Goal: Task Accomplishment & Management: Manage account settings

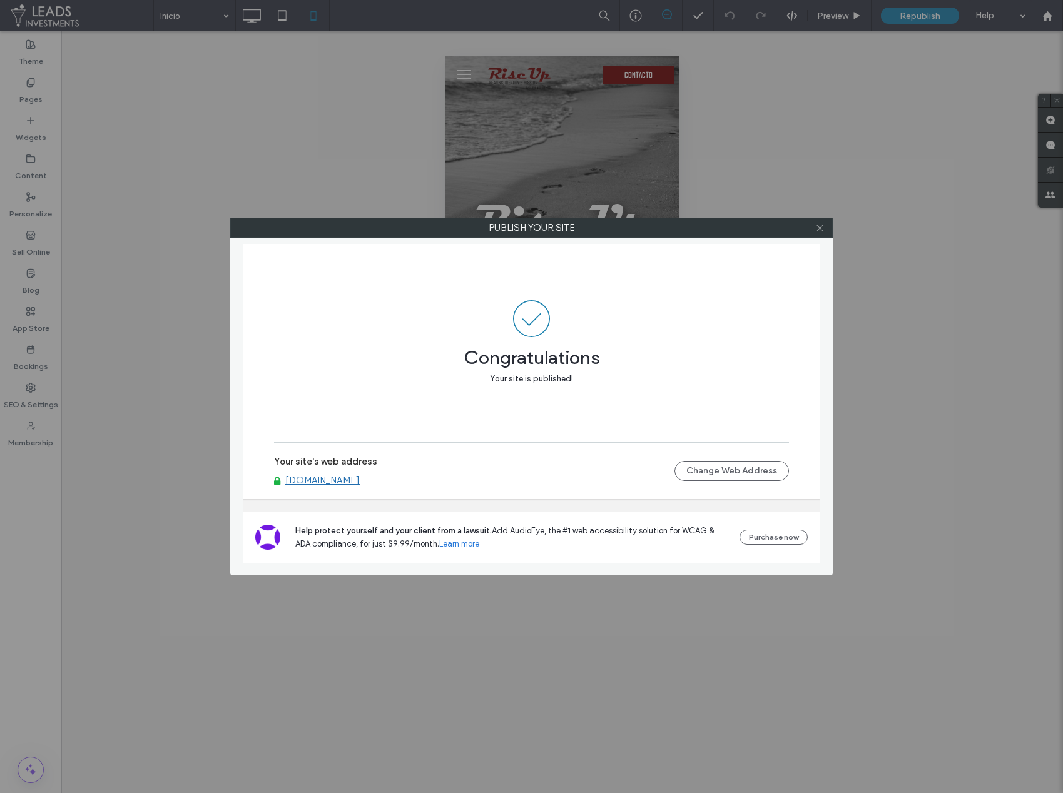
click at [815, 230] on icon at bounding box center [819, 227] width 9 height 9
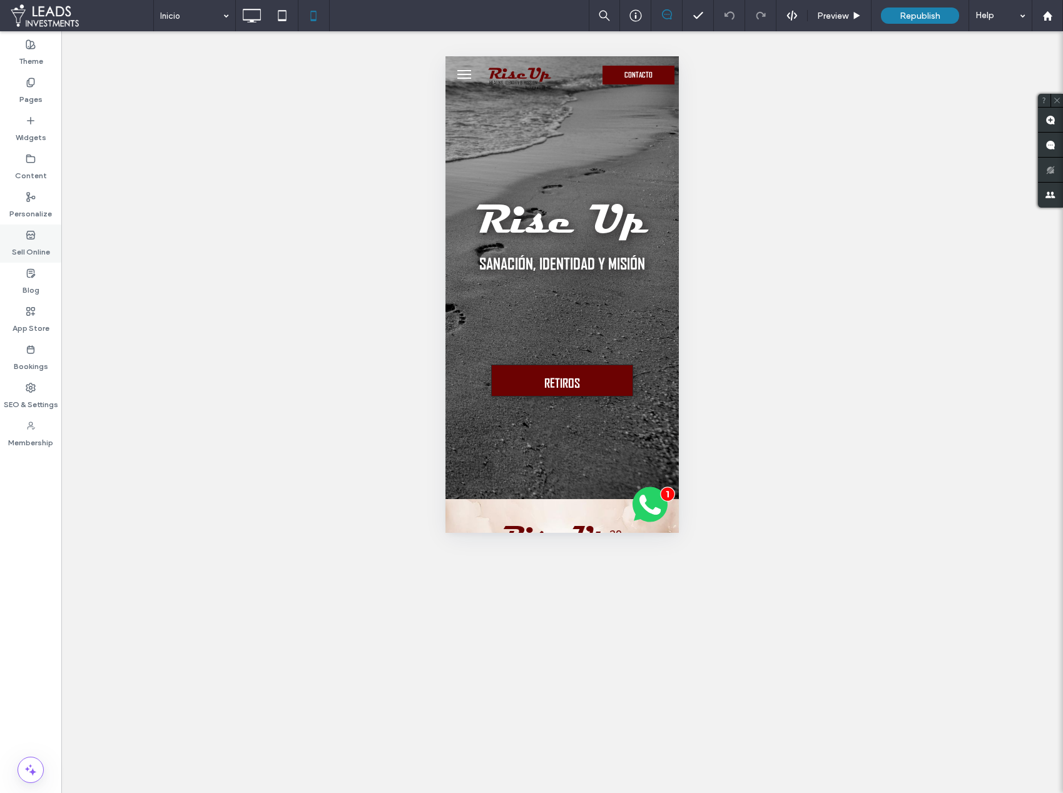
click at [33, 245] on label "Sell Online" at bounding box center [31, 249] width 38 height 18
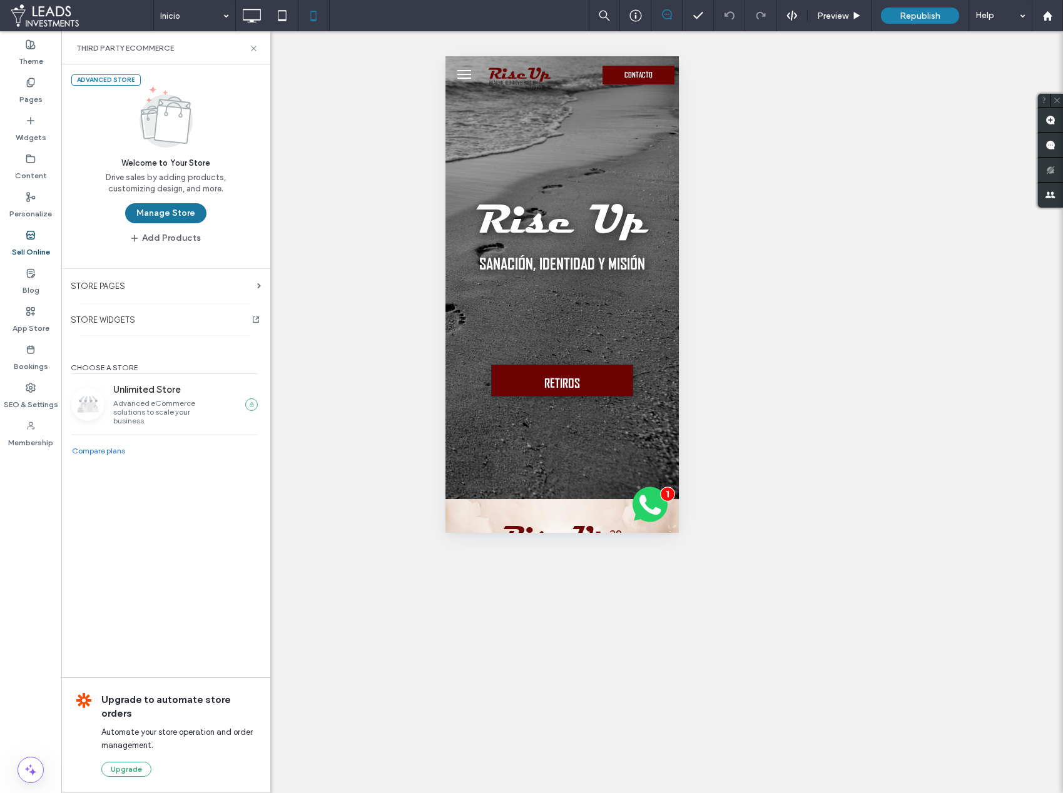
click at [159, 222] on button "Manage Store" at bounding box center [165, 213] width 81 height 20
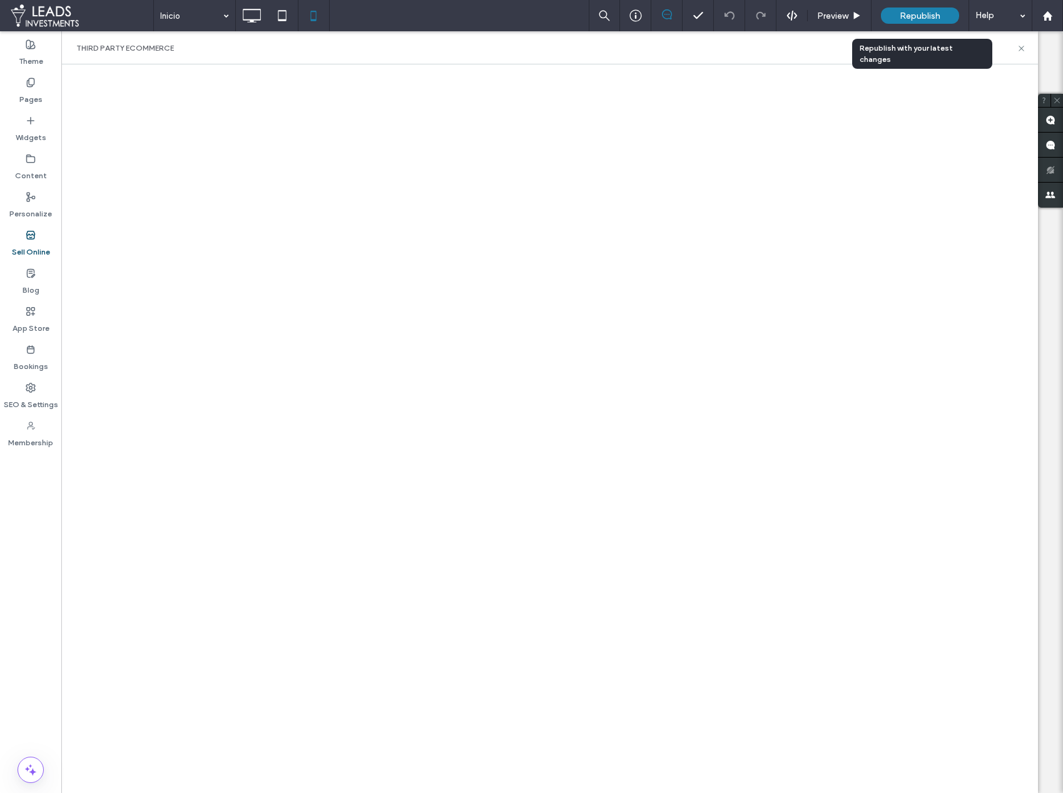
click at [920, 19] on span "Republish" at bounding box center [920, 16] width 41 height 11
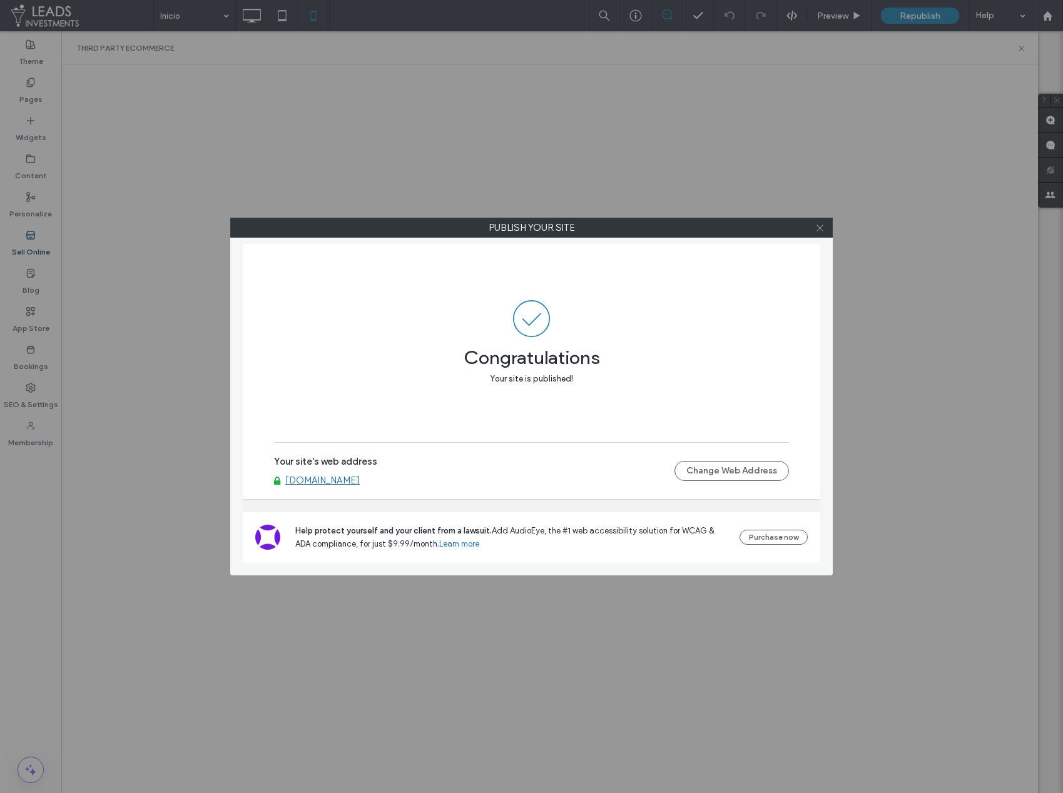
click at [816, 231] on icon at bounding box center [819, 227] width 9 height 9
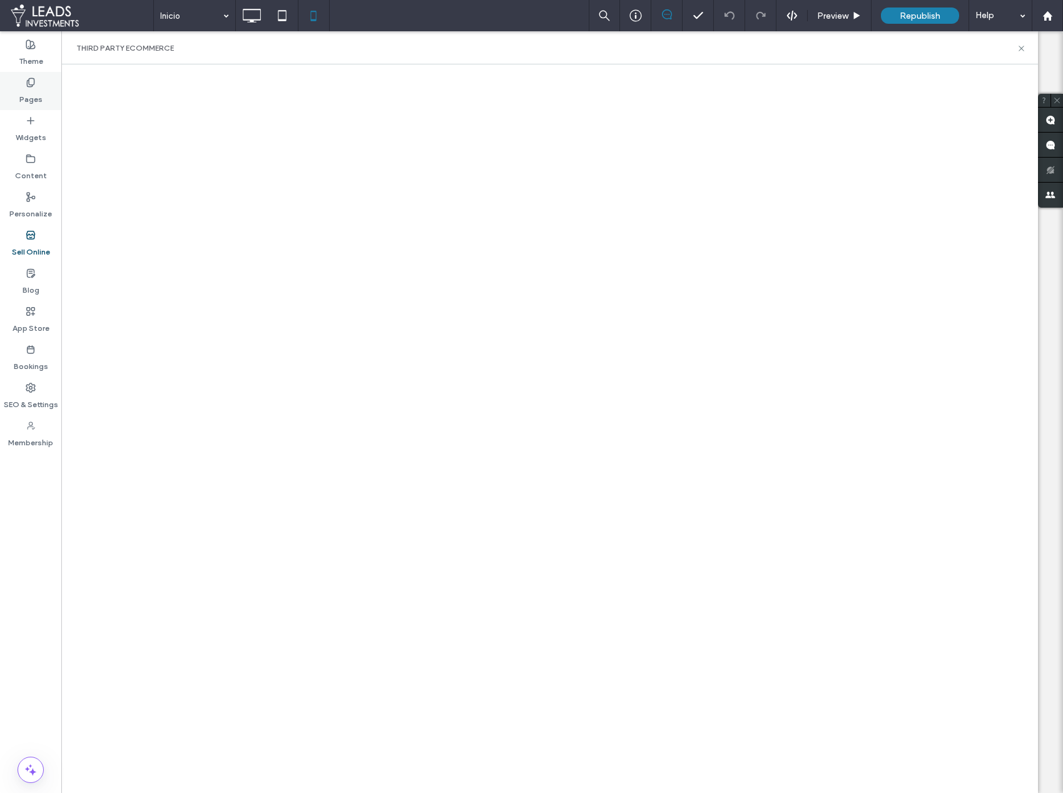
click at [38, 105] on div "Pages" at bounding box center [30, 91] width 61 height 38
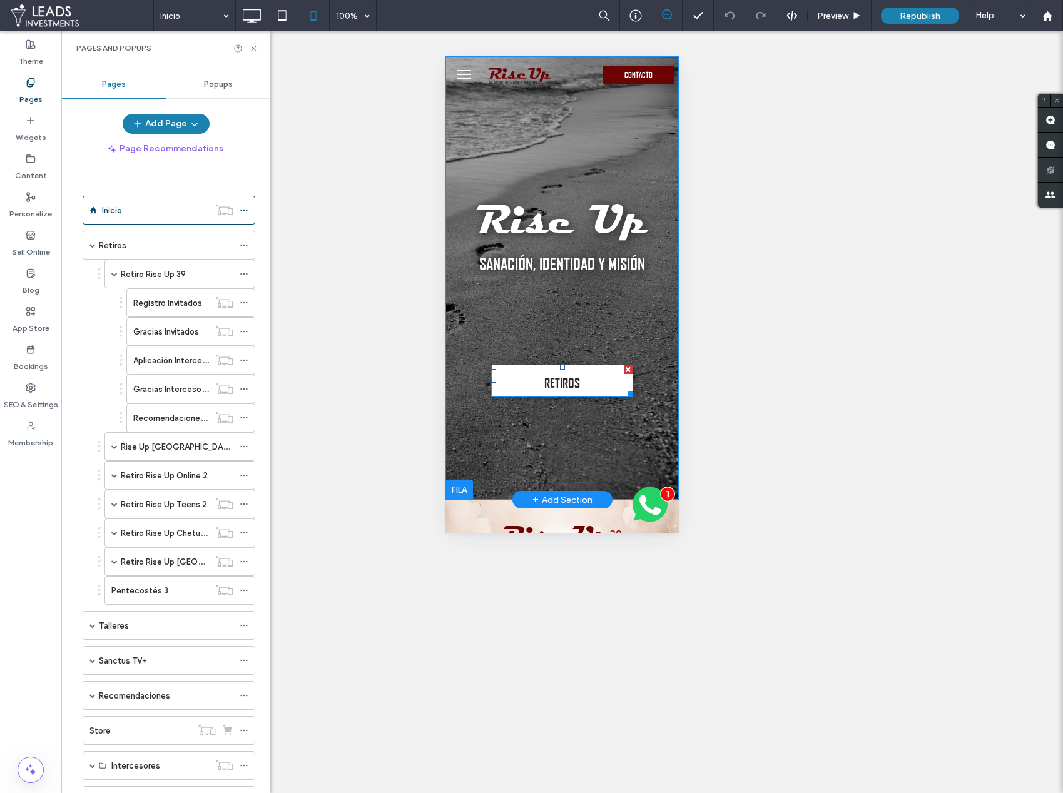
click at [566, 374] on span "RETIROS" at bounding box center [562, 383] width 36 height 36
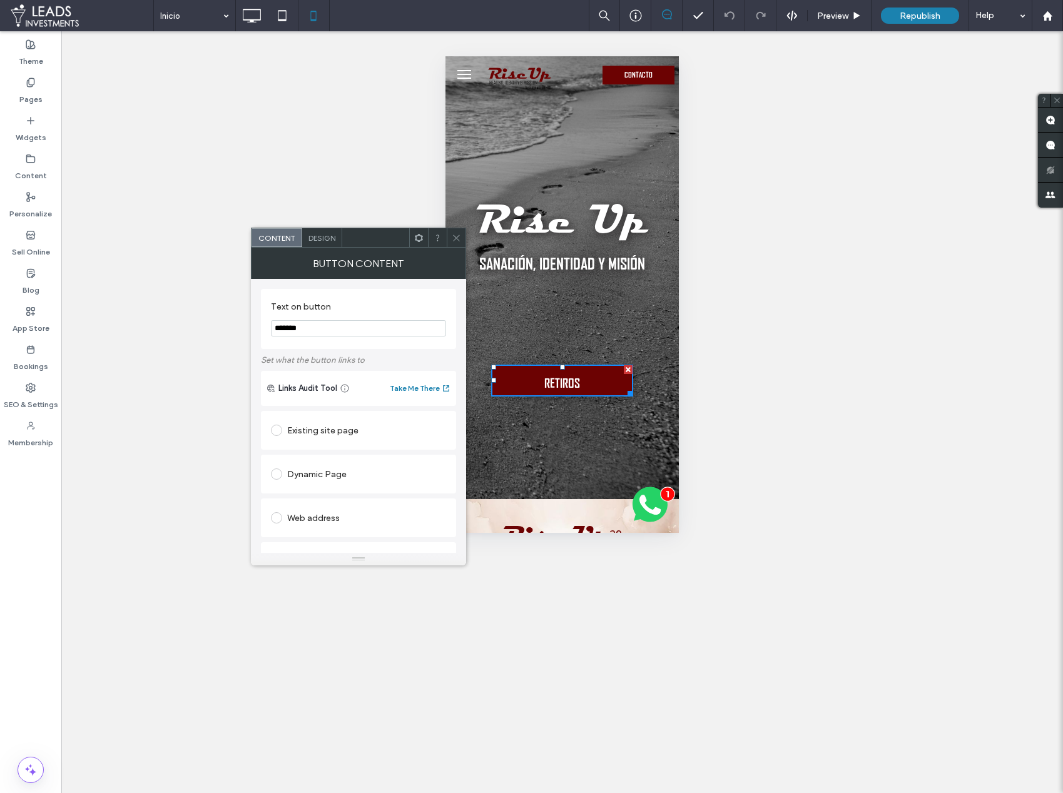
click at [317, 237] on span "Design" at bounding box center [321, 237] width 27 height 9
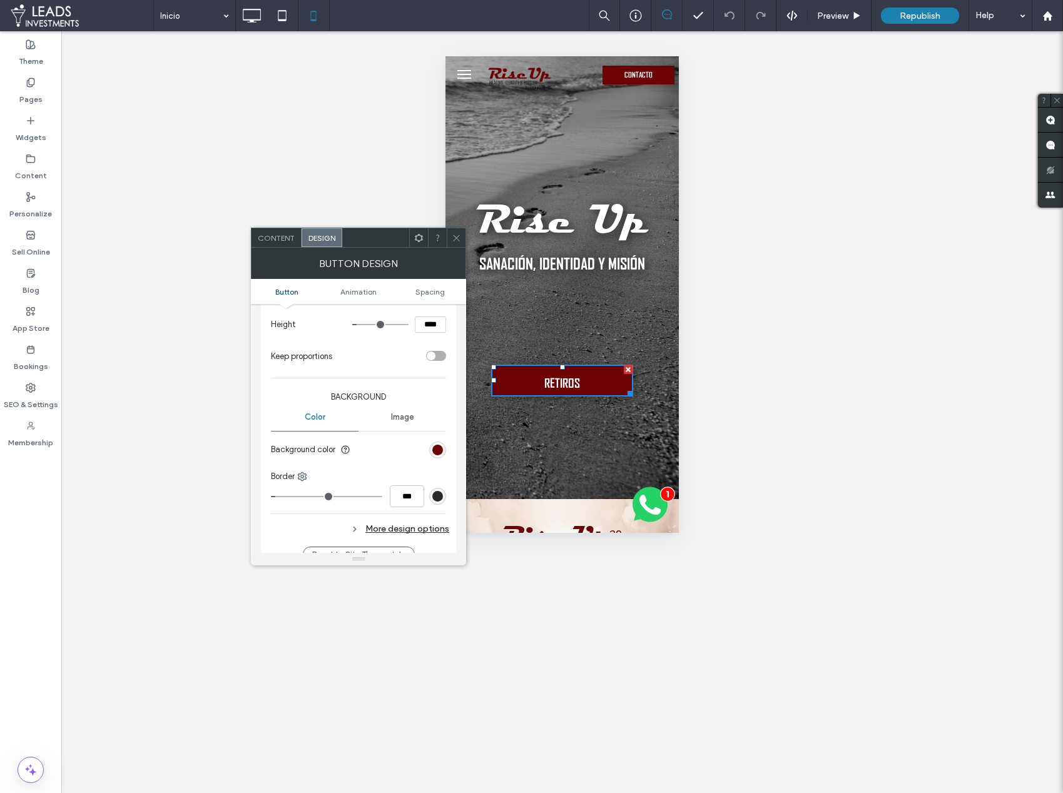
scroll to position [228, 0]
click at [435, 447] on div "rgb(108, 2, 2)" at bounding box center [437, 446] width 11 height 11
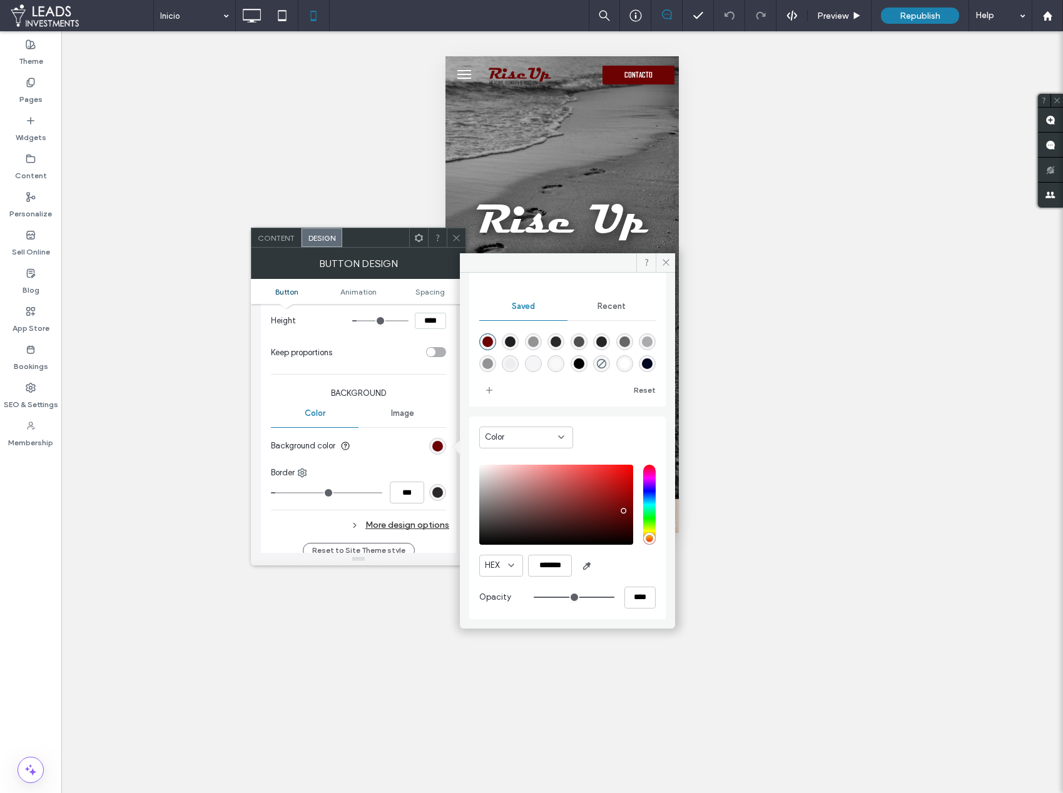
scroll to position [104, 0]
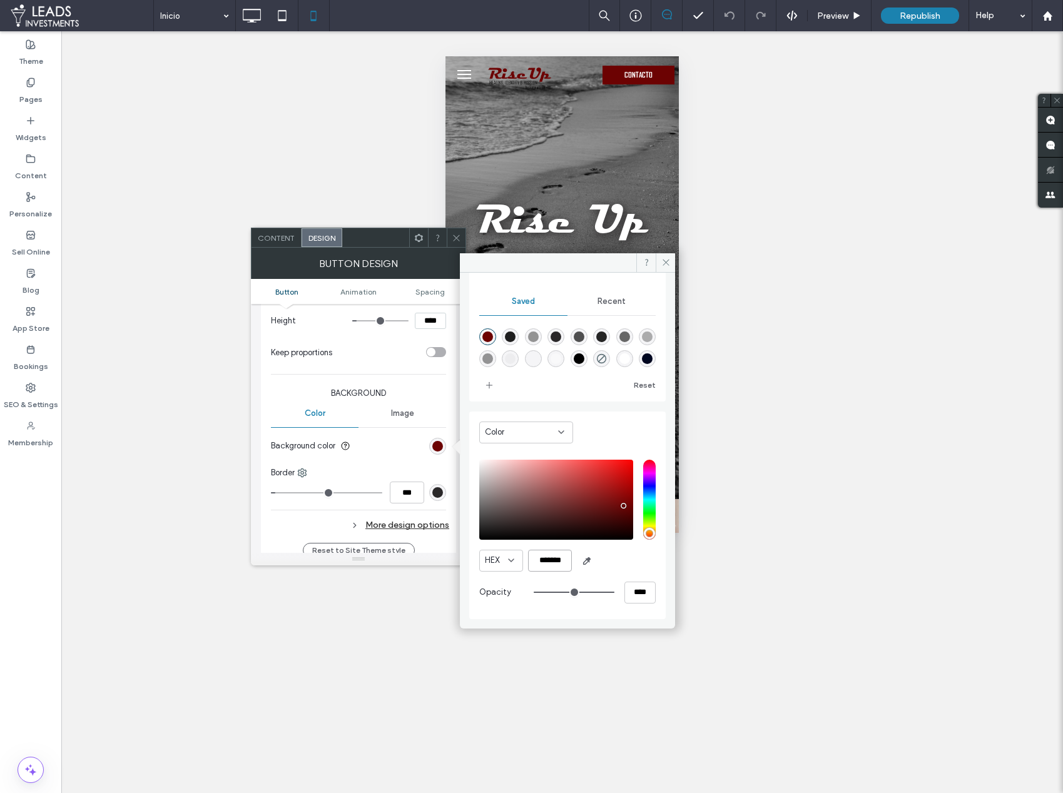
click at [551, 559] on input "*******" at bounding box center [550, 561] width 44 height 22
click at [33, 252] on label "Sell Online" at bounding box center [31, 249] width 38 height 18
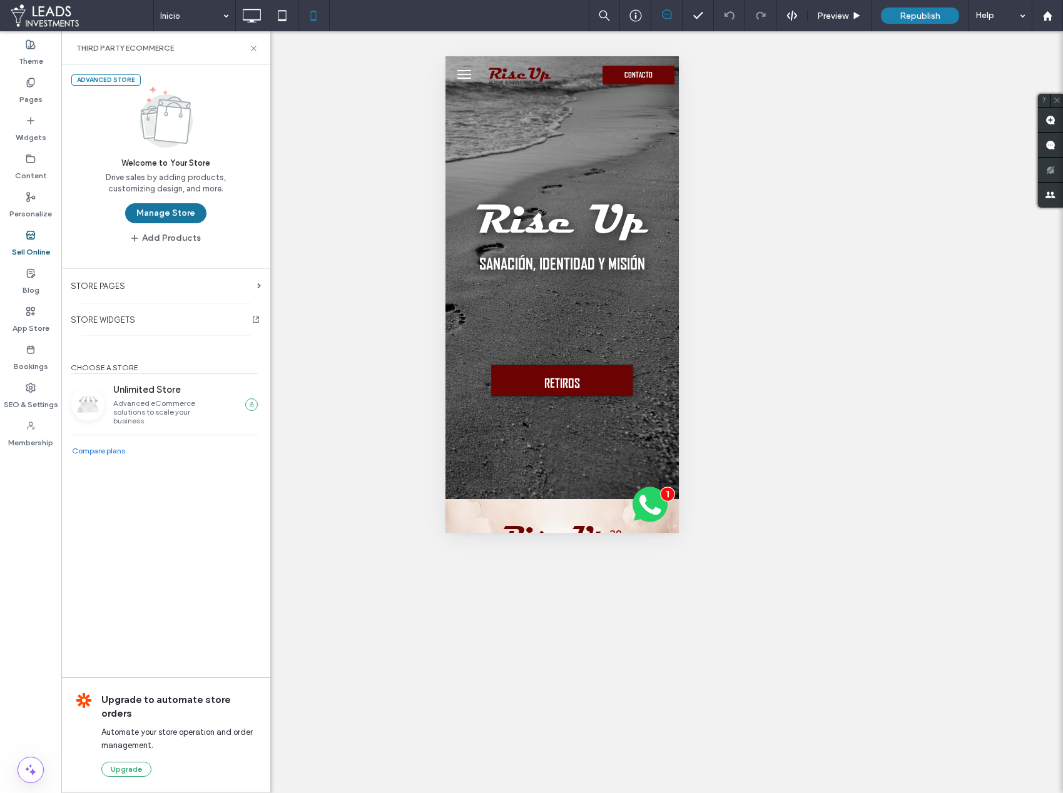
click at [175, 210] on button "Manage Store" at bounding box center [165, 213] width 81 height 20
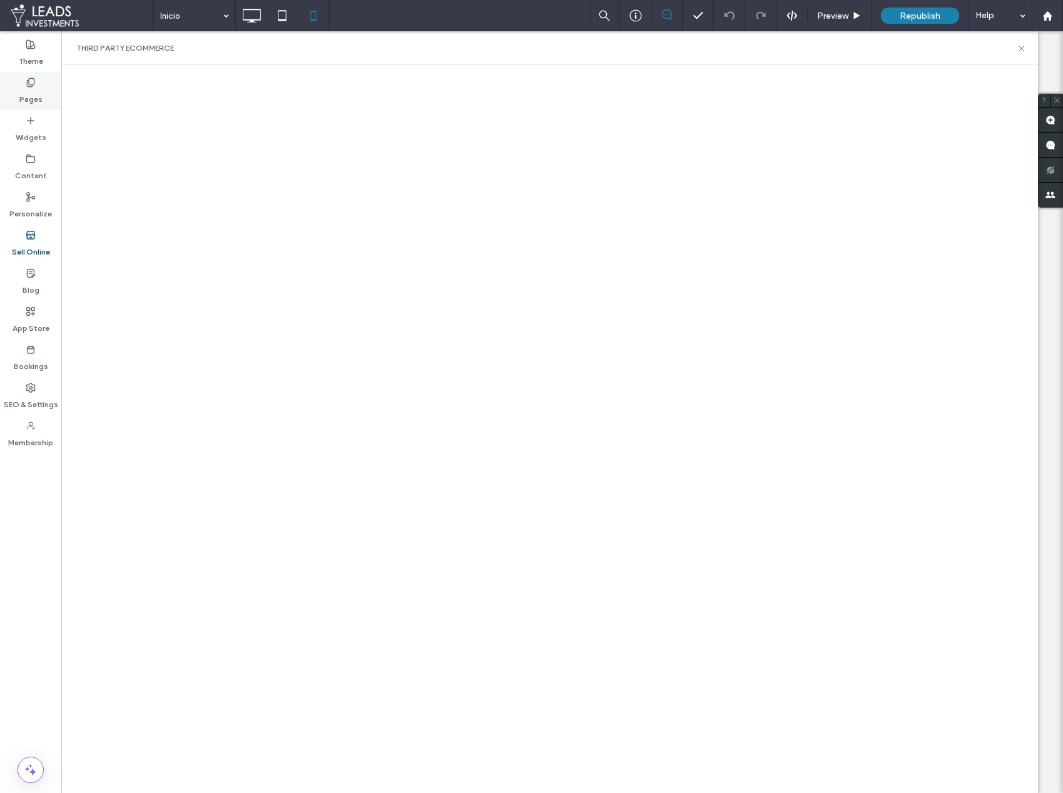
click at [34, 88] on label "Pages" at bounding box center [30, 97] width 23 height 18
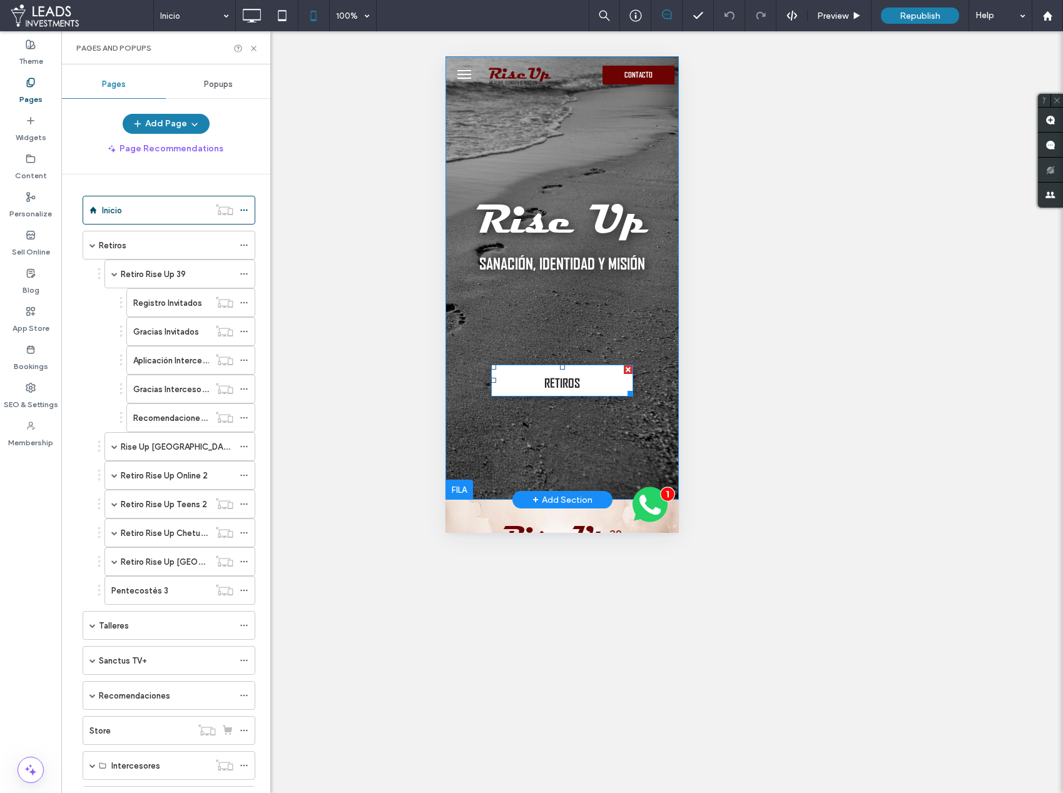
click at [539, 375] on link "RETIROS" at bounding box center [562, 381] width 142 height 32
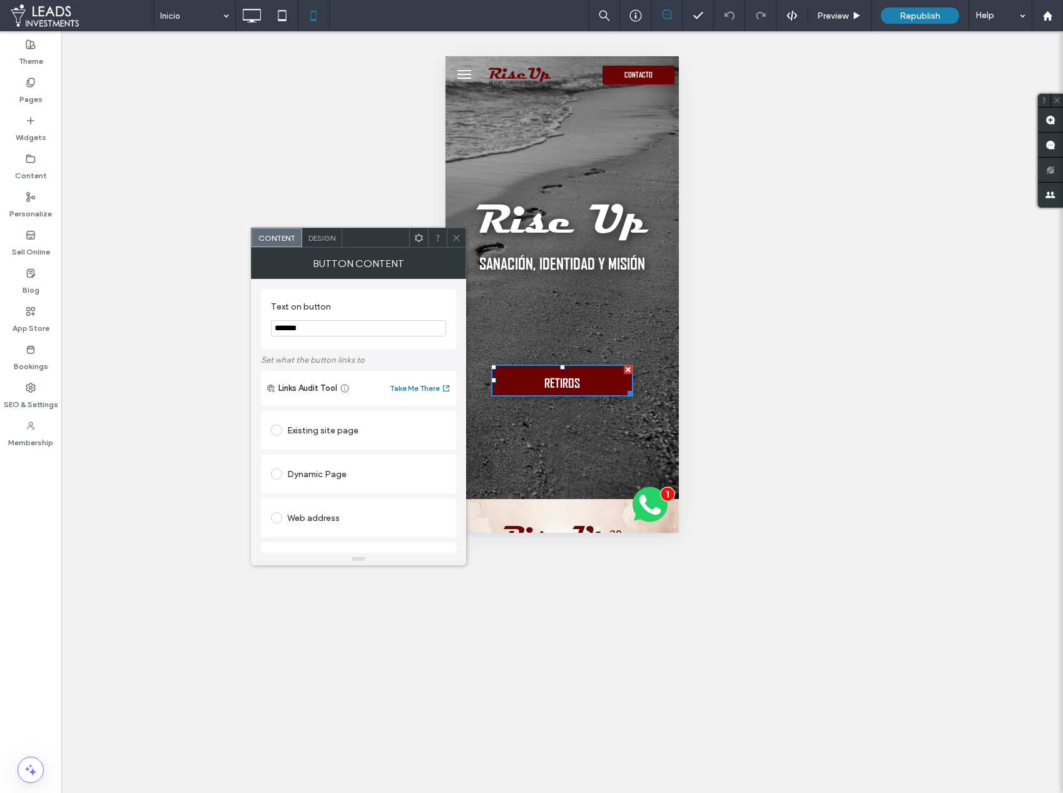
click at [327, 237] on span "Design" at bounding box center [321, 237] width 27 height 9
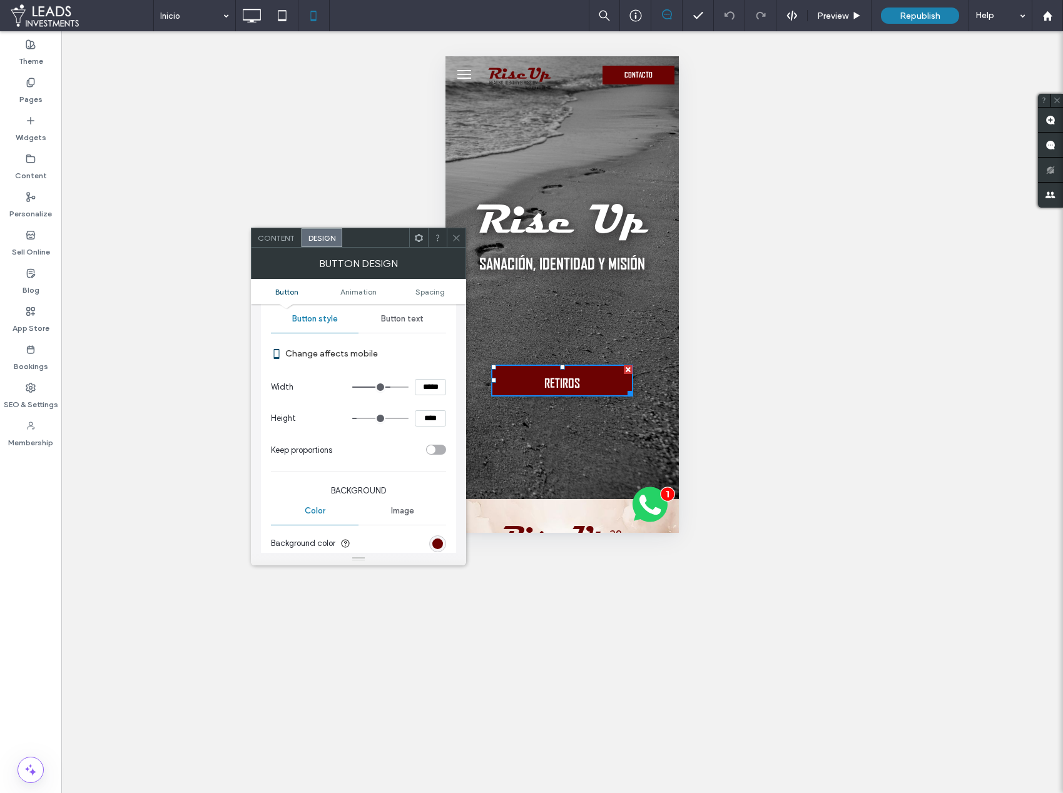
scroll to position [133, 0]
click at [437, 548] on div "rgb(108, 2, 2)" at bounding box center [437, 540] width 17 height 17
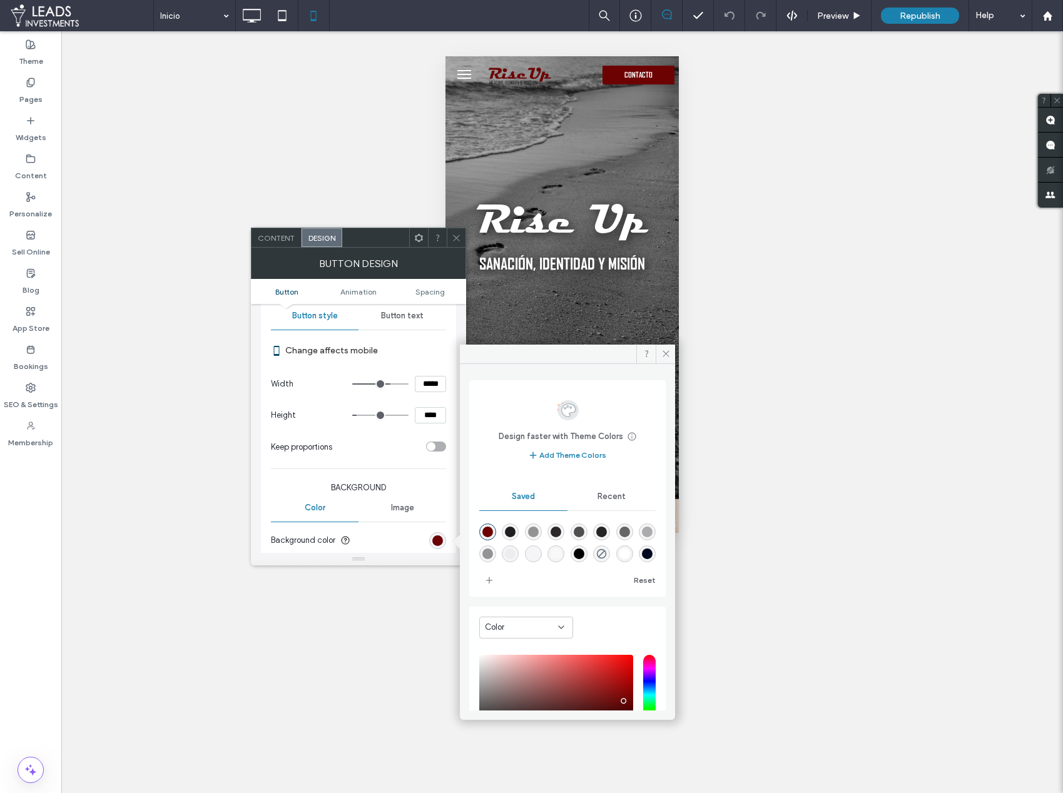
scroll to position [104, 0]
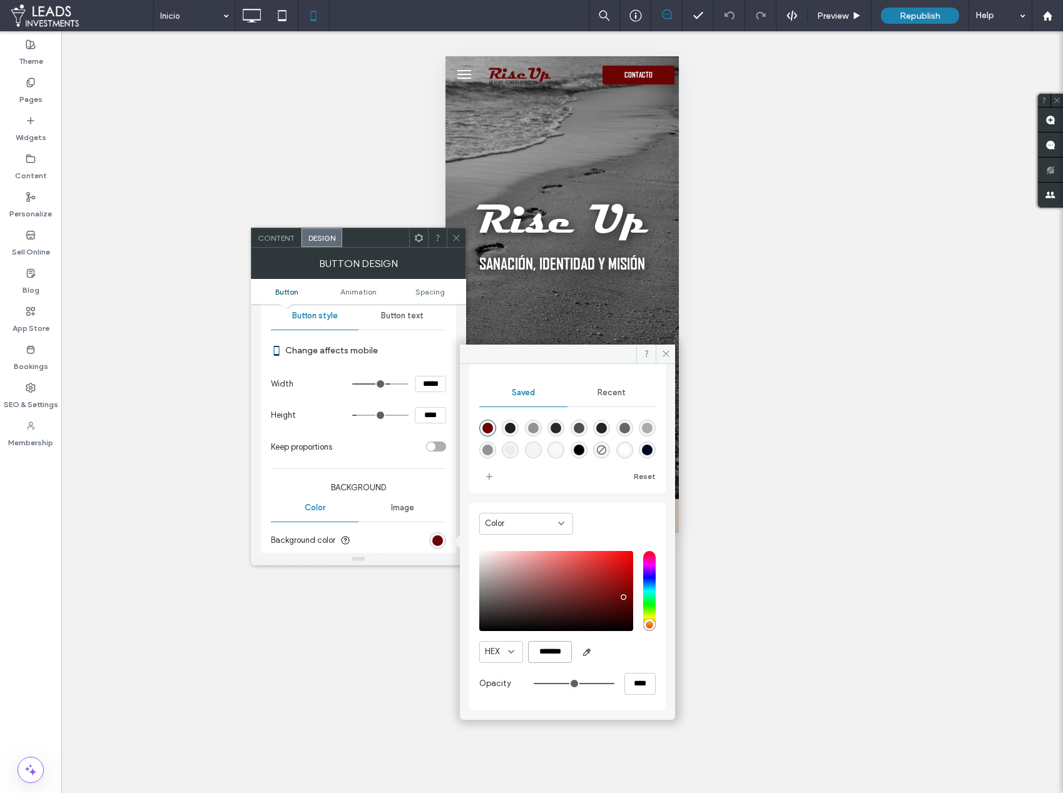
click at [543, 654] on input "*******" at bounding box center [550, 652] width 44 height 22
click at [41, 252] on label "Sell Online" at bounding box center [31, 249] width 38 height 18
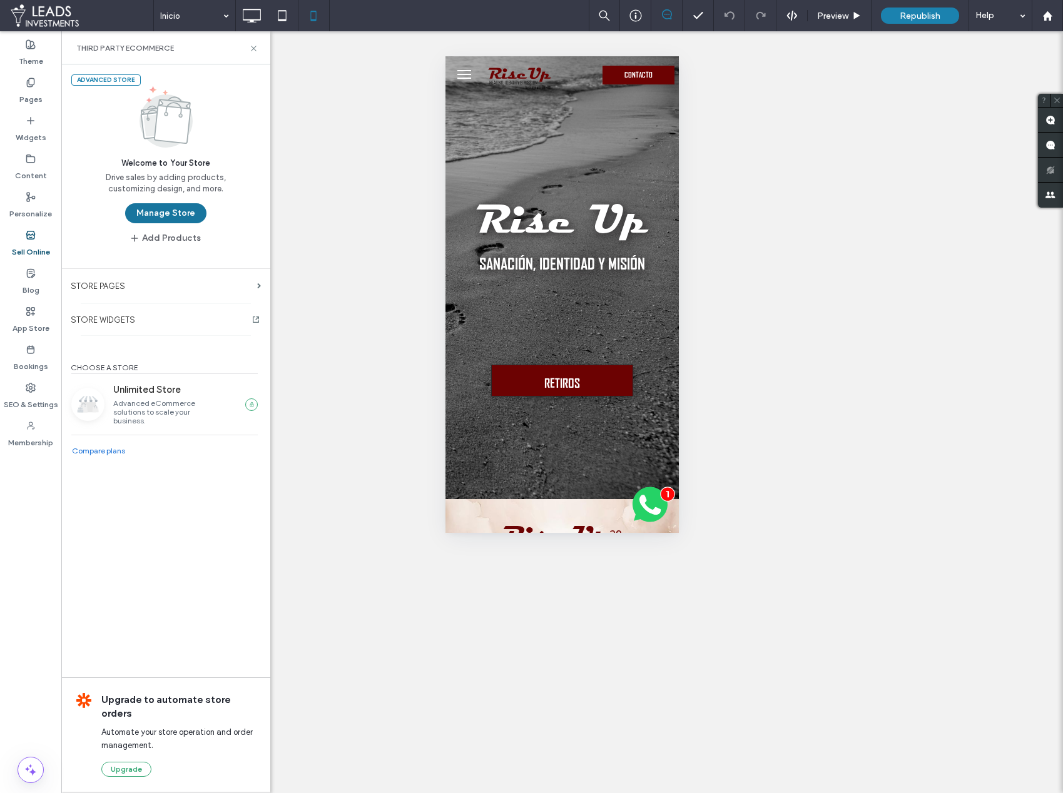
click at [166, 215] on button "Manage Store" at bounding box center [165, 213] width 81 height 20
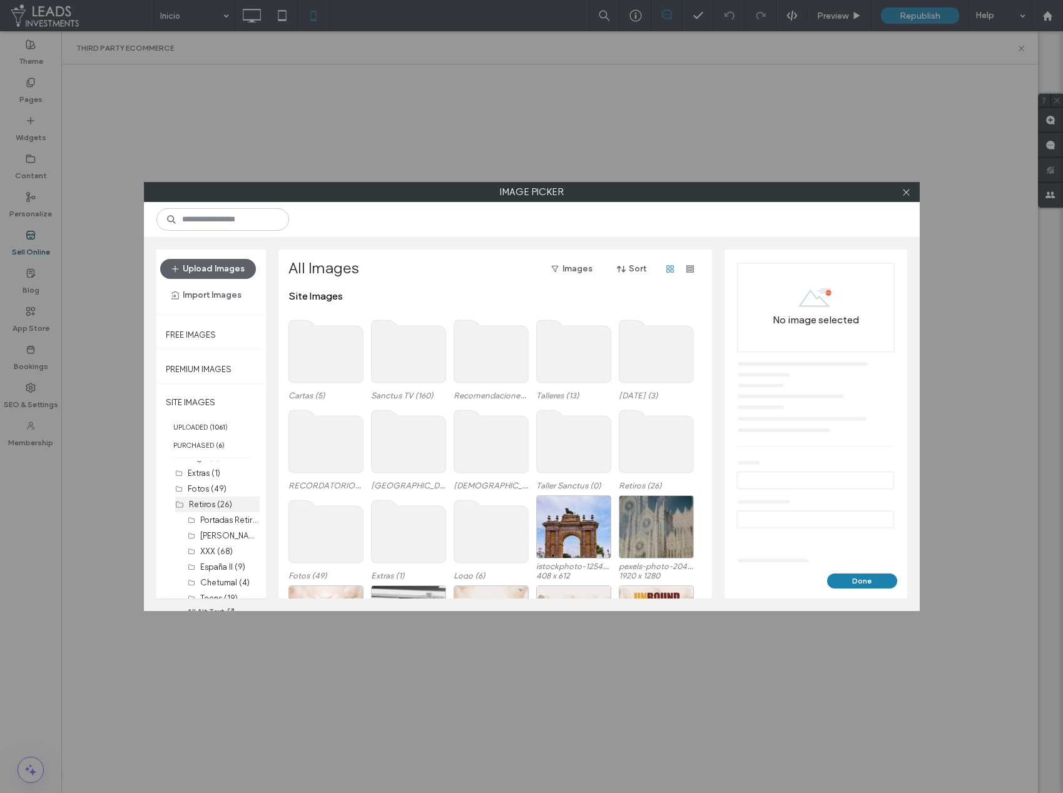
scroll to position [10, 0]
click at [210, 514] on div "Portadas Retiros (16)" at bounding box center [229, 522] width 59 height 16
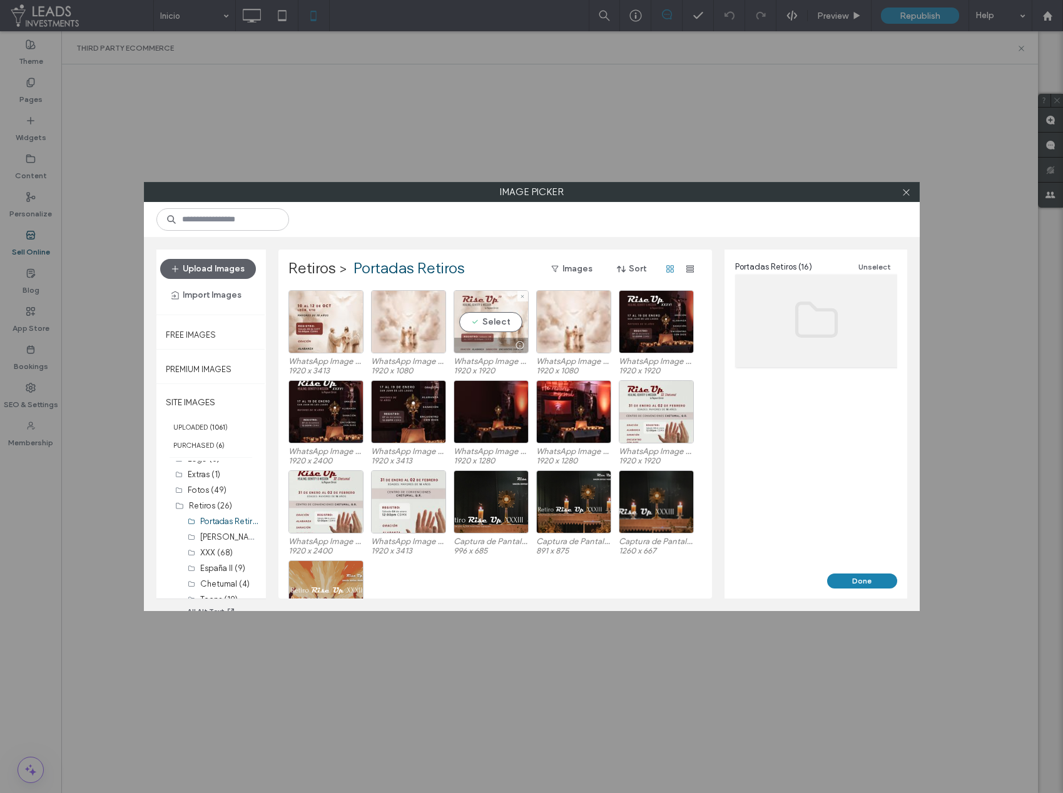
click at [480, 320] on div "Select" at bounding box center [491, 321] width 75 height 63
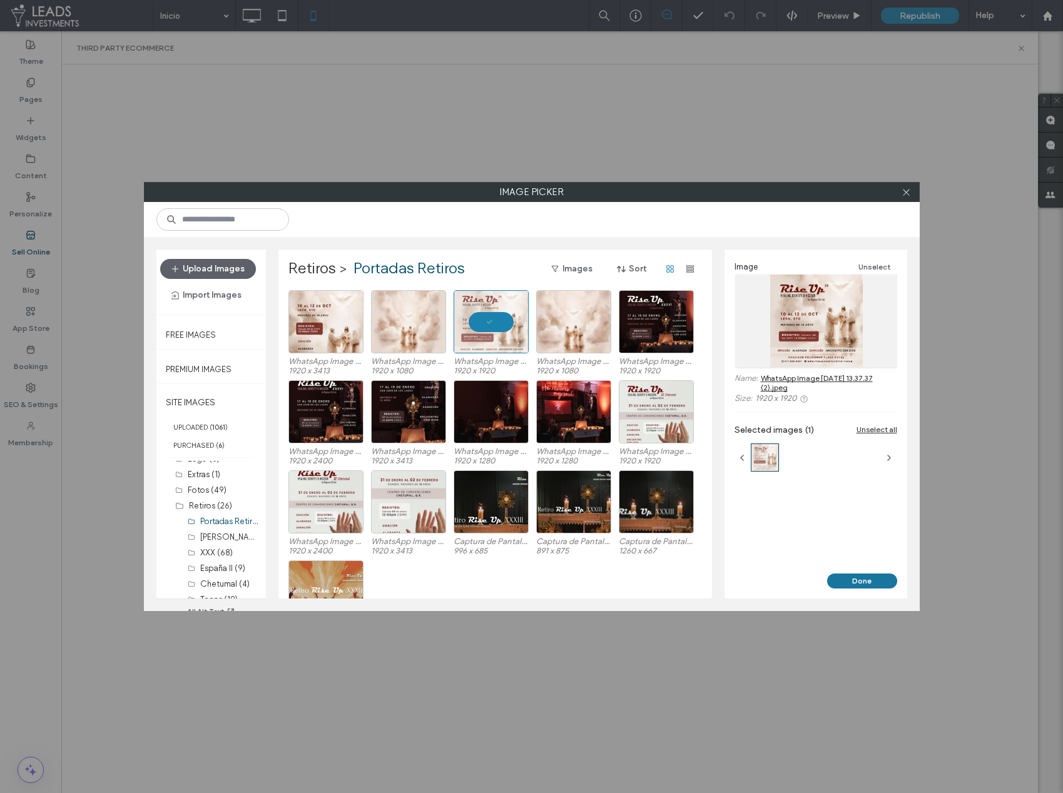
click at [853, 580] on button "Done" at bounding box center [862, 581] width 70 height 15
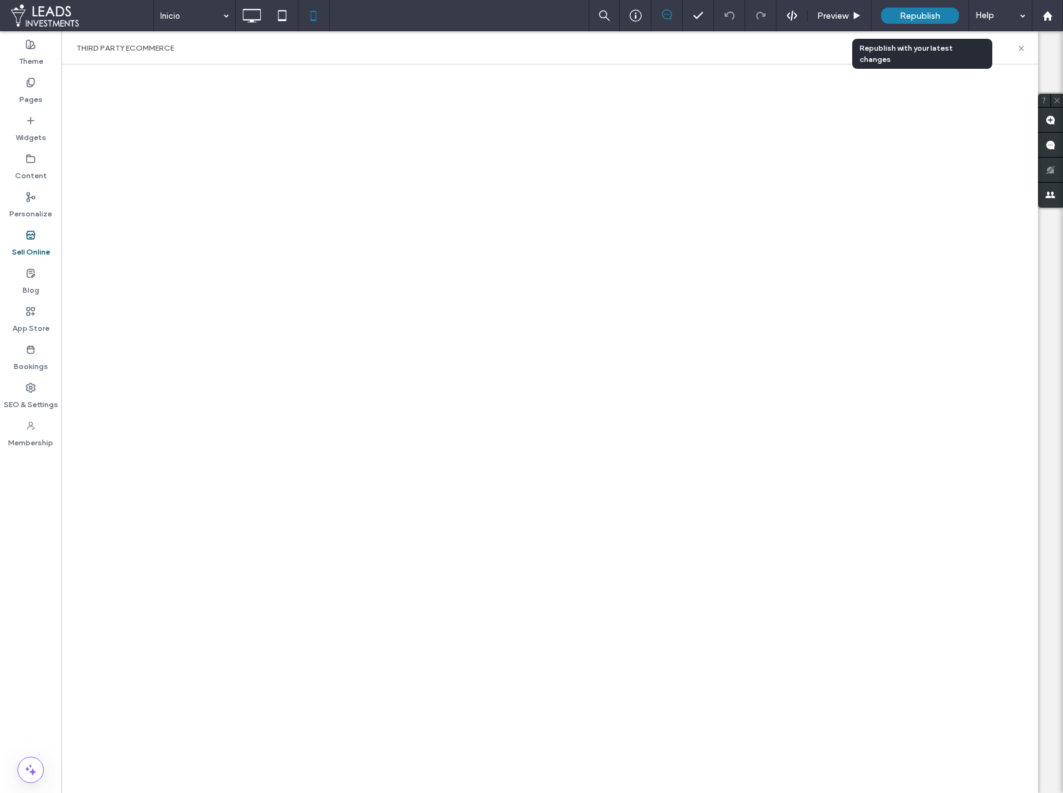
click at [903, 16] on span "Republish" at bounding box center [920, 16] width 41 height 11
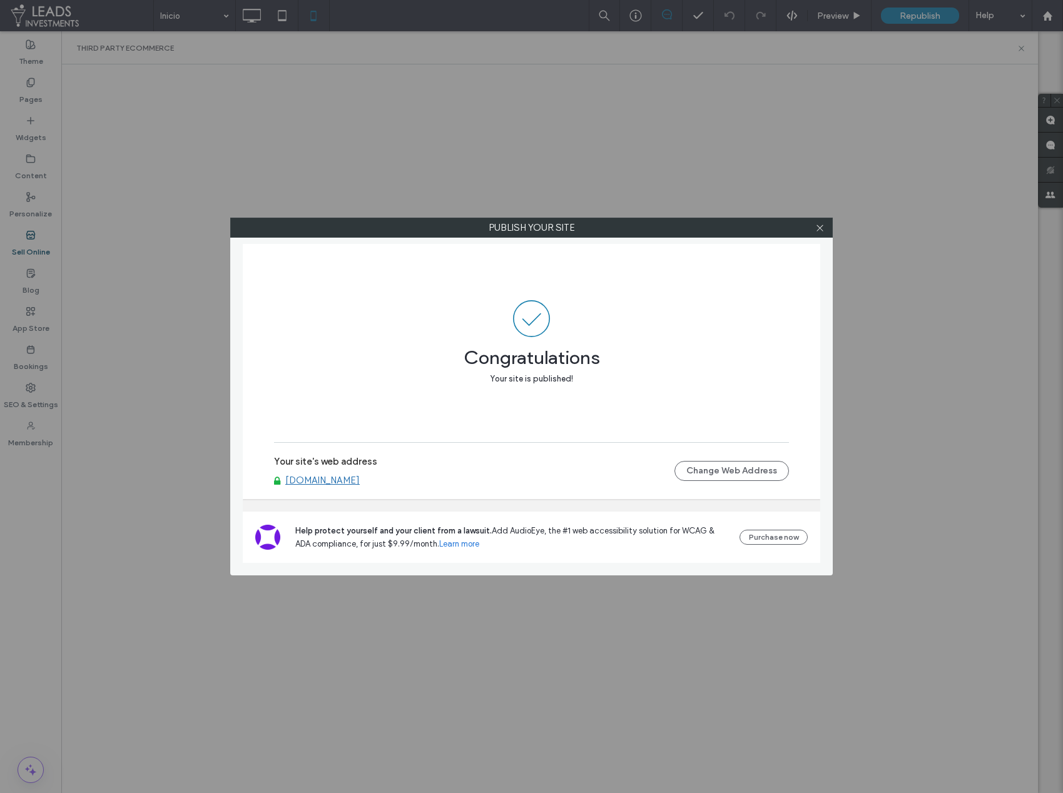
click at [824, 230] on div at bounding box center [819, 227] width 19 height 19
click at [819, 232] on icon at bounding box center [819, 227] width 9 height 9
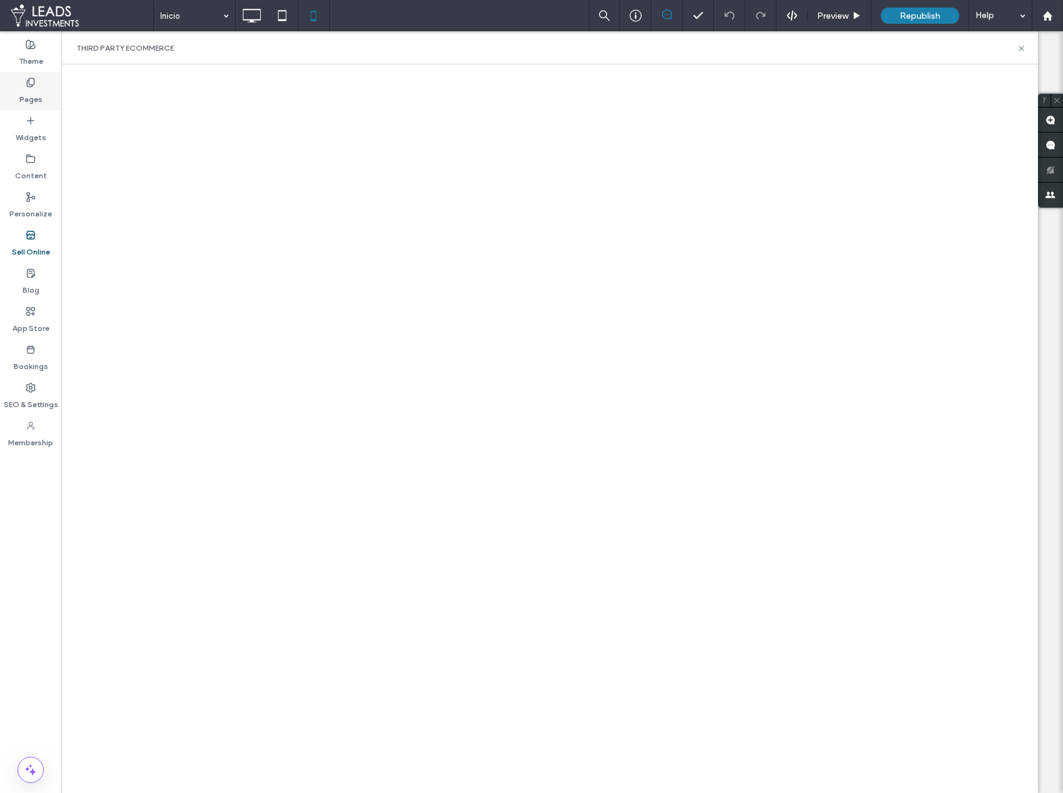
click at [43, 90] on div "Pages" at bounding box center [30, 91] width 61 height 38
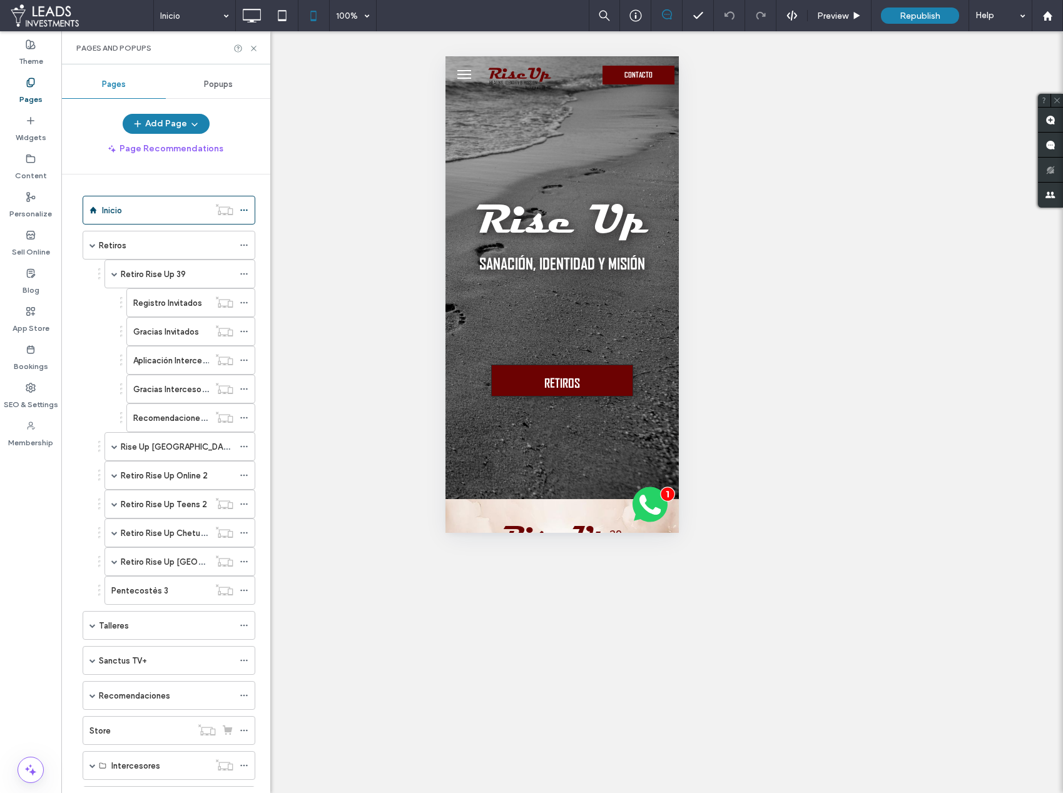
click at [211, 78] on div "Popups" at bounding box center [218, 85] width 104 height 28
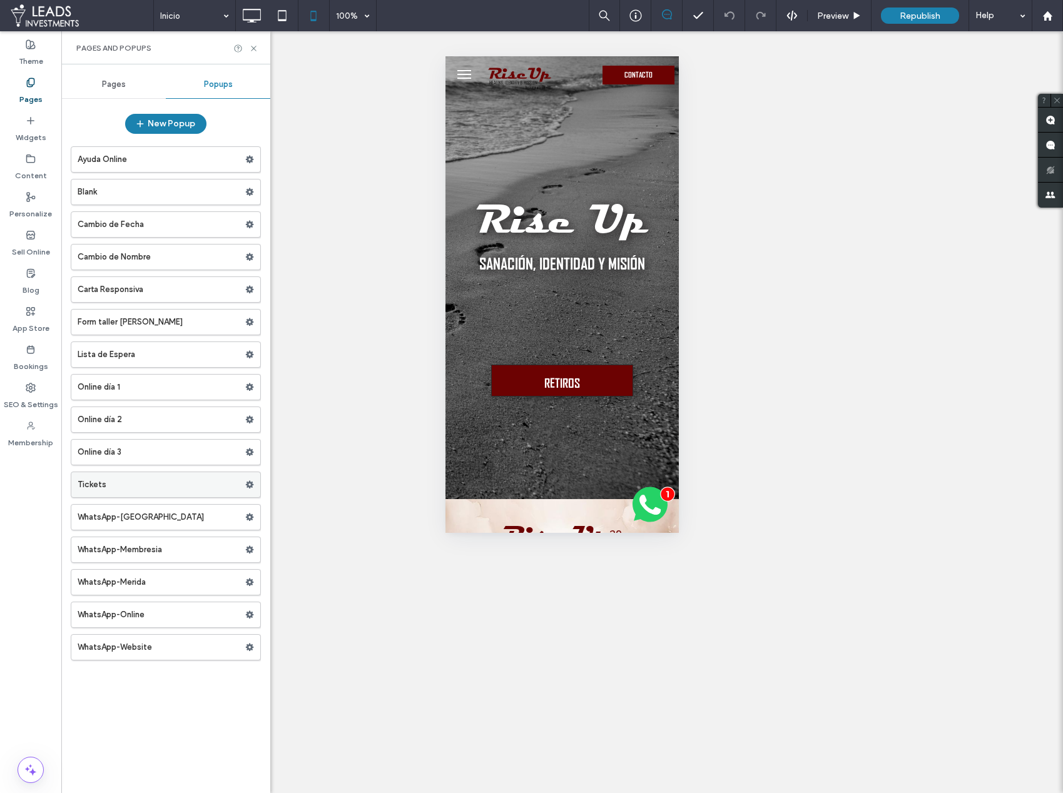
click at [161, 490] on label "Tickets" at bounding box center [162, 484] width 168 height 25
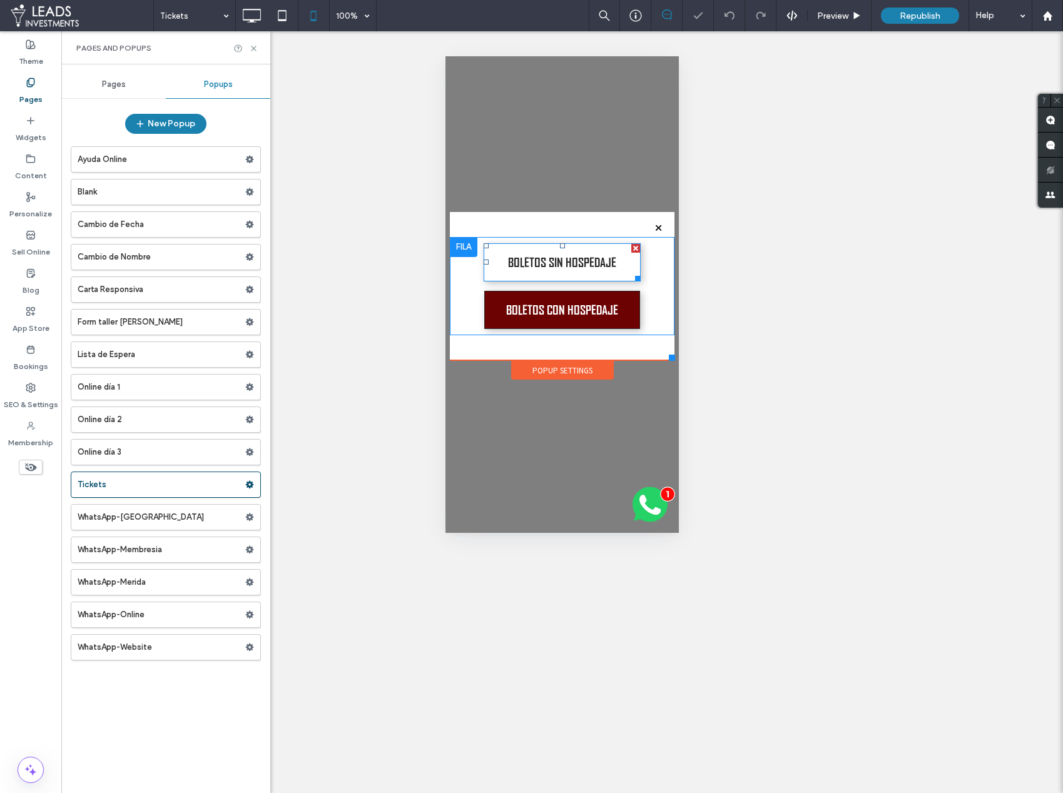
click at [608, 260] on span "BOLETOS SIN HOSPEDAJE" at bounding box center [562, 263] width 108 height 36
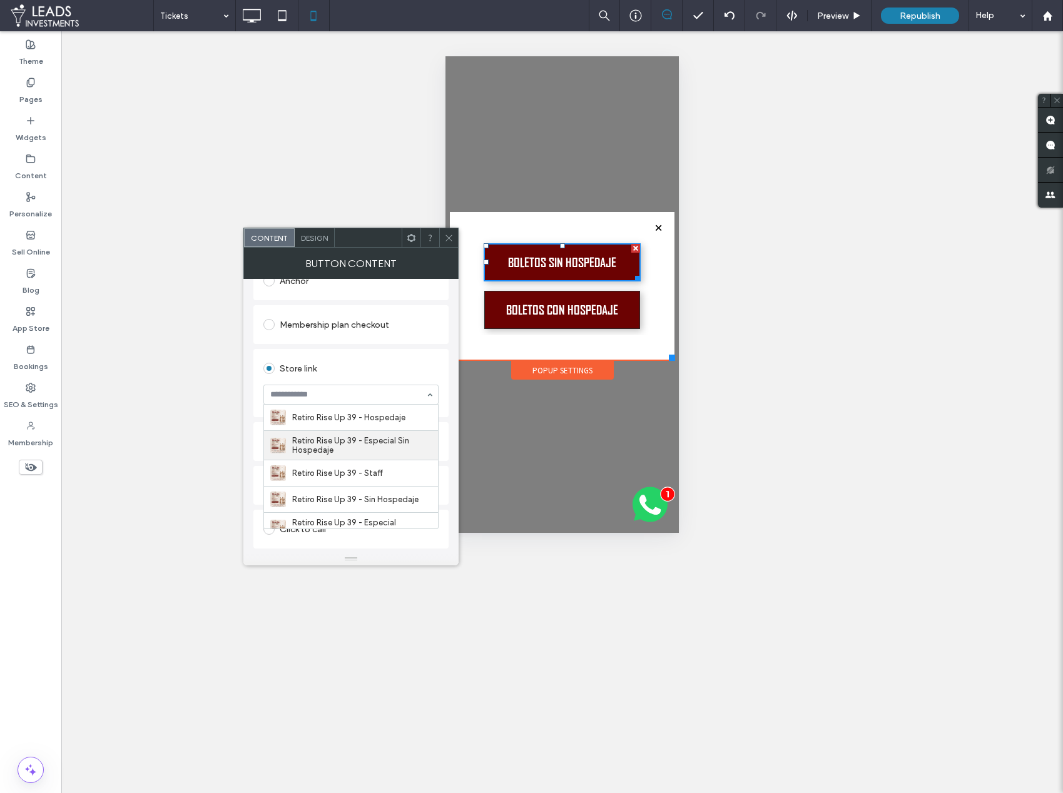
scroll to position [80, 0]
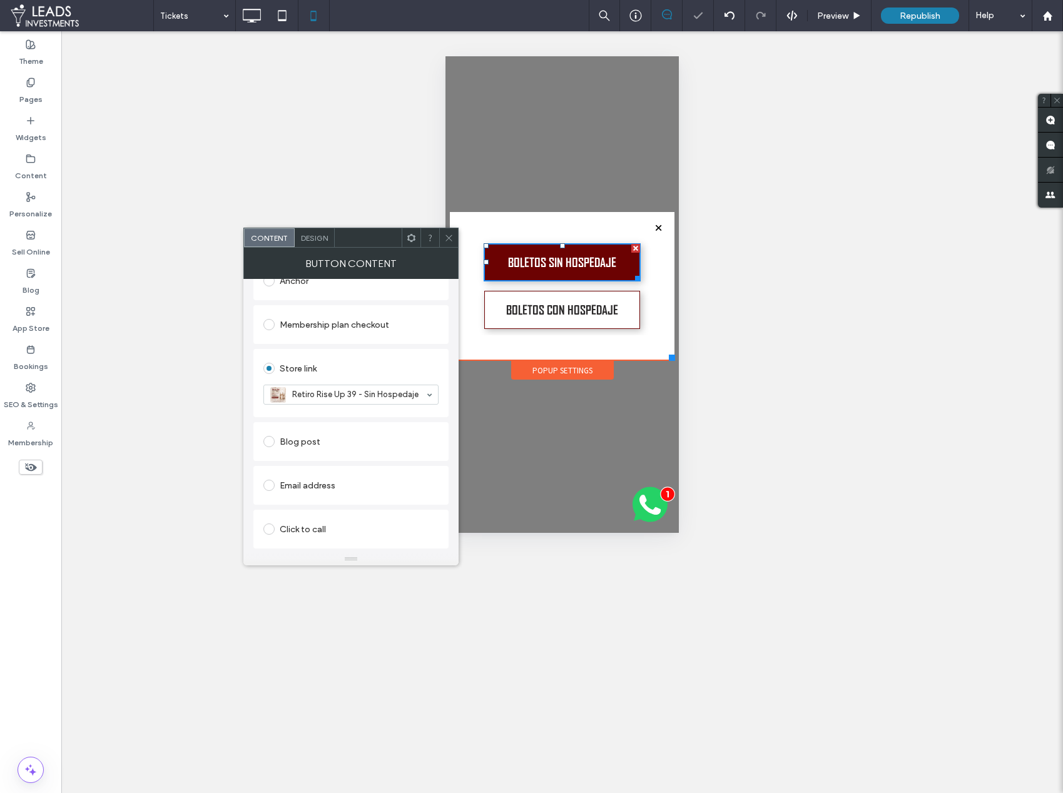
click at [572, 303] on span "BOLETOS CON HOSPEDAJE" at bounding box center [562, 310] width 112 height 36
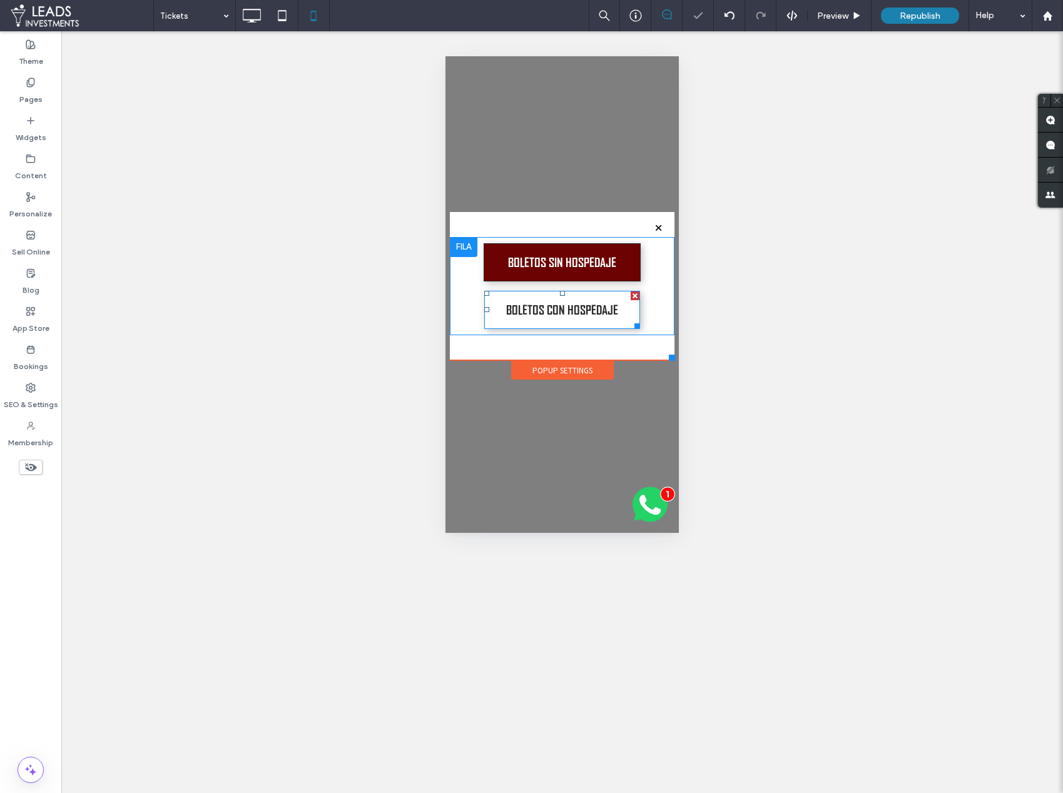
click at [554, 311] on span "BOLETOS CON HOSPEDAJE" at bounding box center [562, 310] width 112 height 36
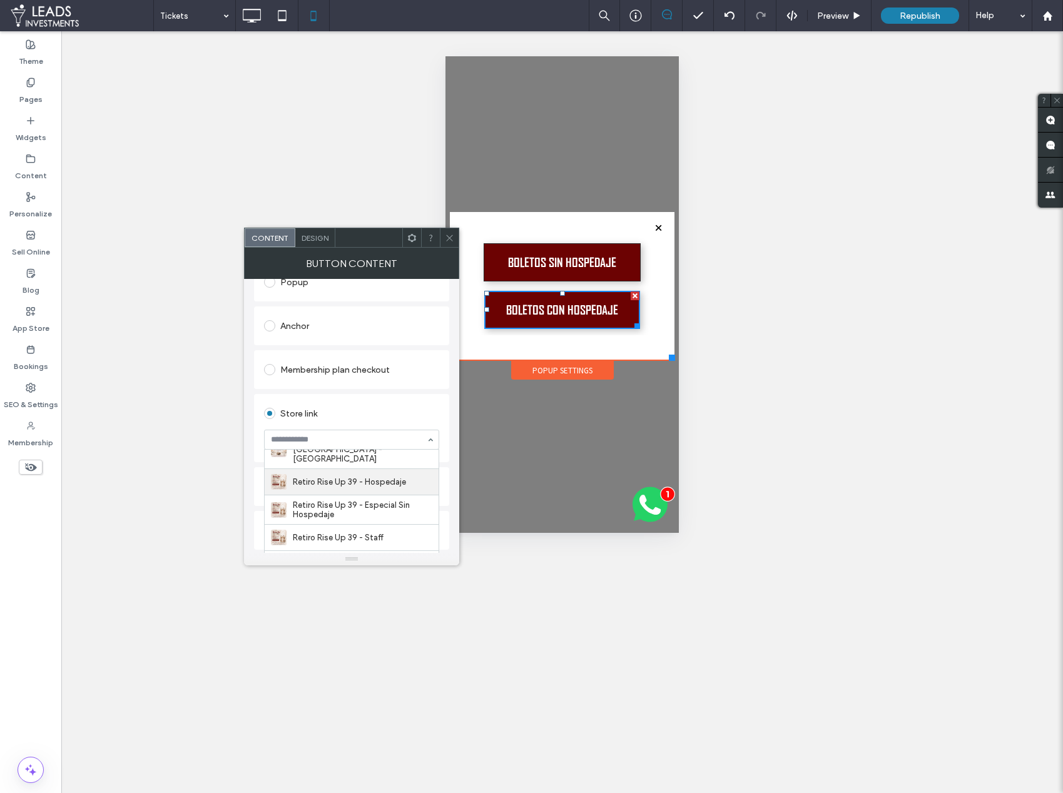
scroll to position [61, 0]
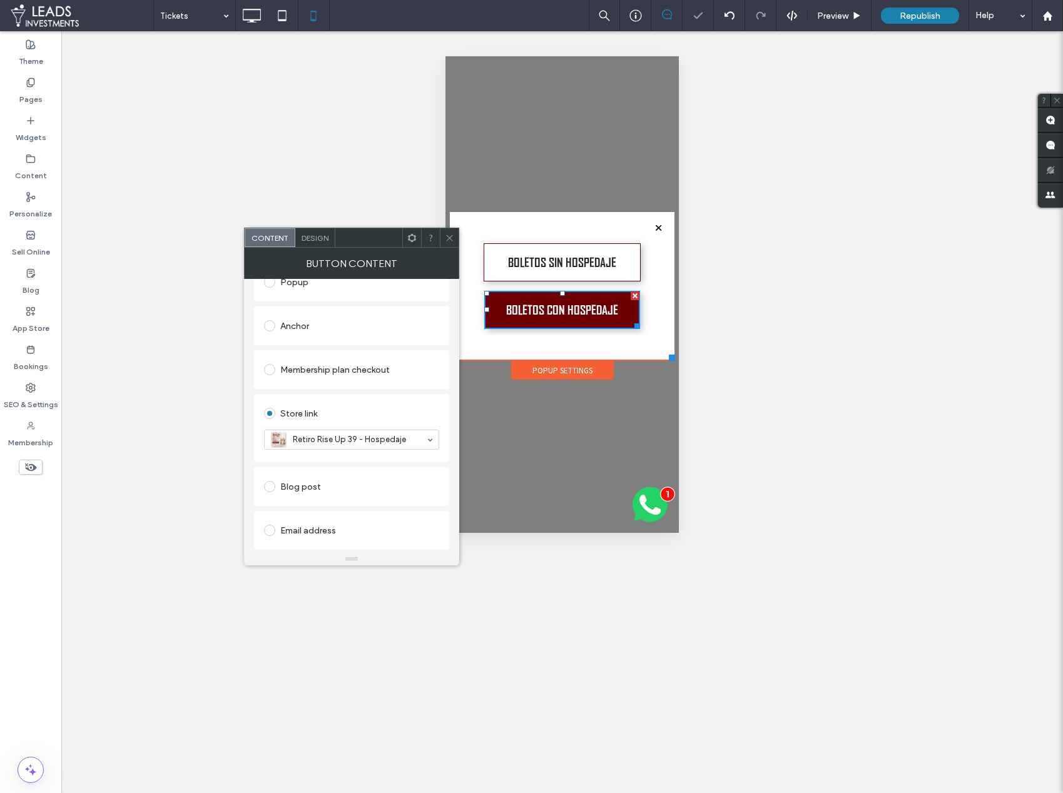
click at [551, 268] on span "BOLETOS SIN HOSPEDAJE" at bounding box center [562, 263] width 108 height 36
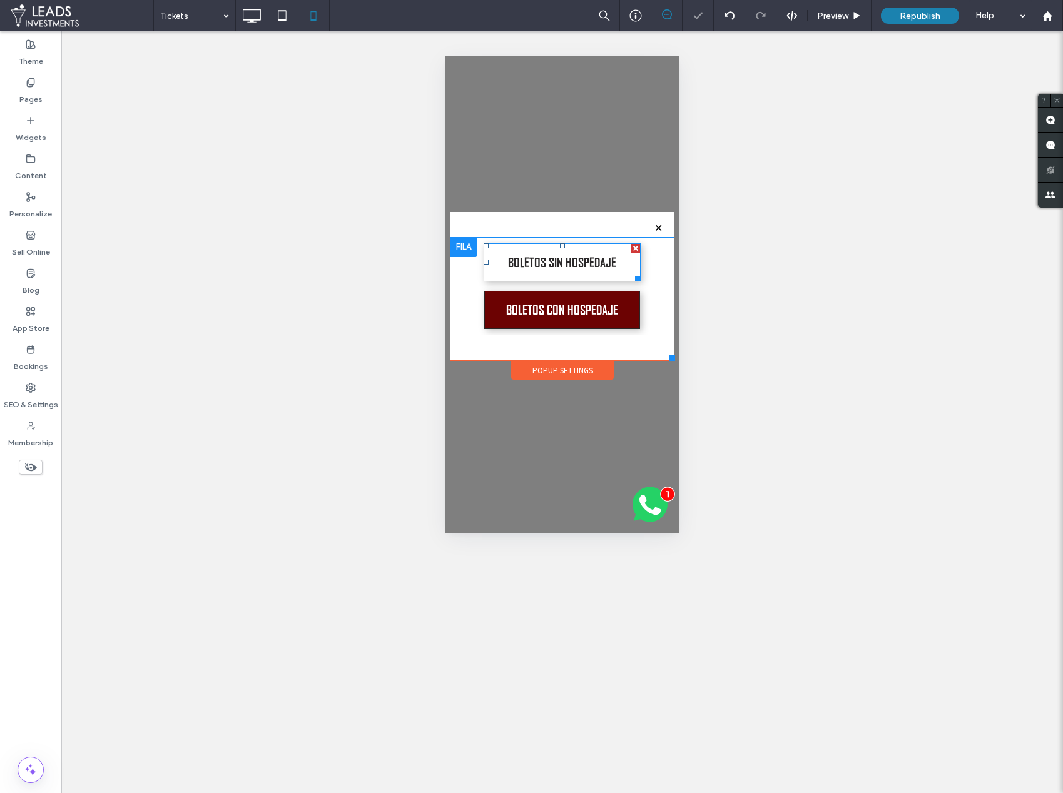
click at [527, 264] on span "BOLETOS SIN HOSPEDAJE" at bounding box center [562, 263] width 108 height 36
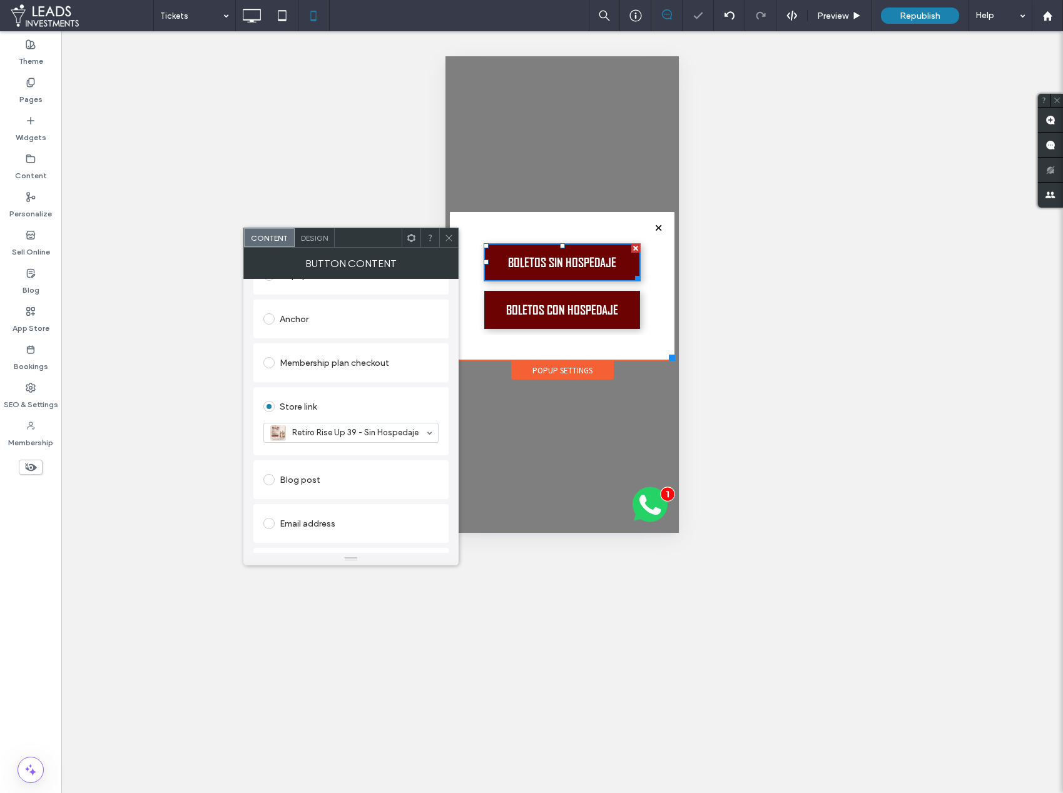
scroll to position [330, 0]
click at [445, 240] on icon at bounding box center [448, 237] width 9 height 9
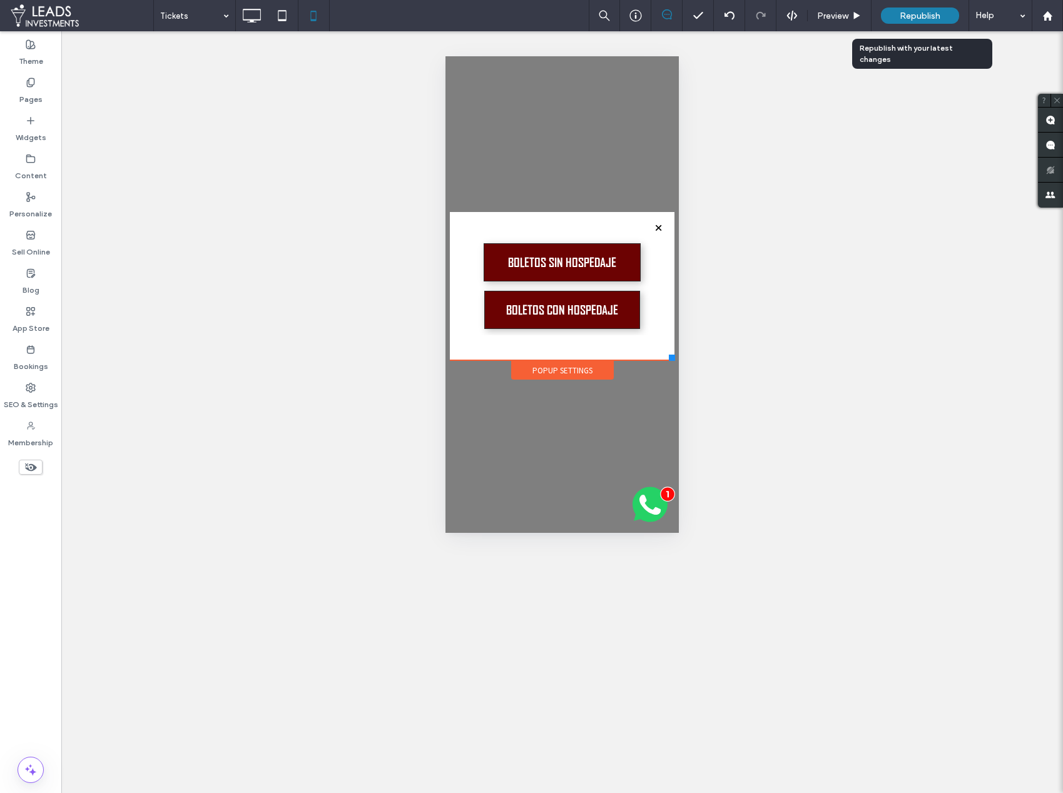
click at [937, 18] on span "Republish" at bounding box center [920, 16] width 41 height 11
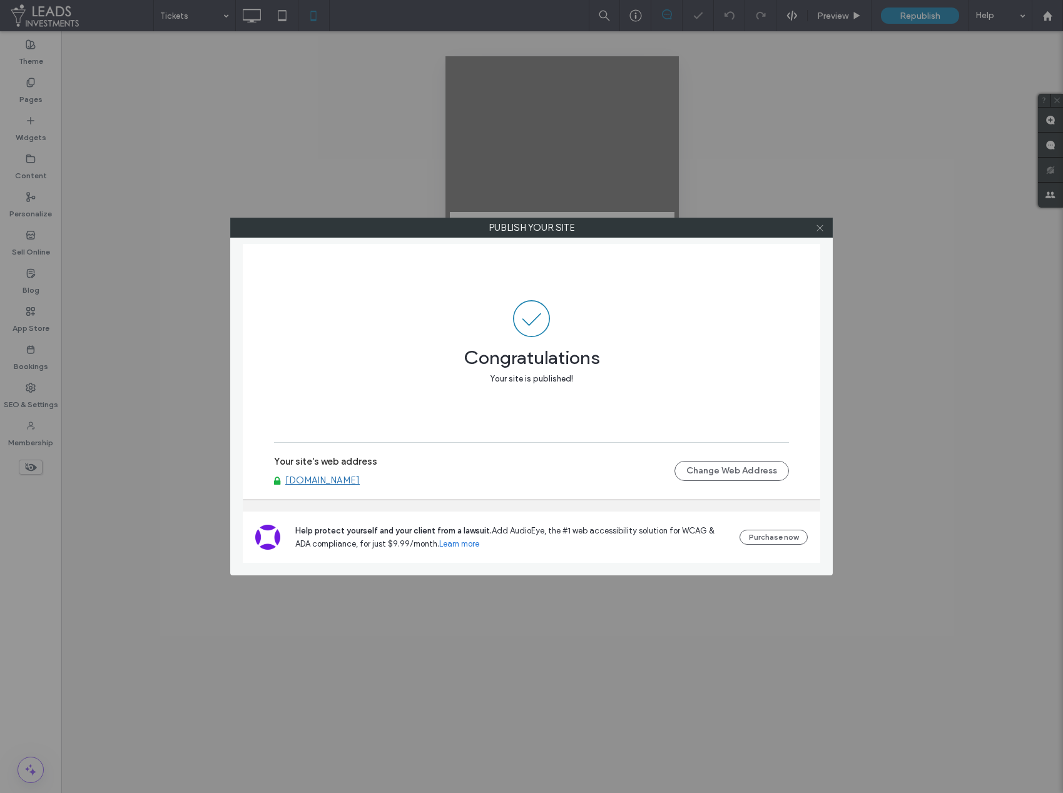
click at [818, 226] on icon at bounding box center [819, 227] width 9 height 9
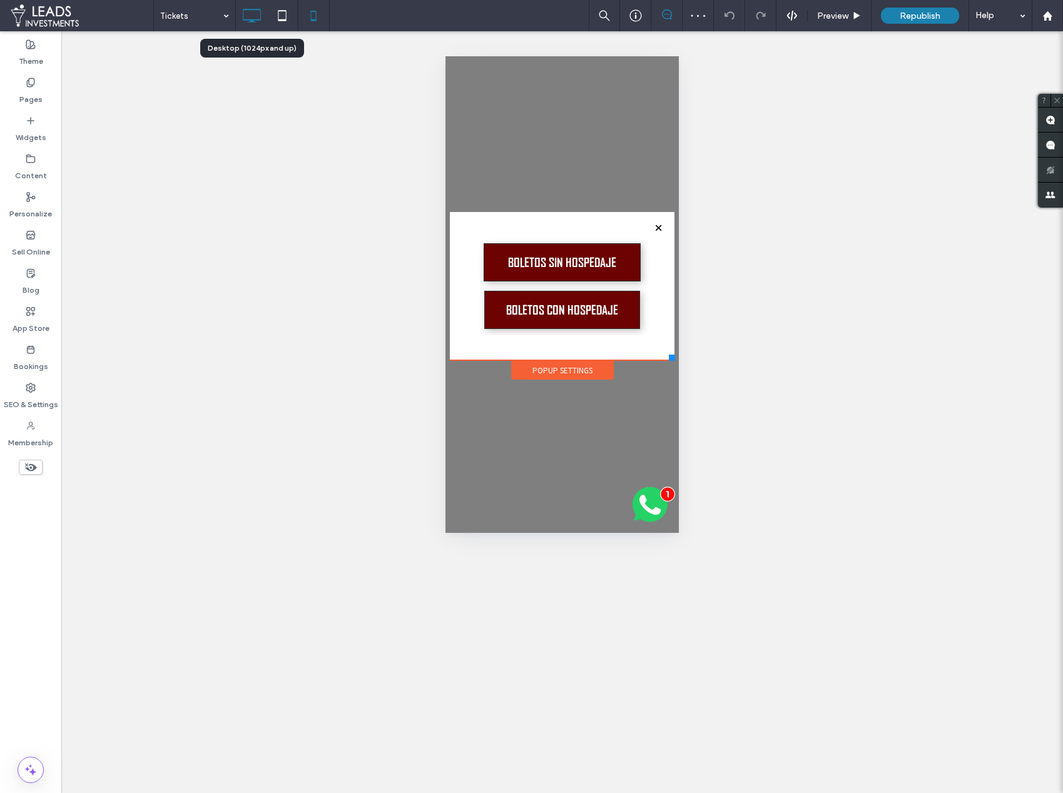
click at [257, 23] on icon at bounding box center [251, 15] width 25 height 25
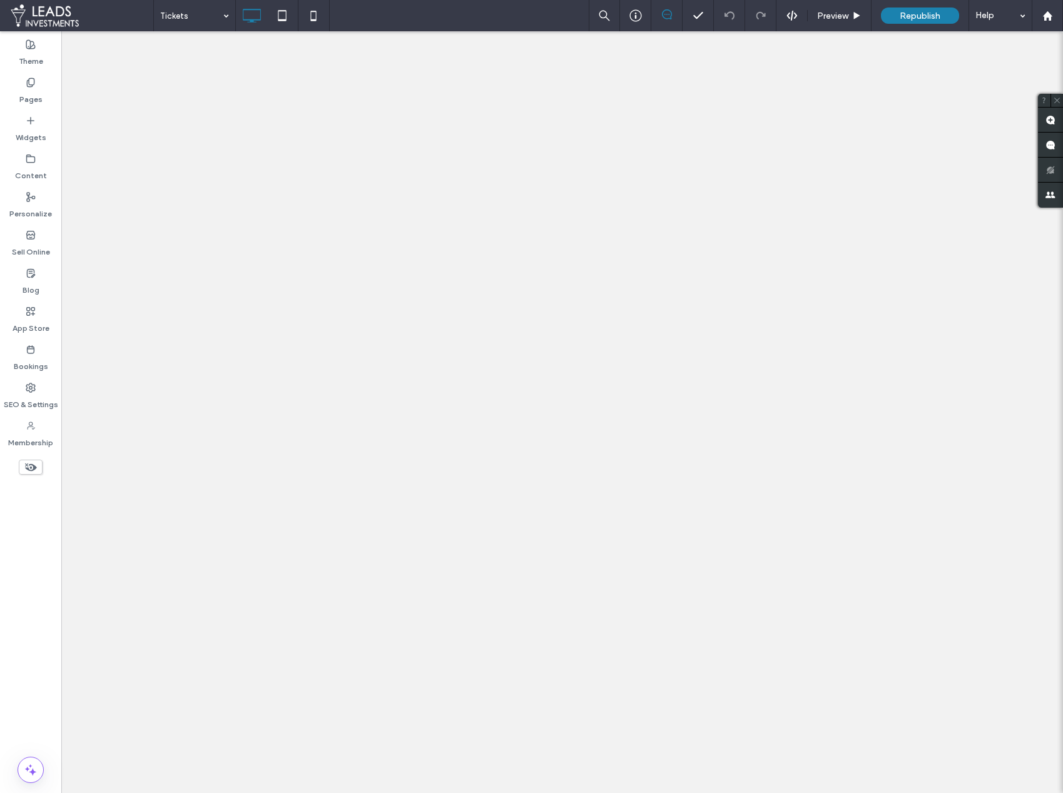
scroll to position [0, 0]
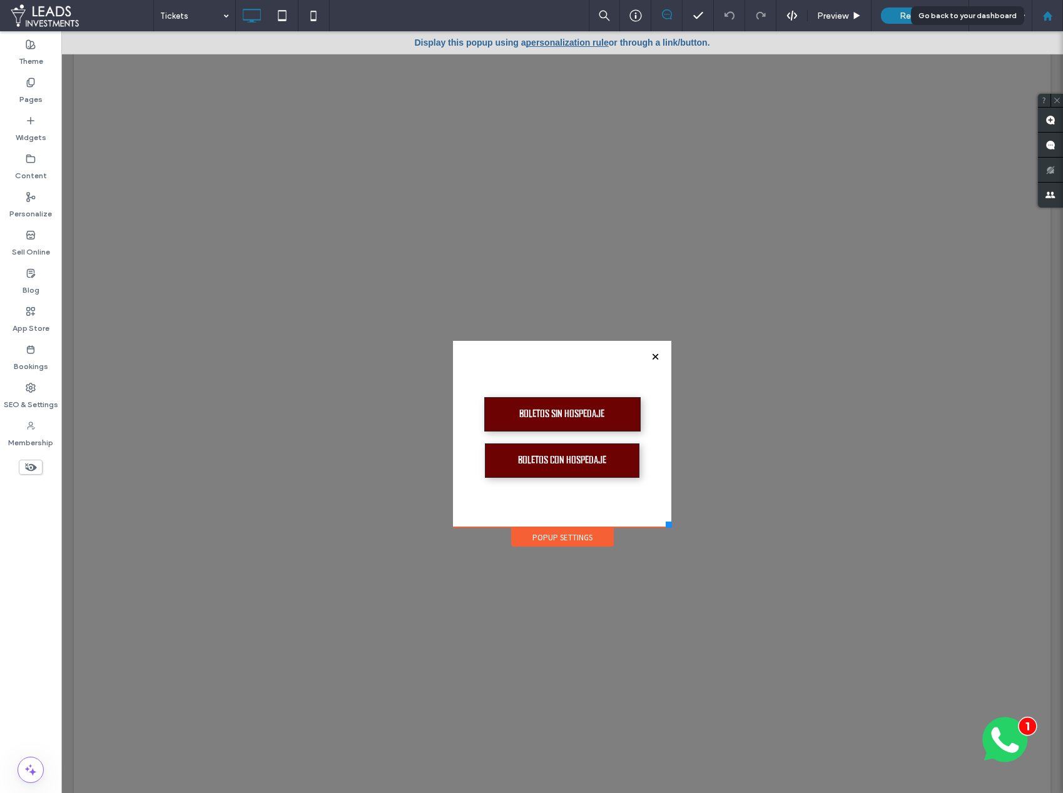
click at [1044, 14] on use at bounding box center [1046, 15] width 9 height 9
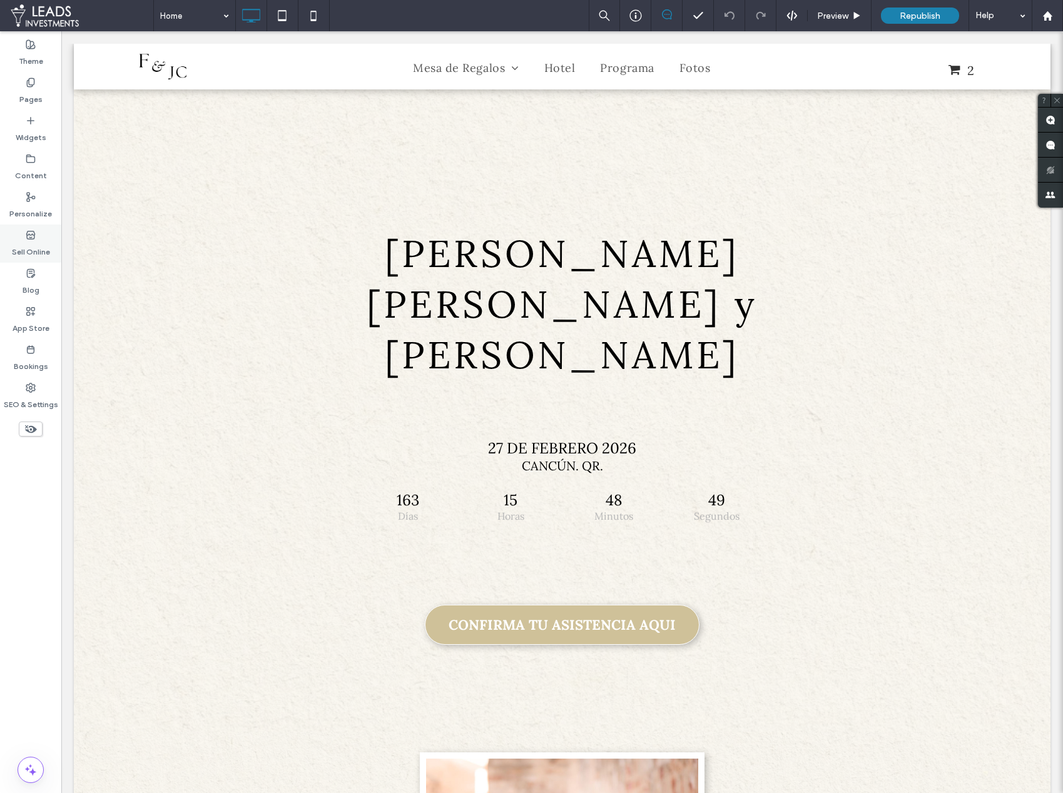
click at [33, 238] on use at bounding box center [30, 235] width 8 height 8
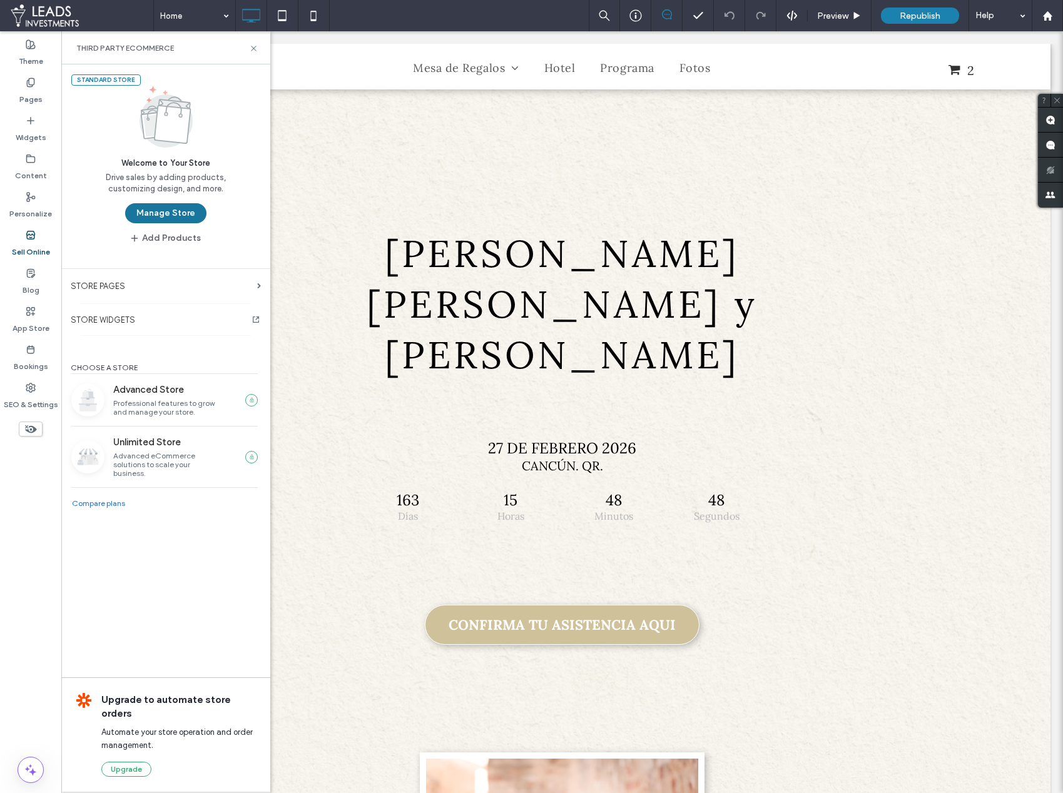
click at [176, 205] on button "Manage Store" at bounding box center [165, 213] width 81 height 20
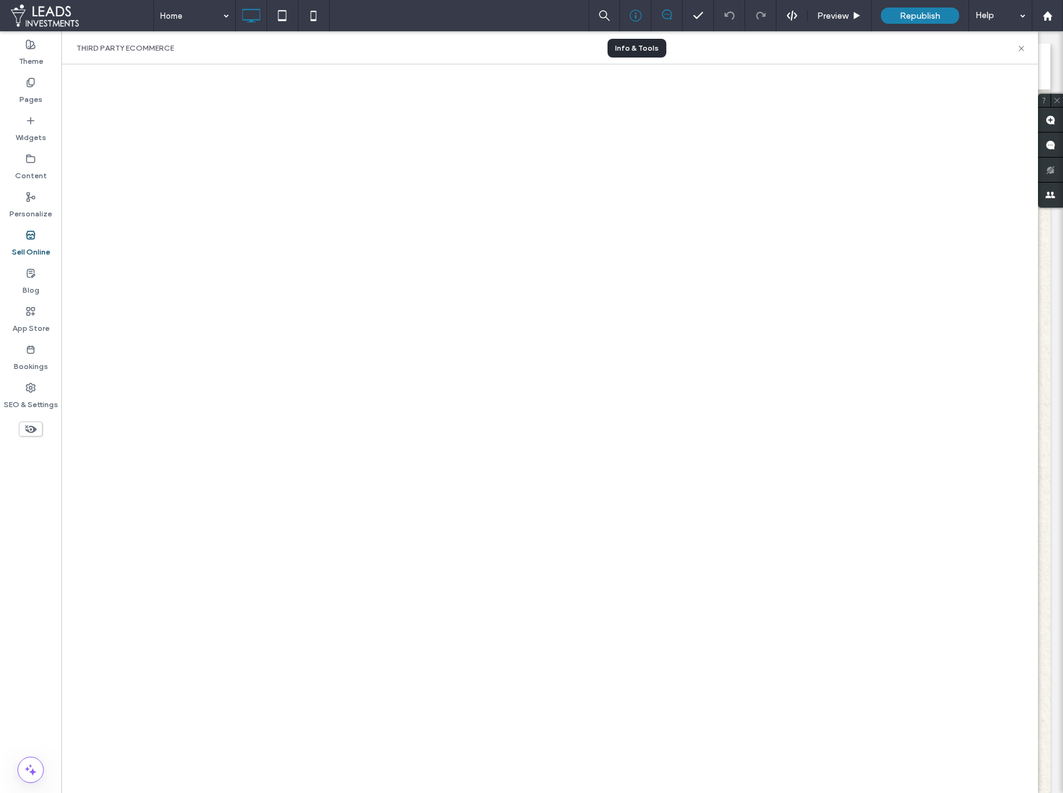
click at [634, 20] on icon at bounding box center [635, 15] width 13 height 13
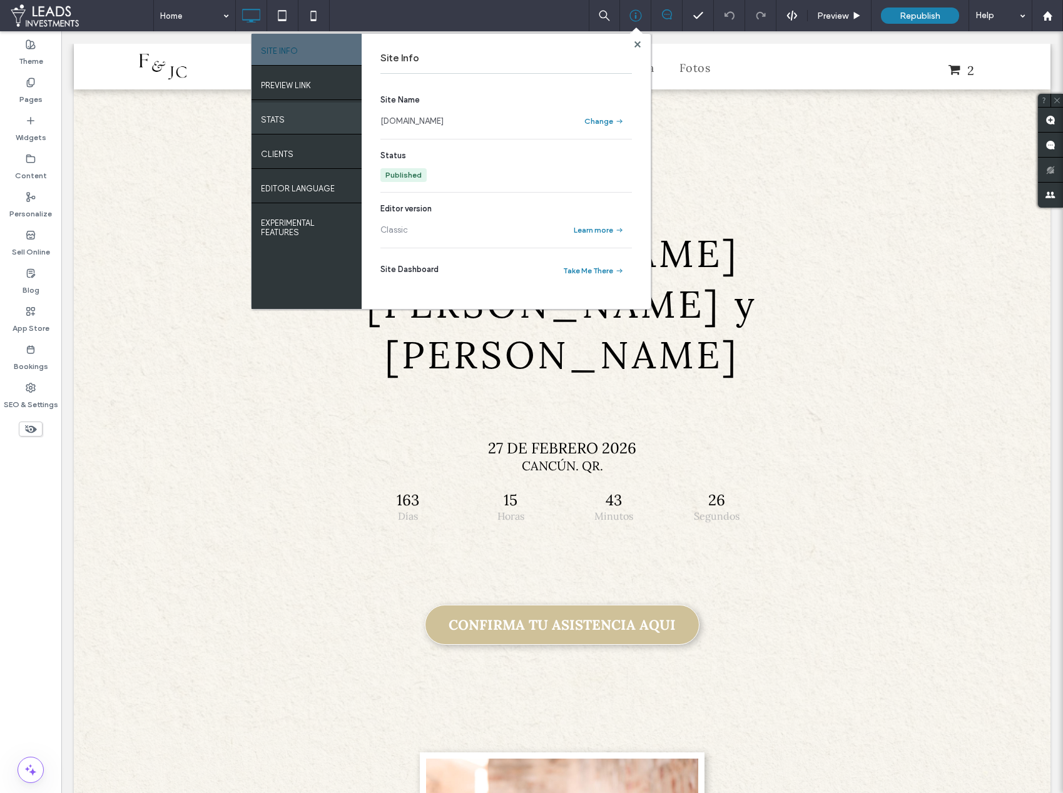
click at [300, 128] on div "STATS" at bounding box center [307, 118] width 110 height 31
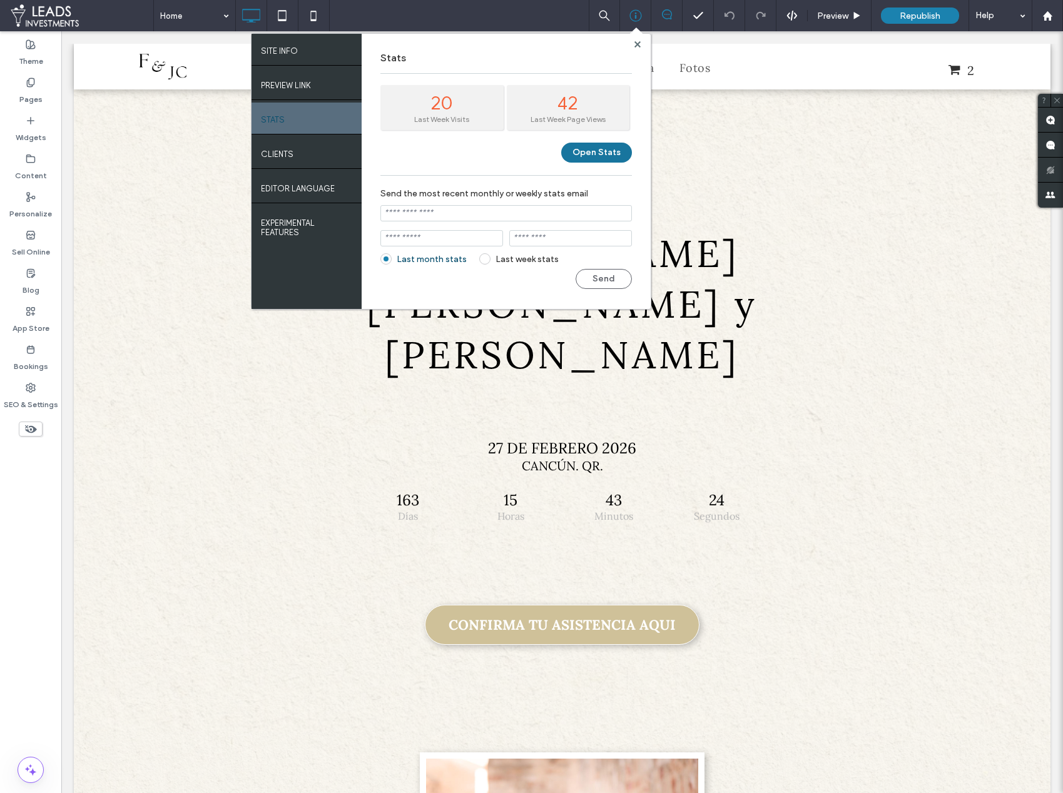
click at [602, 158] on button "Open Stats" at bounding box center [596, 153] width 71 height 20
click at [43, 404] on label "SEO & Settings" at bounding box center [31, 402] width 54 height 18
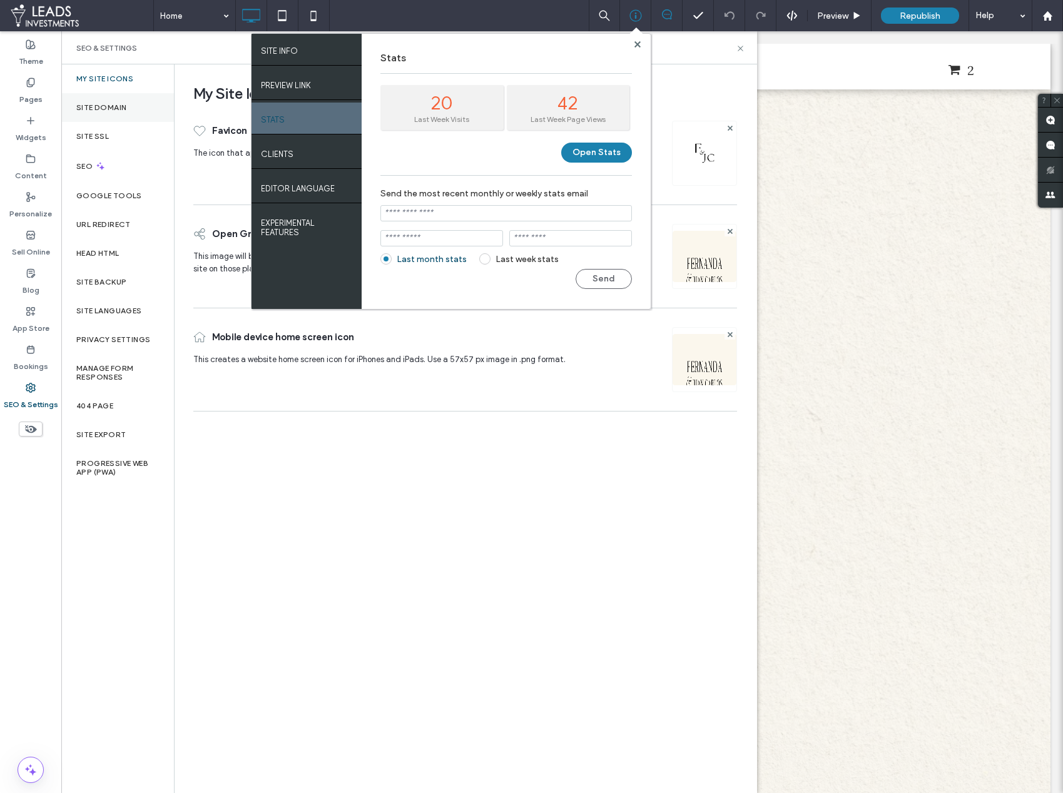
click at [129, 98] on div "Site Domain" at bounding box center [117, 107] width 113 height 29
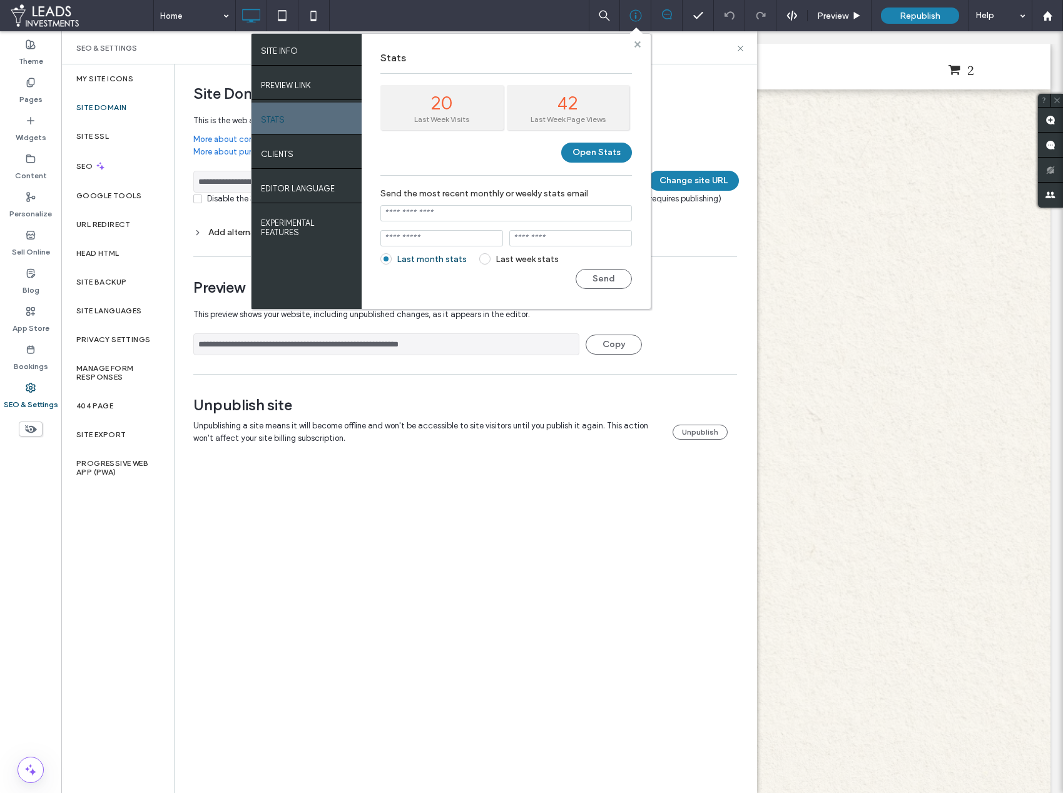
click at [637, 43] on use at bounding box center [637, 44] width 6 height 6
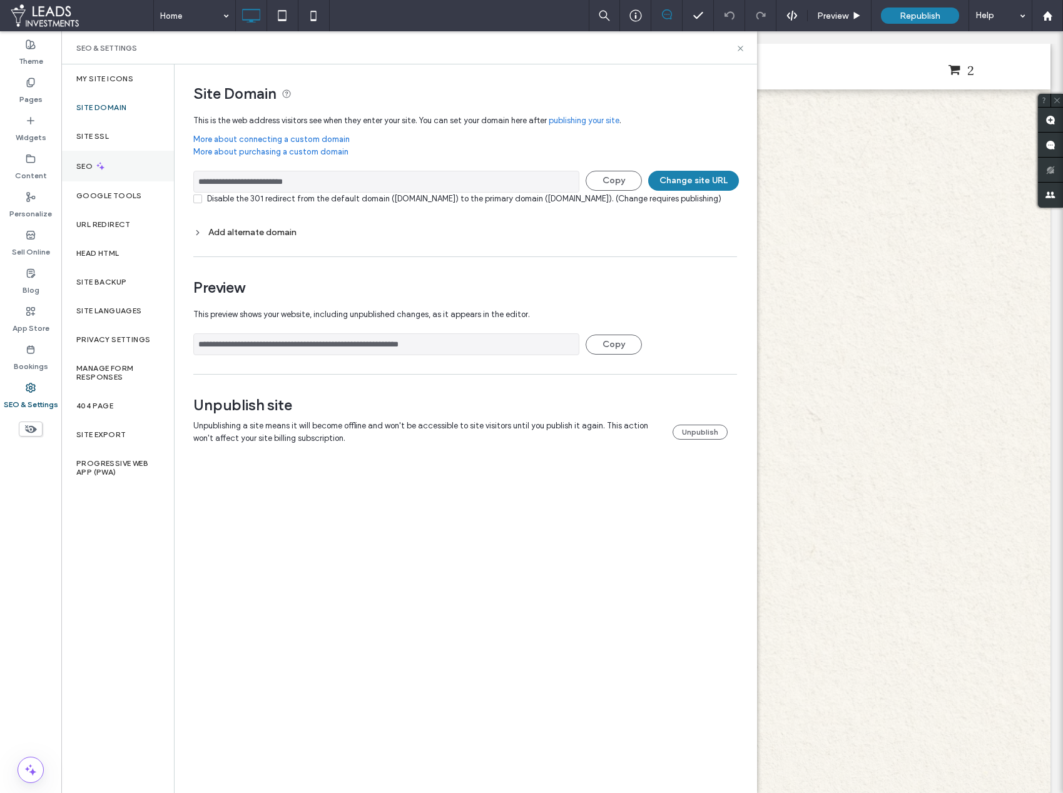
click at [104, 161] on icon at bounding box center [100, 166] width 11 height 11
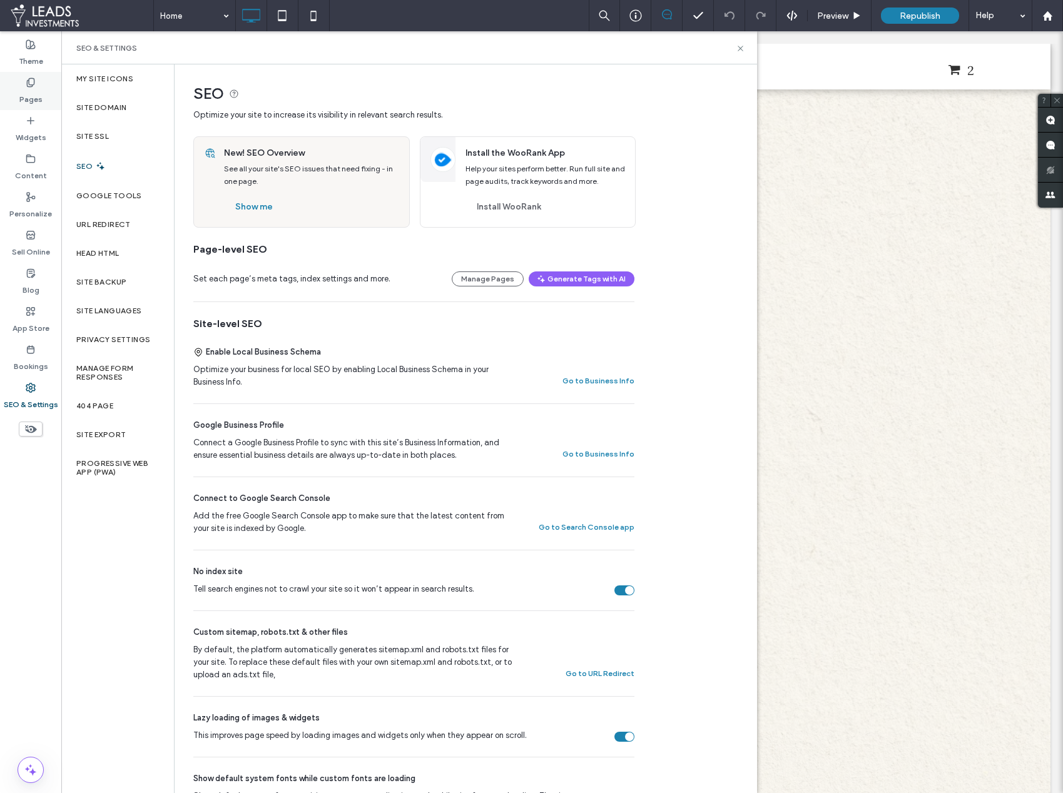
click at [48, 101] on div "Pages" at bounding box center [30, 91] width 61 height 38
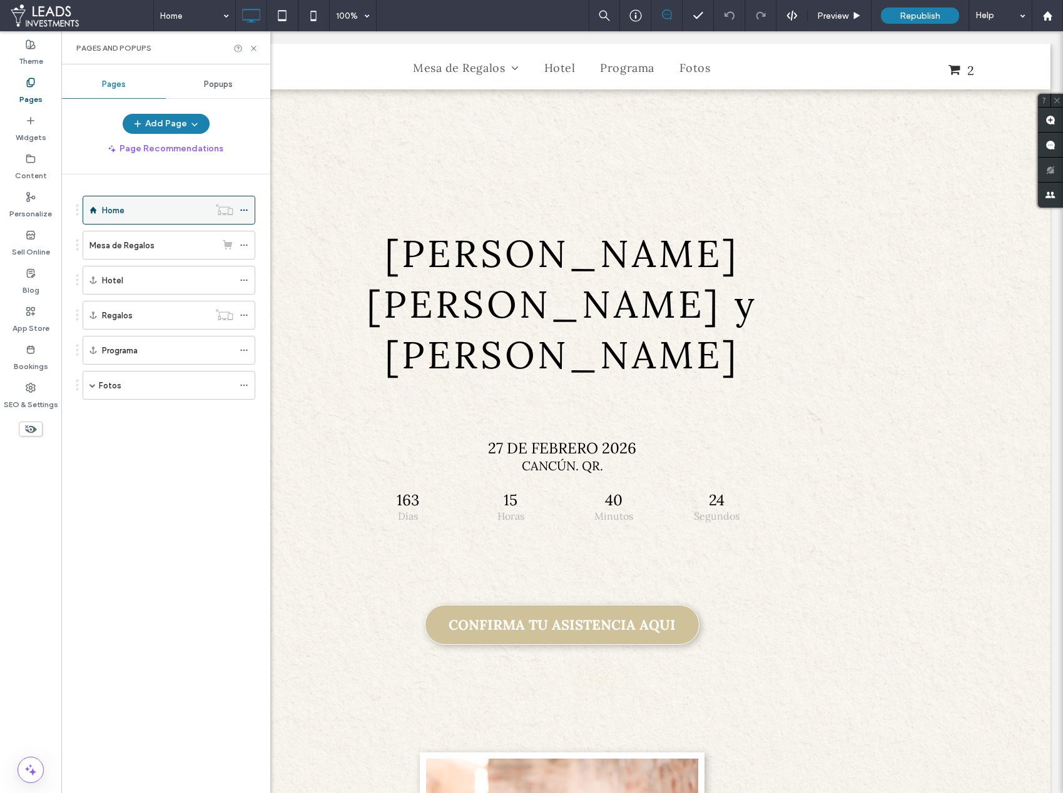
click at [245, 208] on icon at bounding box center [244, 210] width 9 height 9
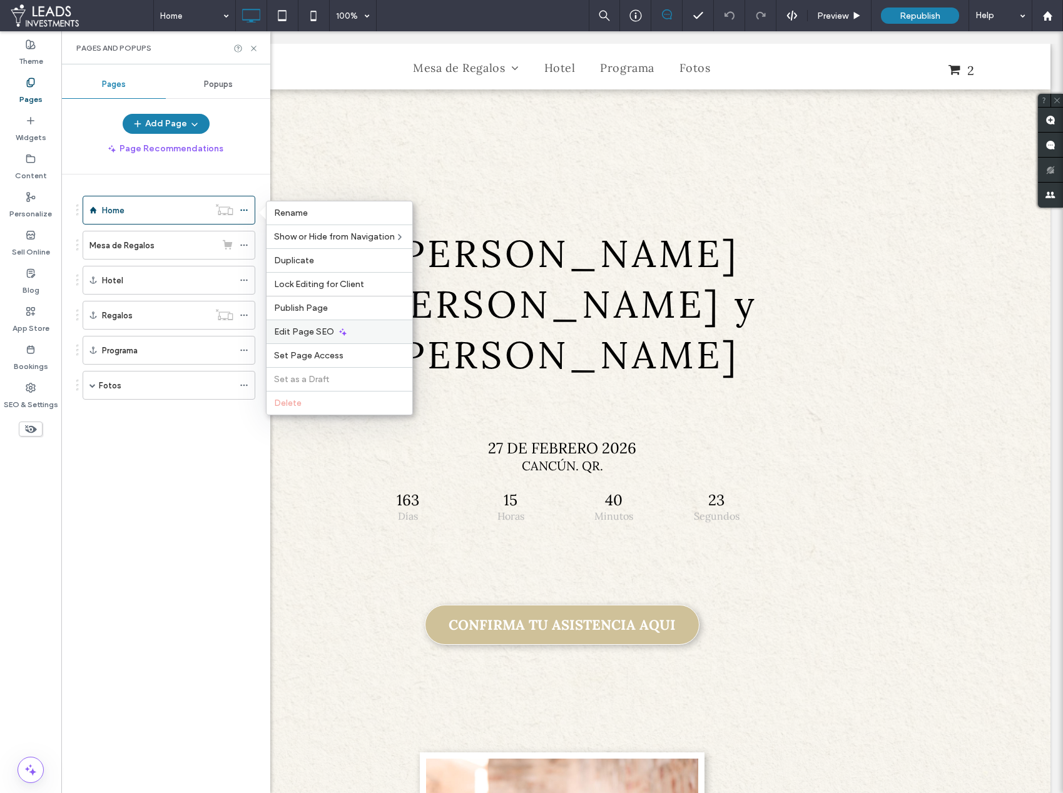
click at [300, 328] on span "Edit Page SEO" at bounding box center [304, 332] width 60 height 11
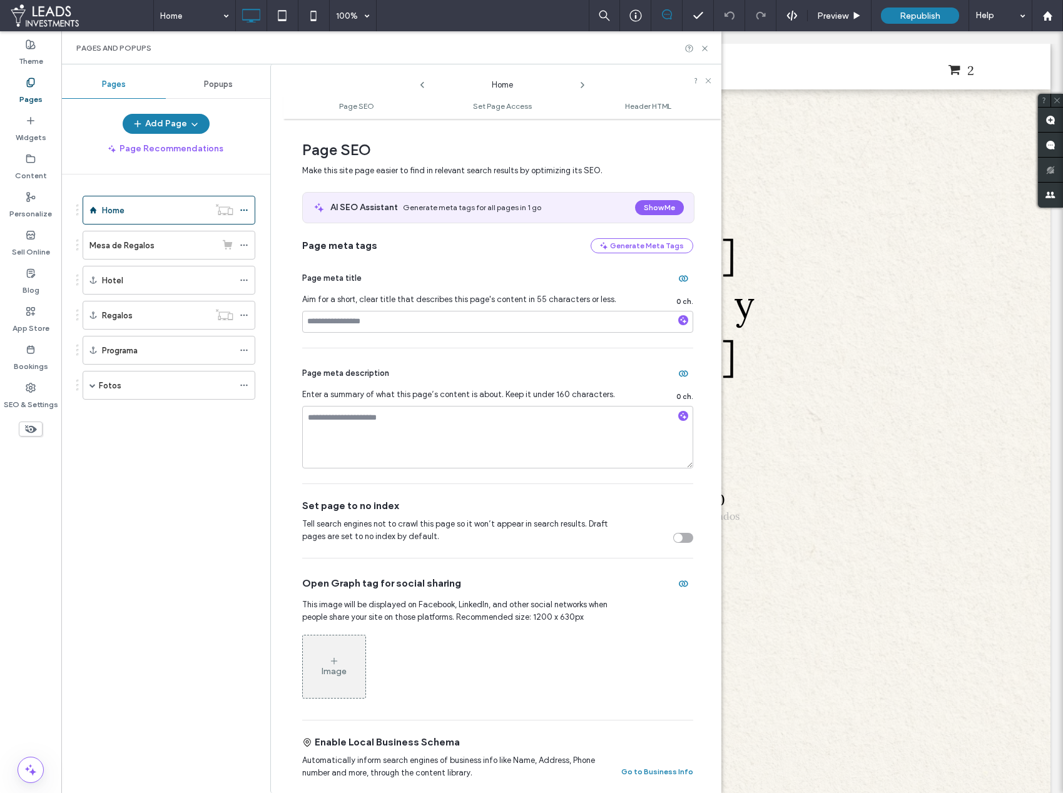
click at [677, 539] on div "toggle" at bounding box center [683, 538] width 20 height 10
click at [241, 240] on span at bounding box center [244, 245] width 9 height 19
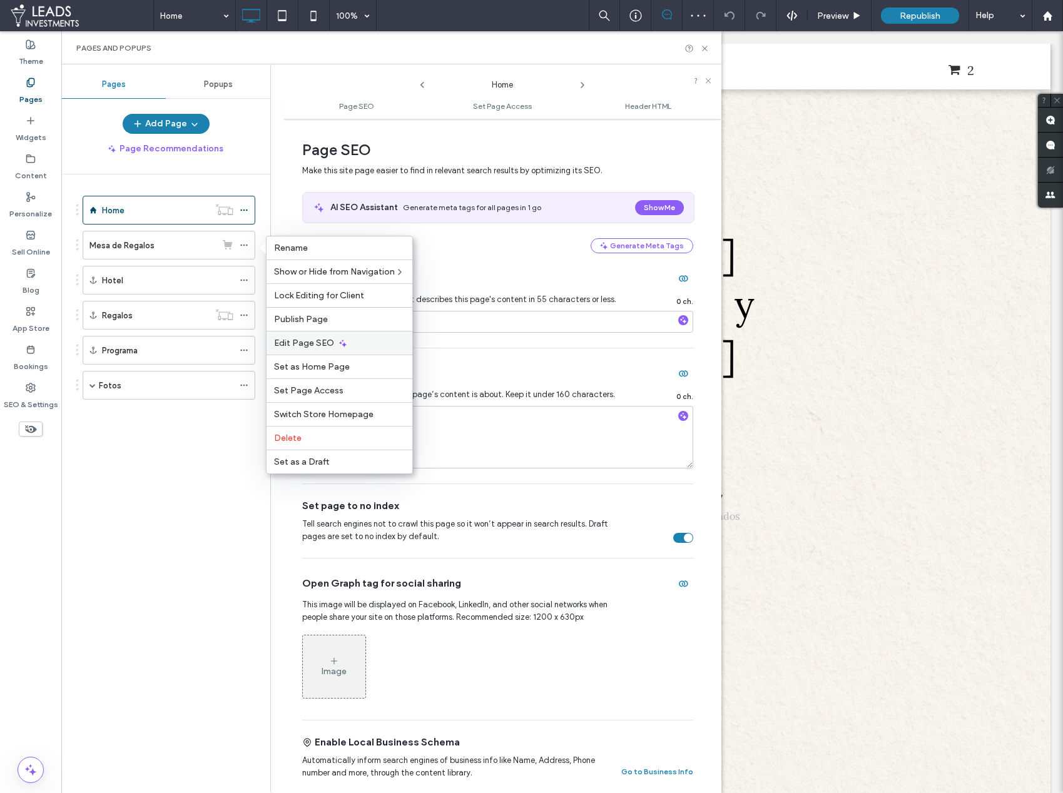
click at [343, 343] on icon at bounding box center [343, 343] width 10 height 10
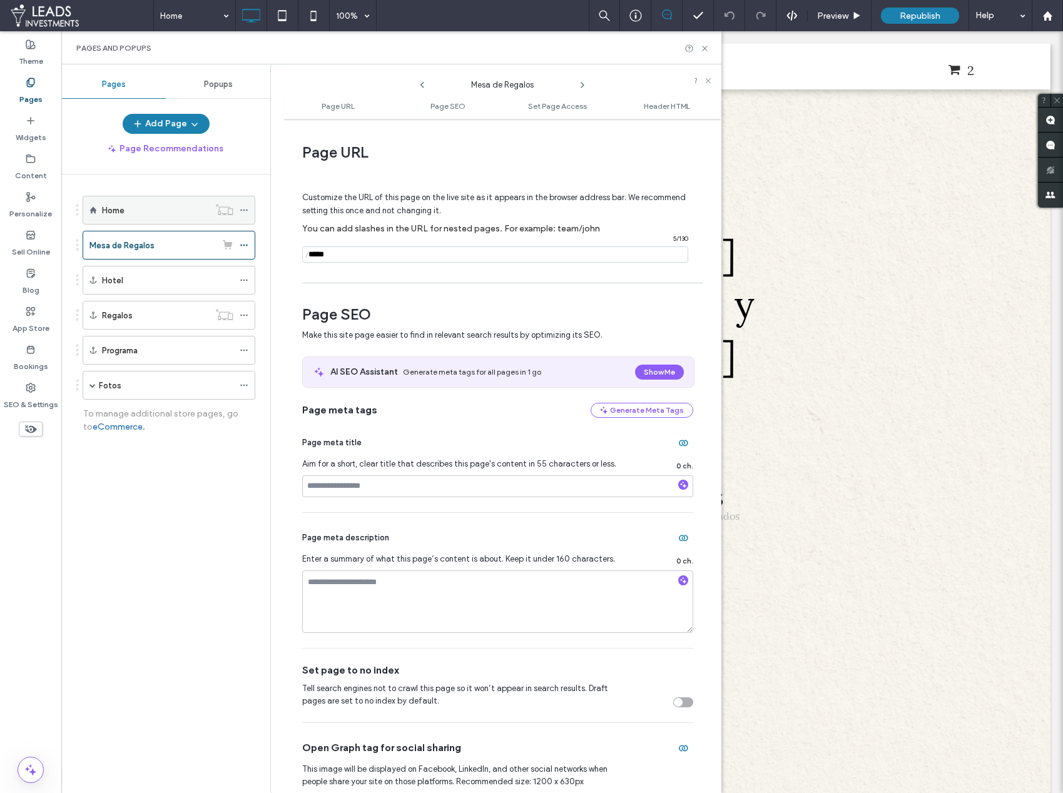
click at [248, 210] on div at bounding box center [247, 210] width 15 height 19
click at [189, 211] on div "Home" at bounding box center [155, 210] width 107 height 13
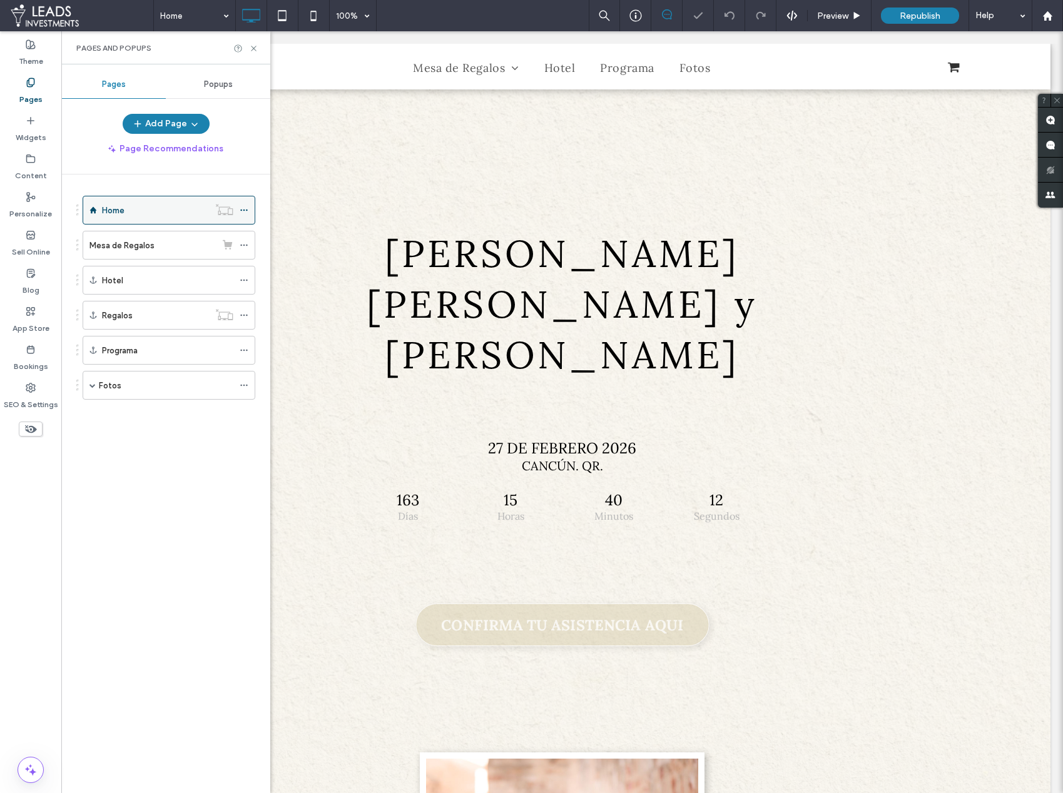
click at [242, 210] on icon at bounding box center [244, 210] width 9 height 9
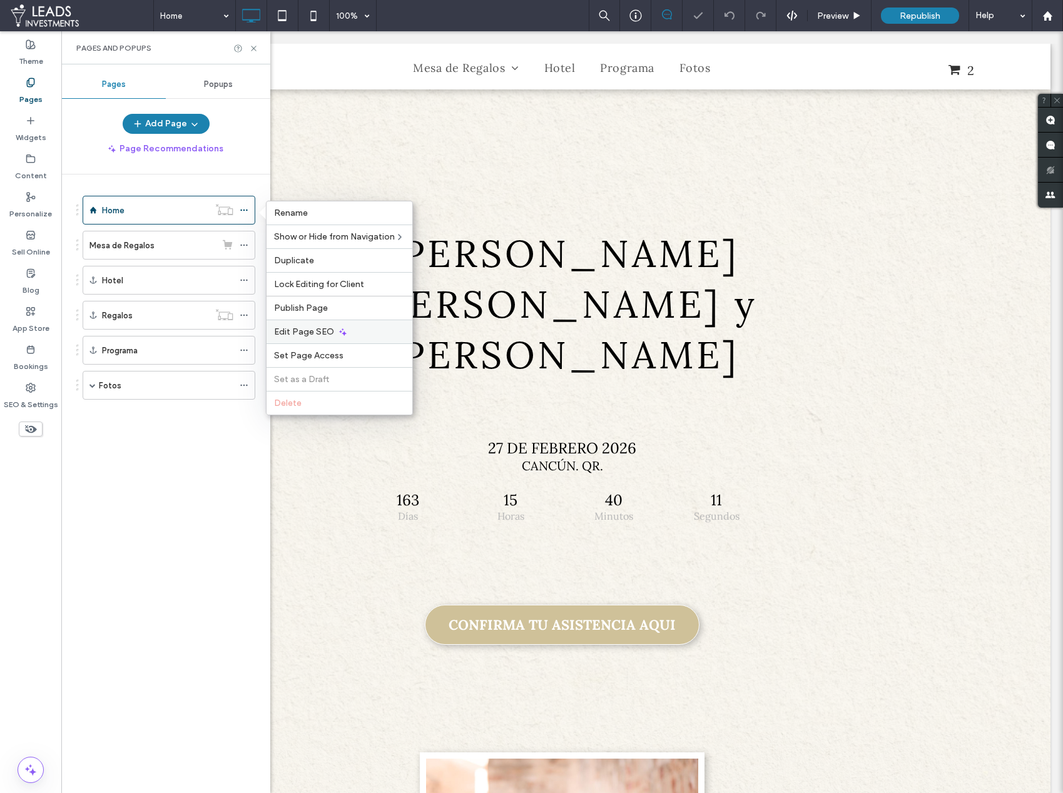
click at [338, 330] on icon at bounding box center [343, 332] width 10 height 10
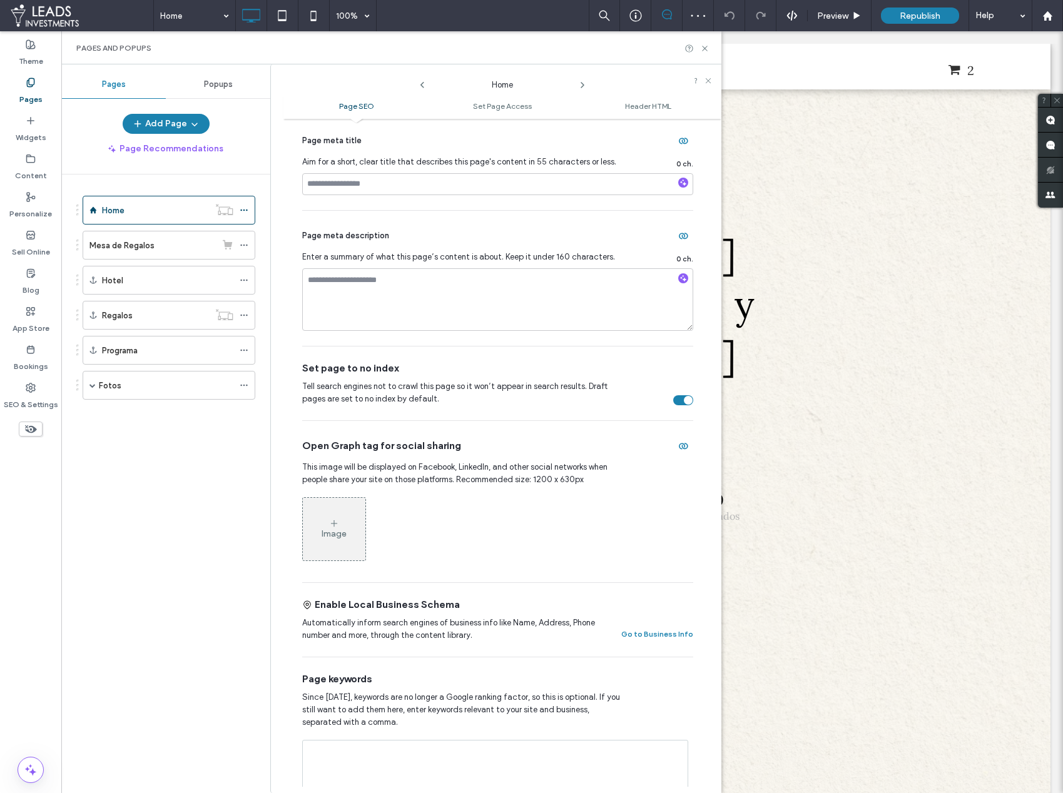
scroll to position [140, 0]
click at [358, 536] on div "Image" at bounding box center [334, 527] width 63 height 60
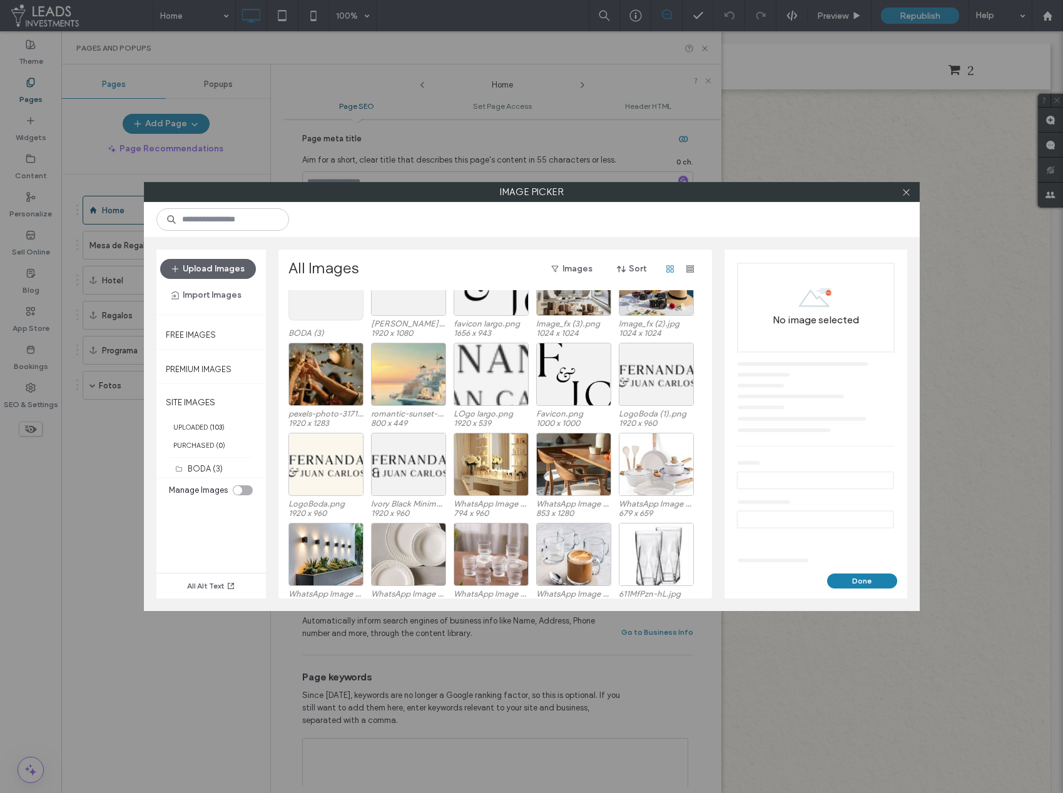
scroll to position [64, 0]
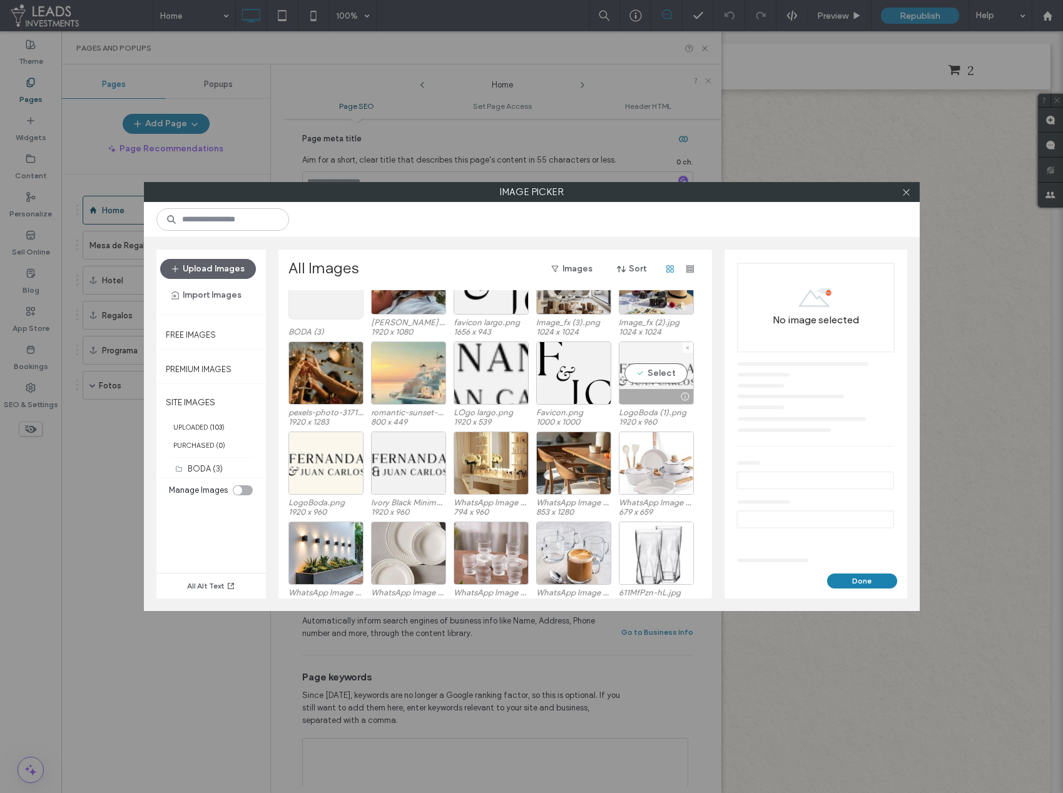
click at [651, 376] on div "Select" at bounding box center [656, 373] width 75 height 63
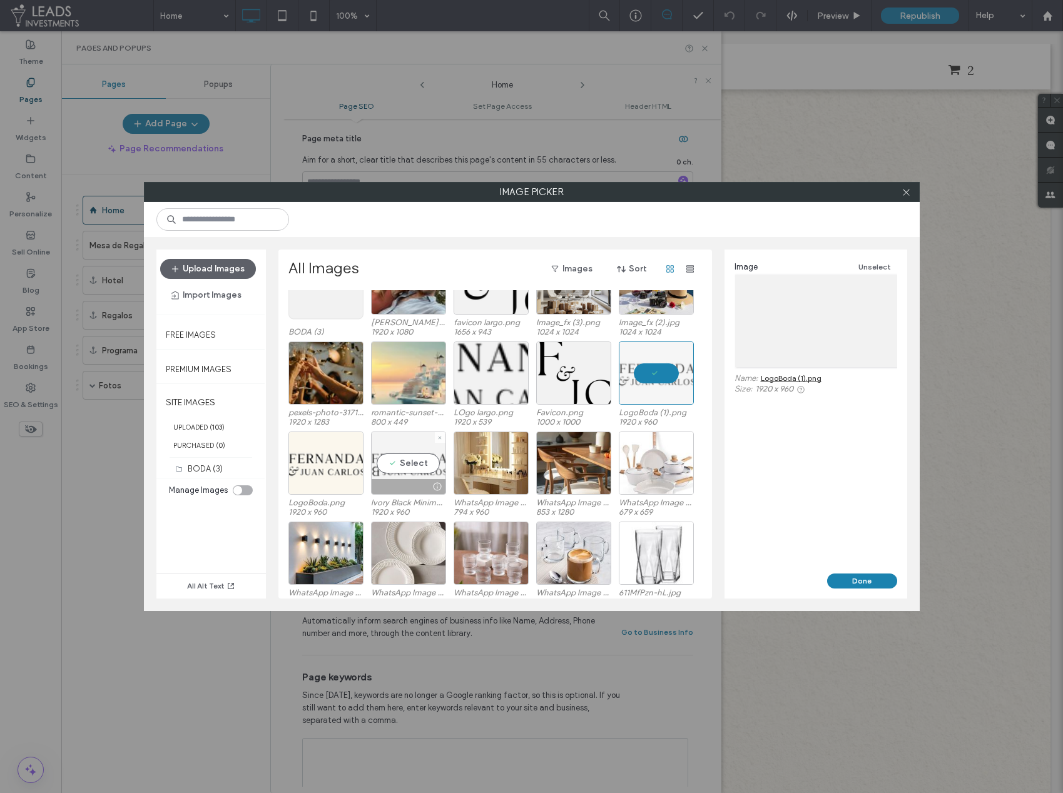
click at [390, 460] on div "Select" at bounding box center [408, 463] width 75 height 63
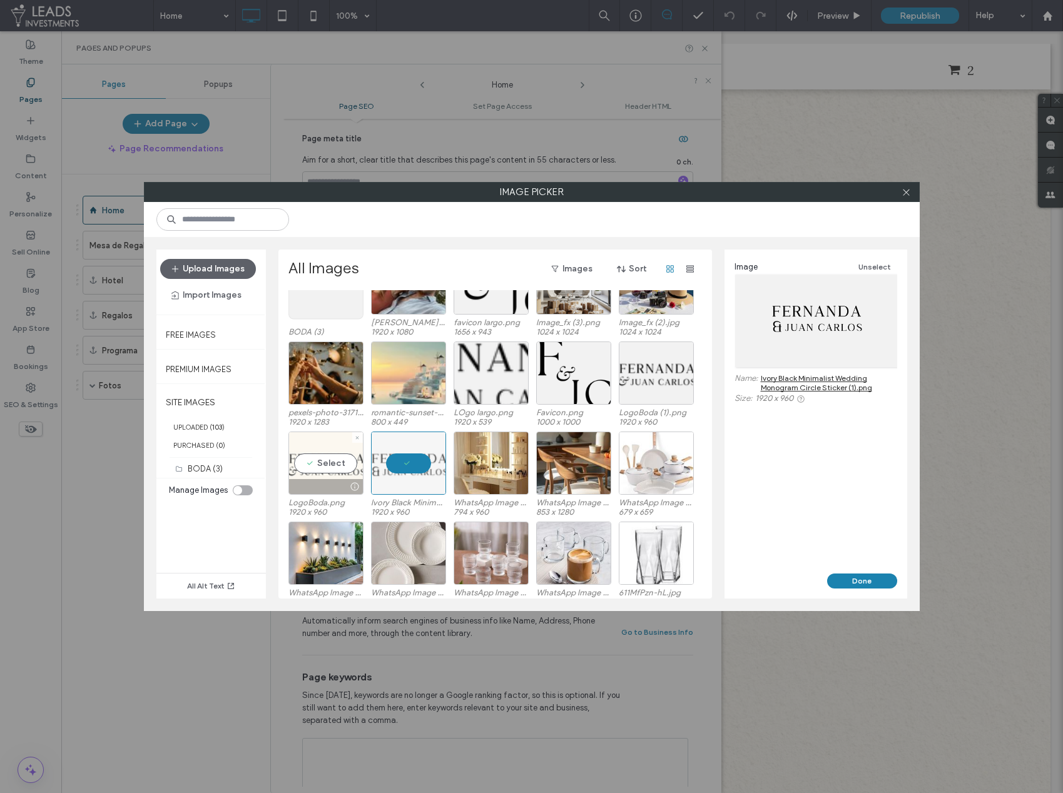
click at [327, 469] on div "Select" at bounding box center [325, 463] width 75 height 63
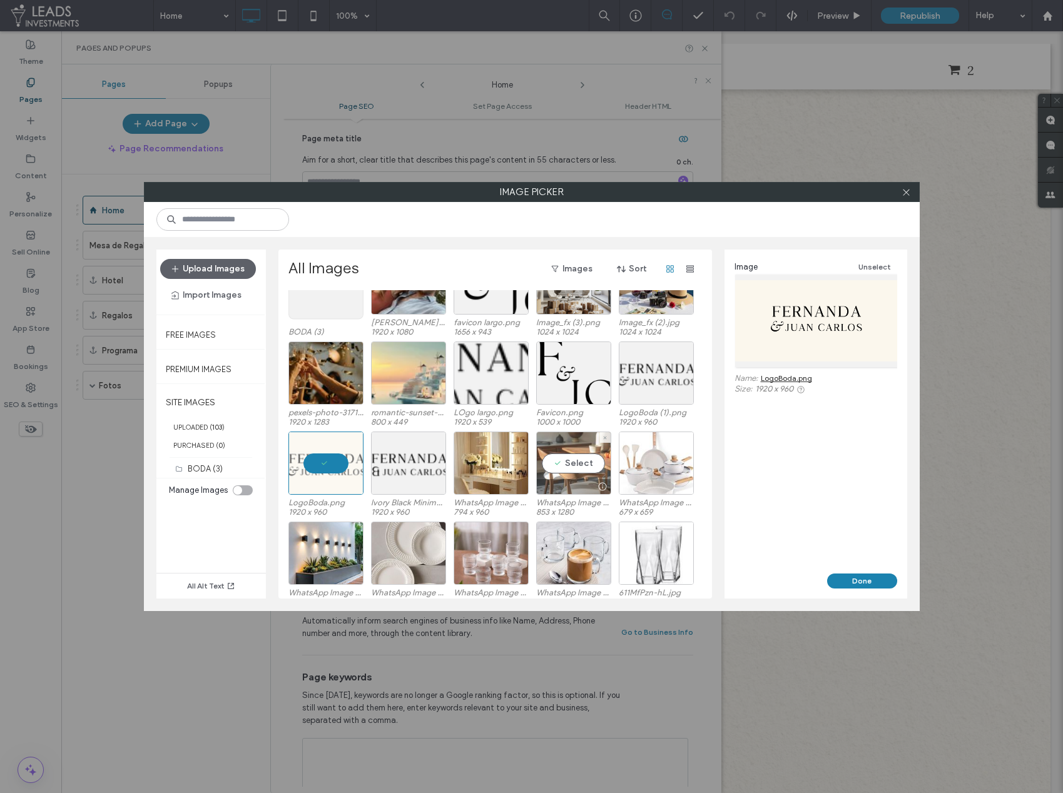
scroll to position [0, 0]
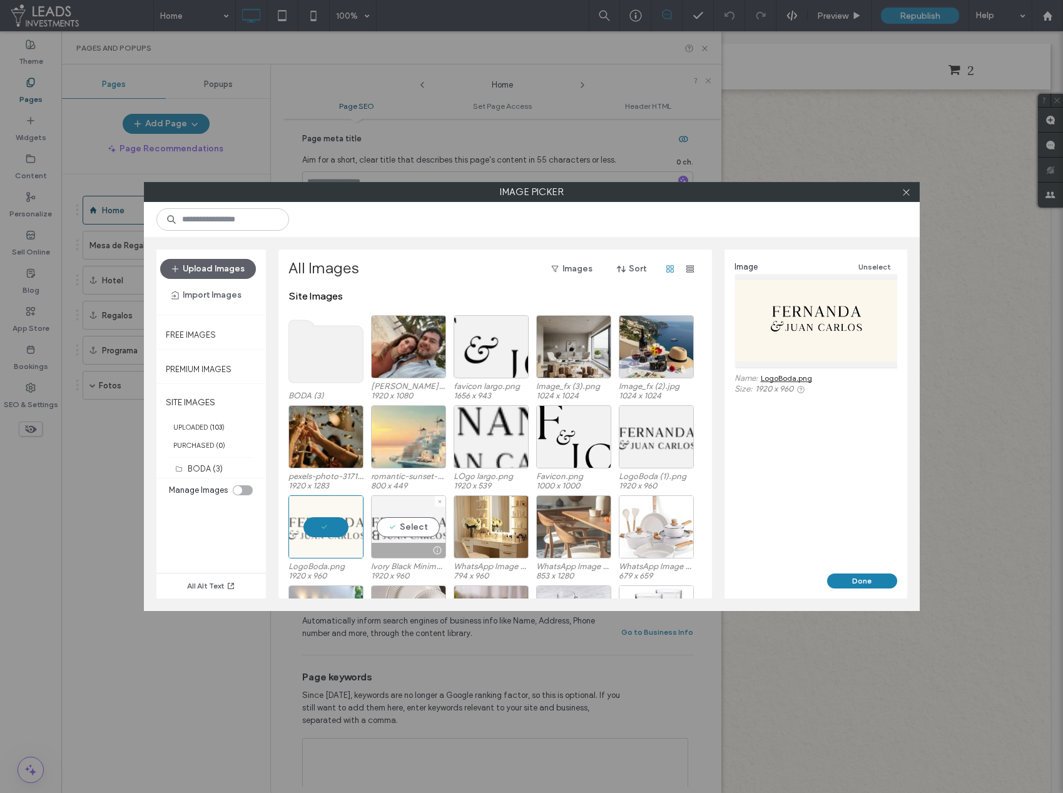
click at [424, 523] on div "Select" at bounding box center [408, 527] width 75 height 63
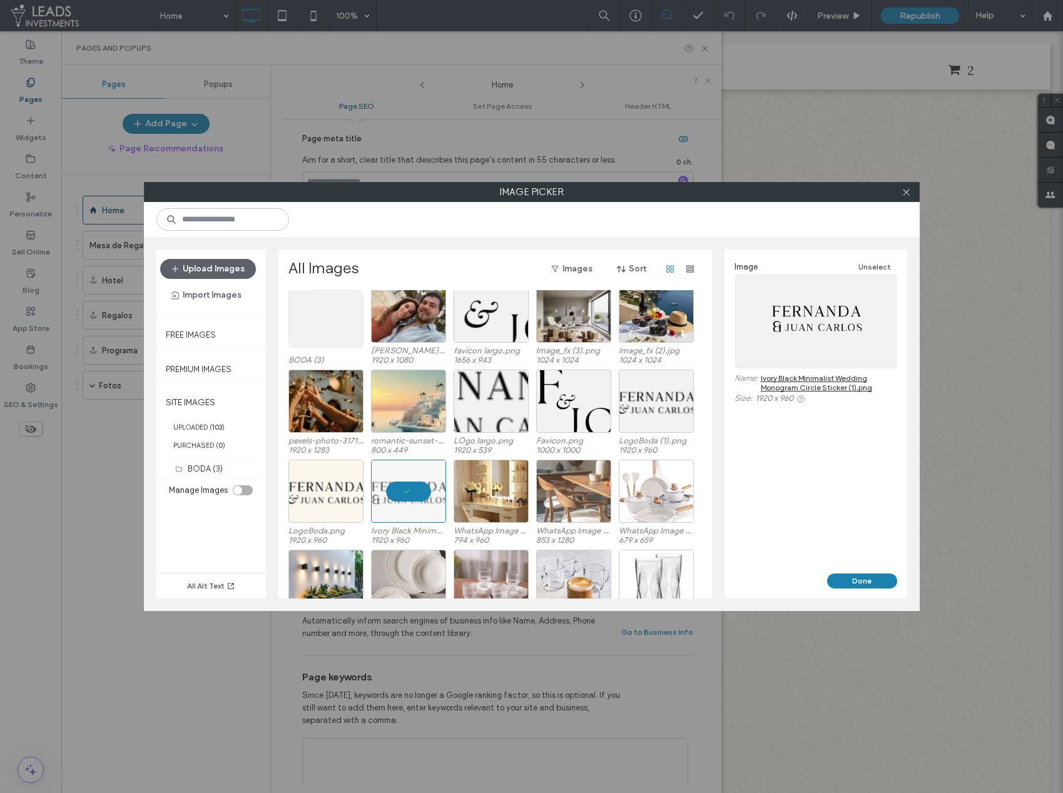
scroll to position [37, 0]
click at [332, 492] on div "Select" at bounding box center [325, 490] width 75 height 63
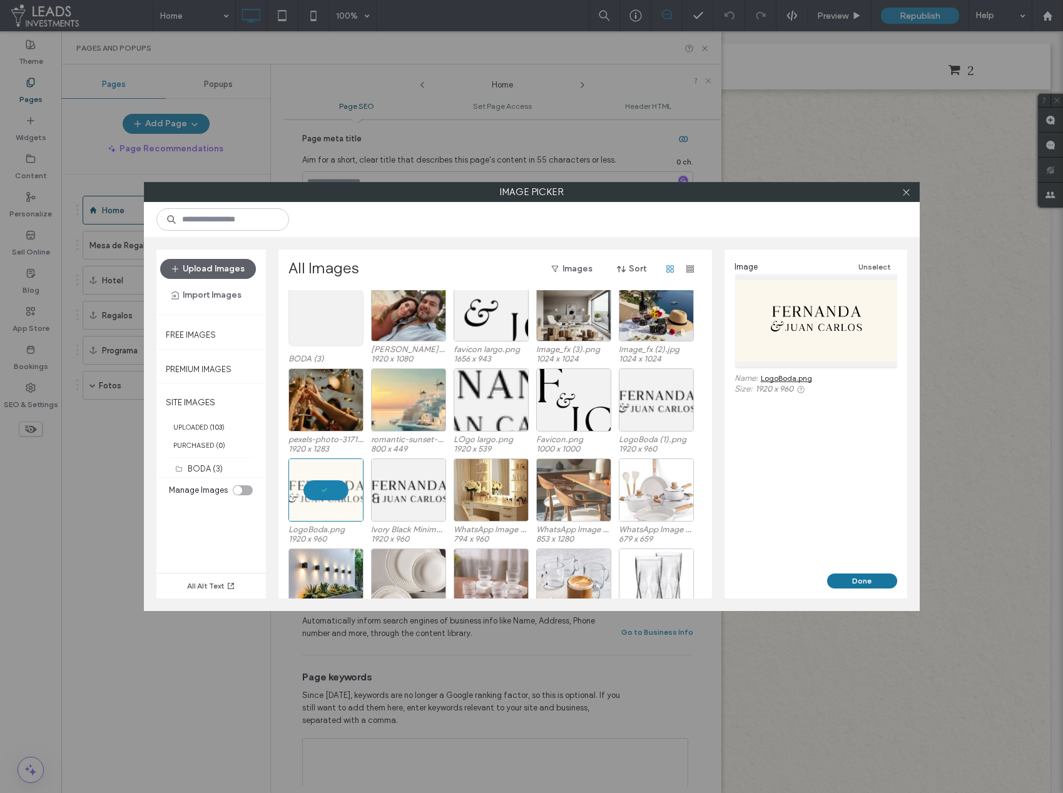
click at [848, 574] on button "Done" at bounding box center [862, 581] width 70 height 15
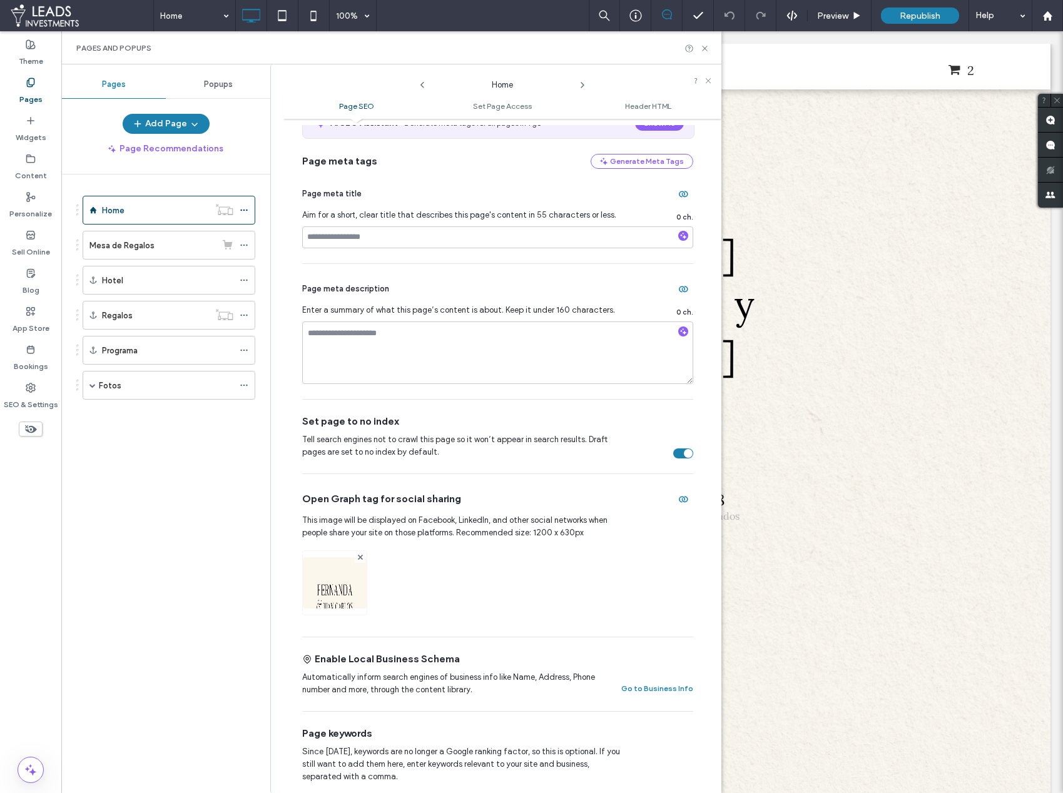
scroll to position [83, 0]
click at [245, 244] on icon at bounding box center [244, 245] width 9 height 9
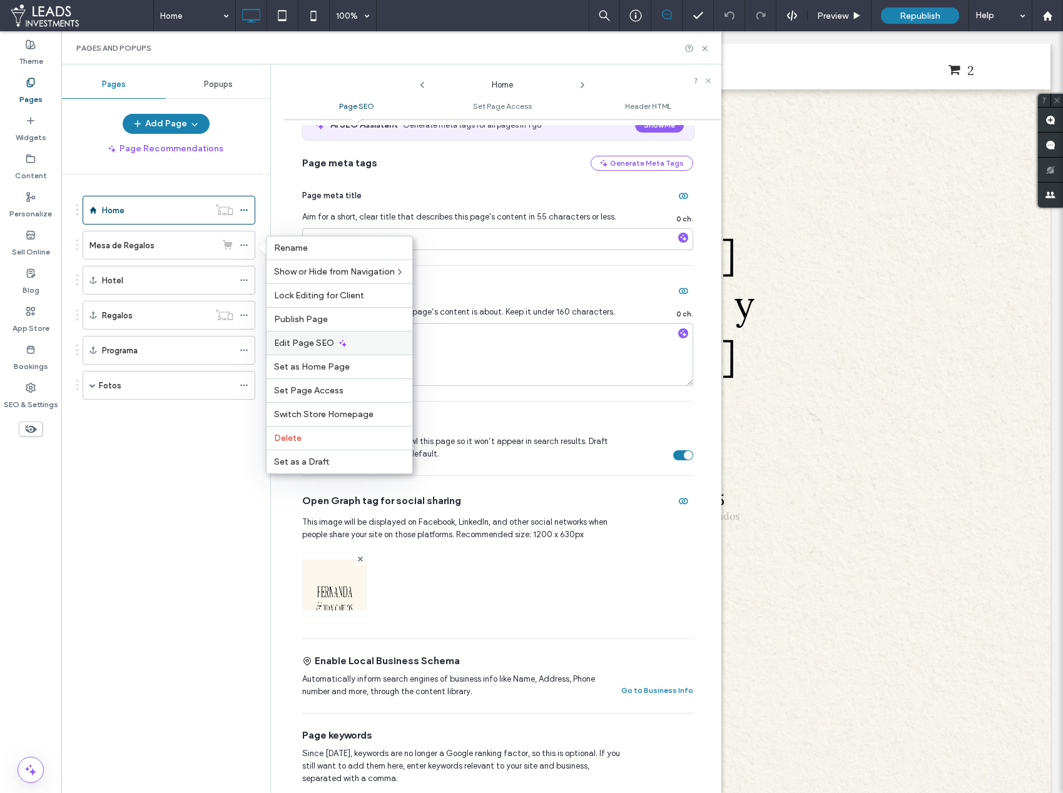
click at [323, 342] on span "Edit Page SEO" at bounding box center [304, 343] width 60 height 11
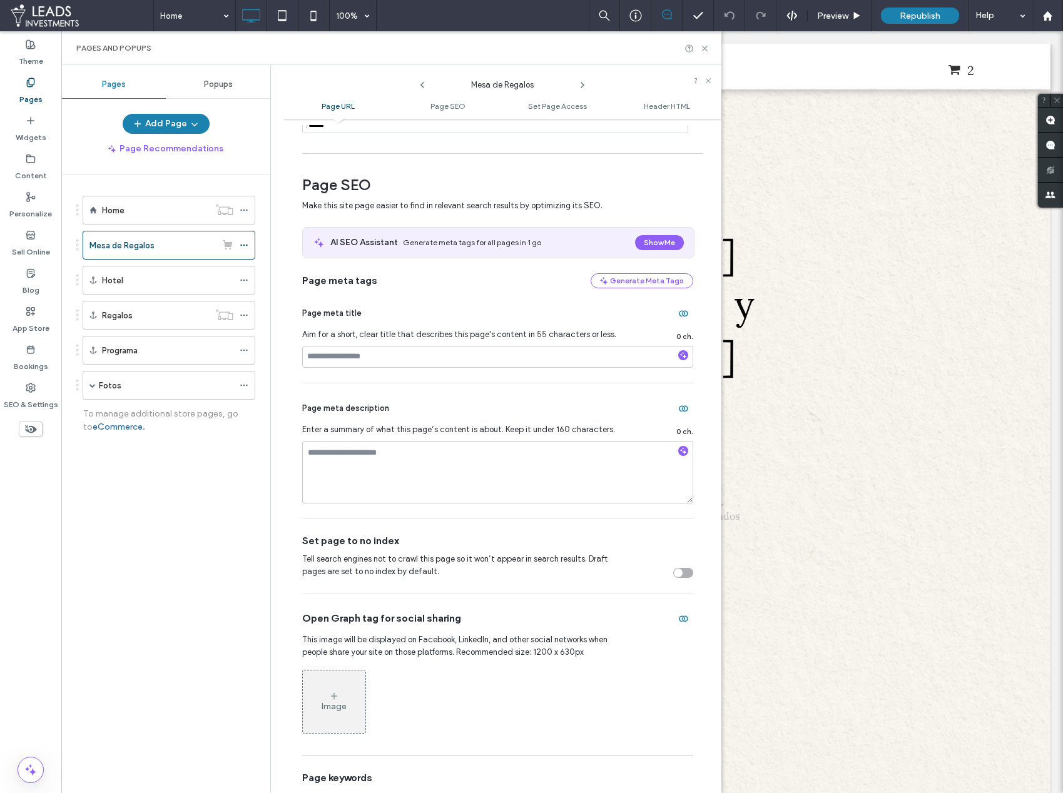
scroll to position [133, 0]
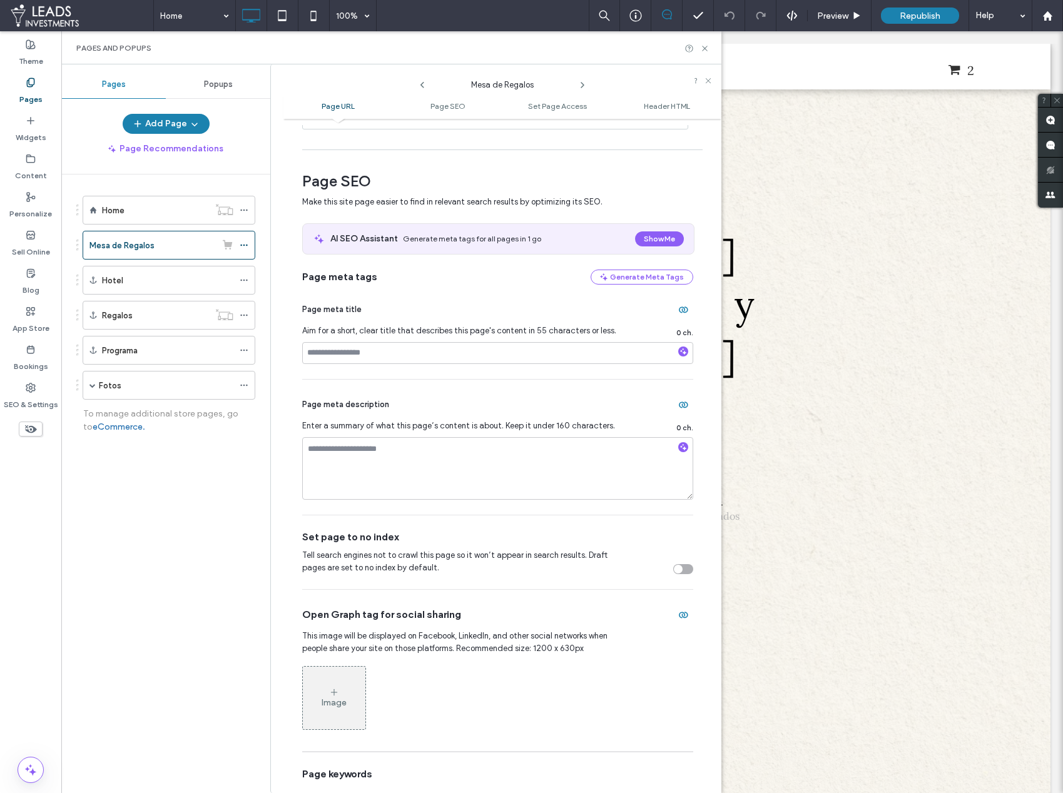
click at [669, 575] on div "Set page to no index Tell search engines not to crawl this page so it won’t app…" at bounding box center [497, 553] width 391 height 74
click at [679, 563] on div "Tell search engines not to crawl this page so it won’t appear in search results…" at bounding box center [497, 561] width 391 height 25
click at [675, 568] on div "toggle" at bounding box center [678, 569] width 9 height 9
click at [244, 385] on use at bounding box center [243, 386] width 7 height 2
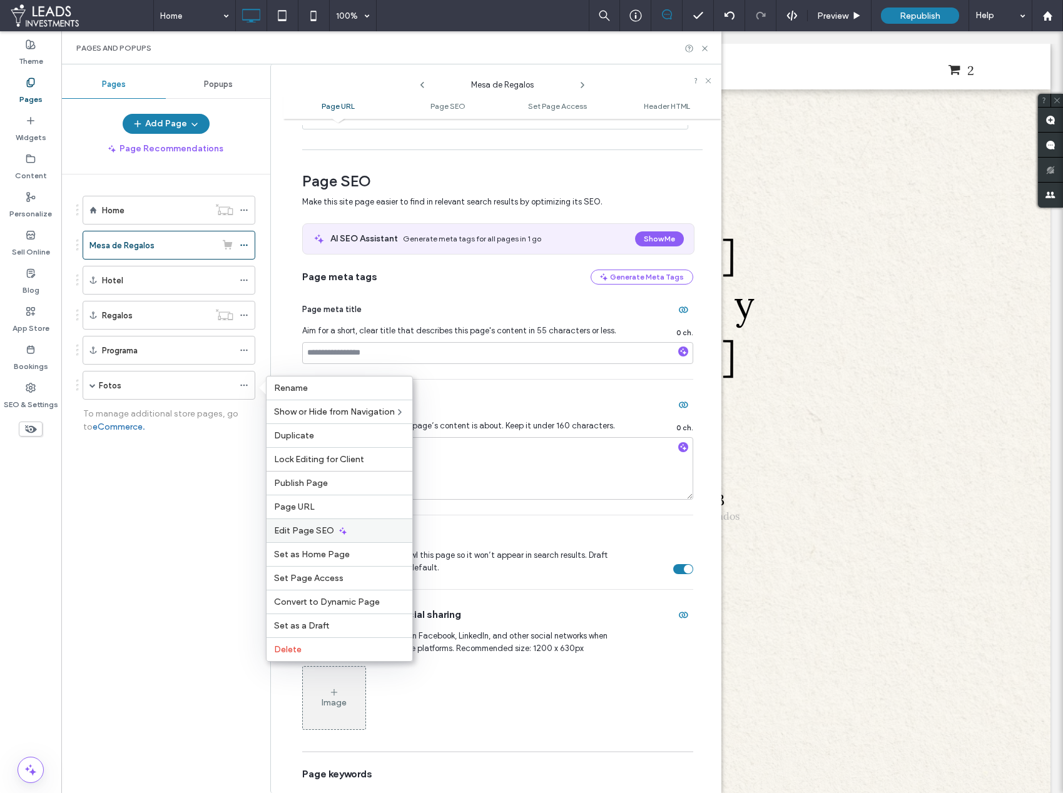
click at [312, 533] on span "Edit Page SEO" at bounding box center [304, 531] width 60 height 11
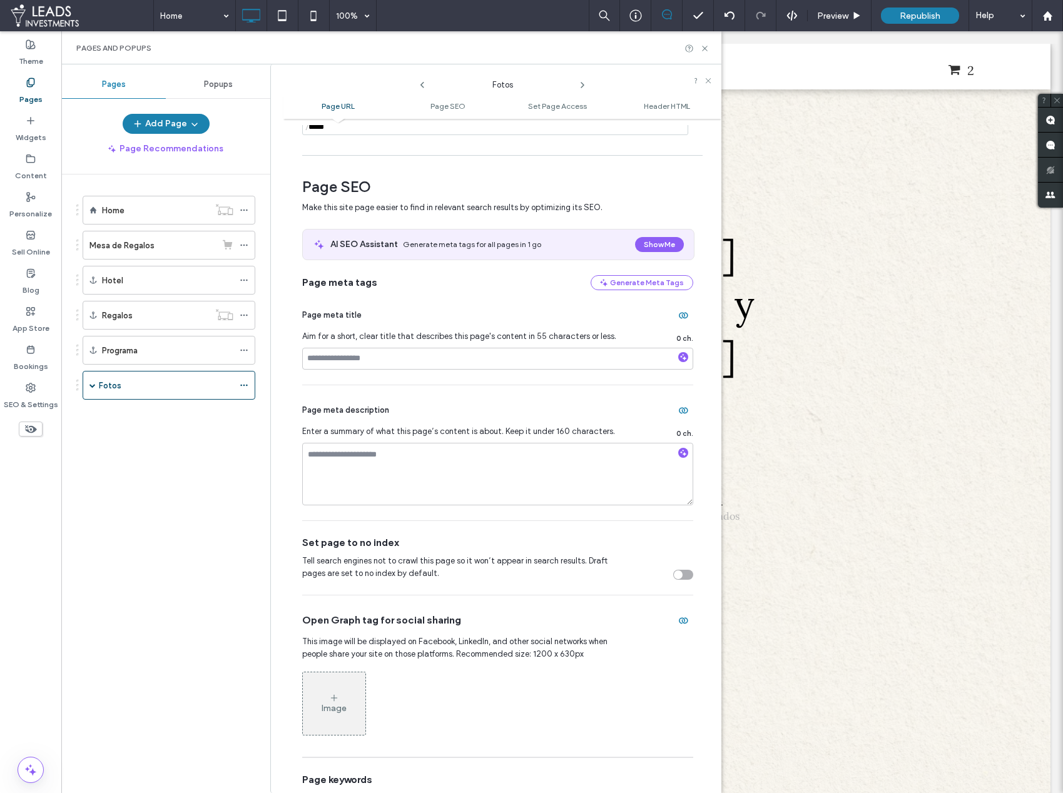
scroll to position [135, 0]
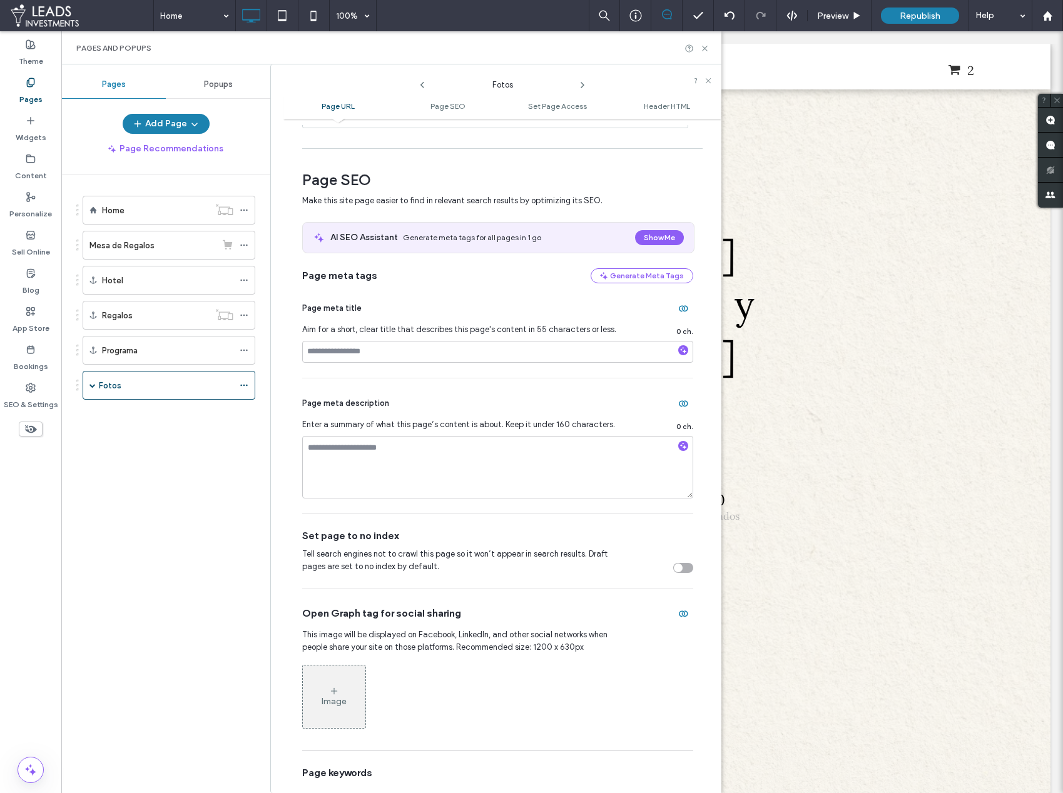
click at [674, 567] on div "toggle" at bounding box center [678, 568] width 9 height 9
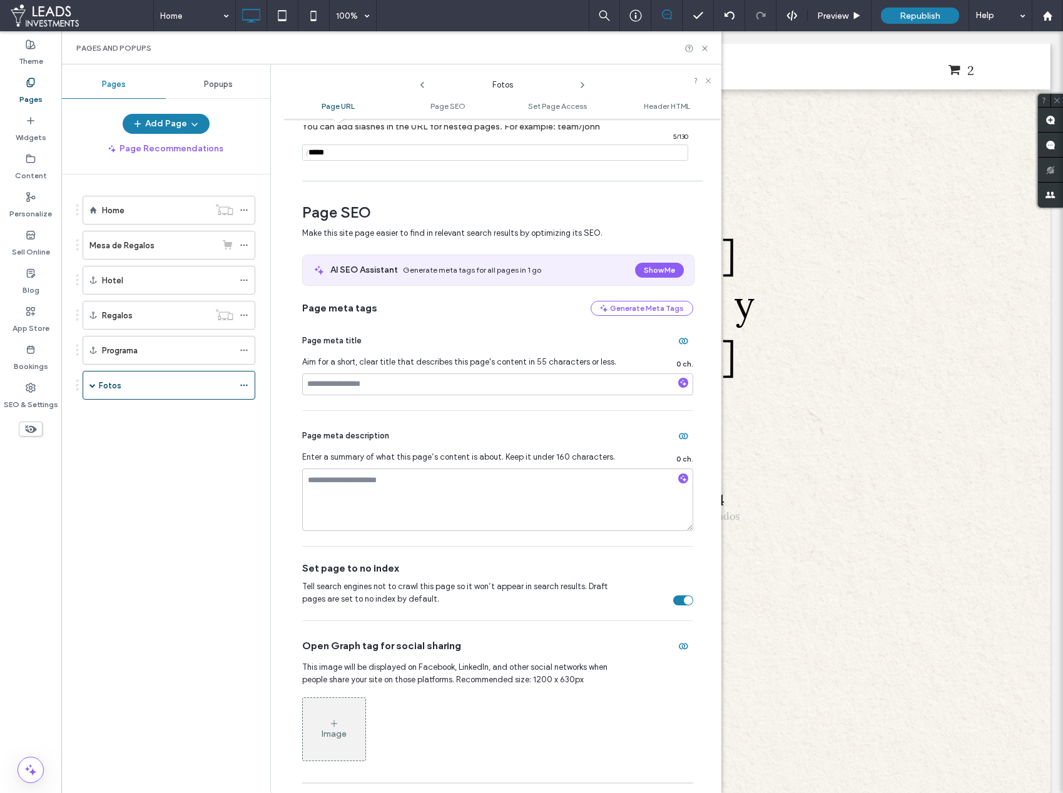
scroll to position [99, 0]
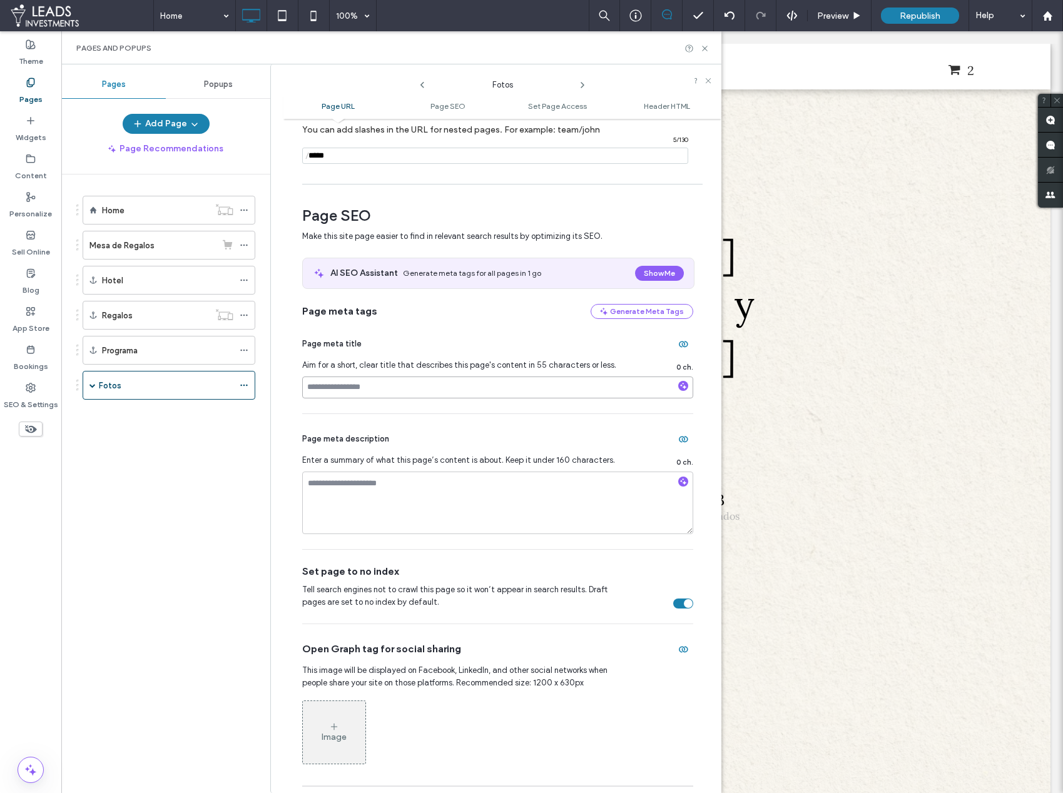
click at [362, 381] on input at bounding box center [497, 388] width 391 height 22
type input "*"
click at [369, 388] on input "**********" at bounding box center [497, 388] width 391 height 22
type input "**********"
drag, startPoint x: 345, startPoint y: 387, endPoint x: 275, endPoint y: 385, distance: 69.5
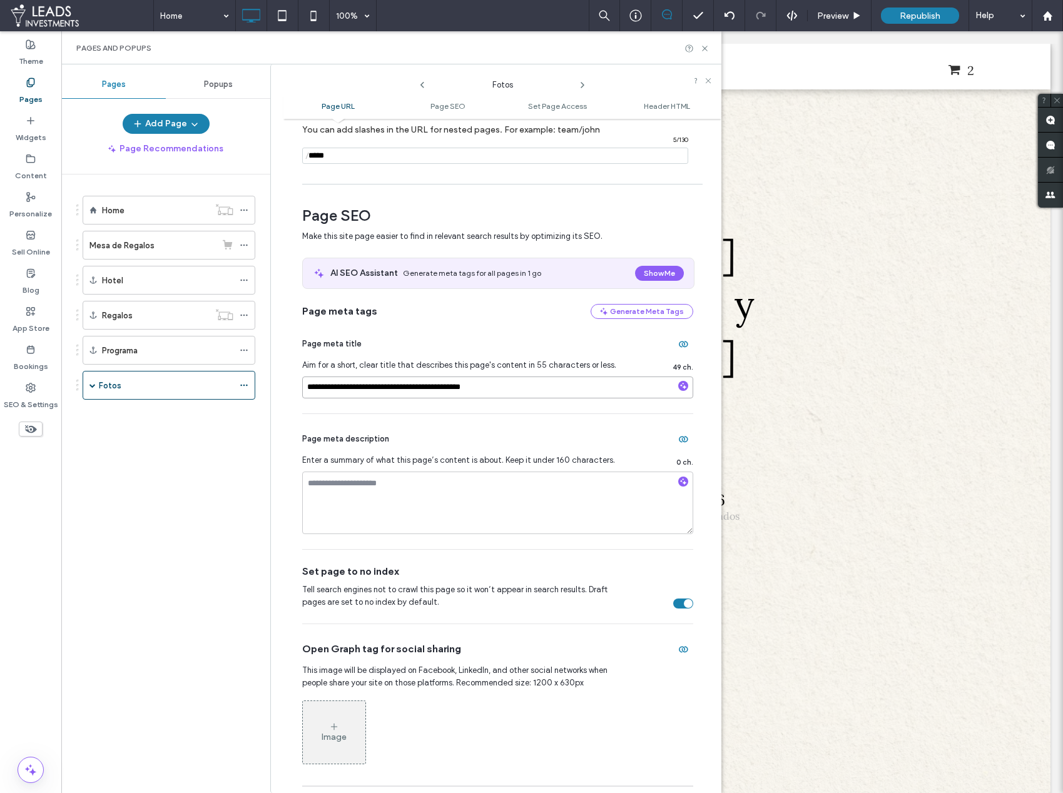
click at [275, 385] on div "**********" at bounding box center [495, 428] width 451 height 729
click at [313, 384] on input "**********" at bounding box center [497, 388] width 391 height 22
click at [330, 486] on textarea at bounding box center [497, 503] width 391 height 63
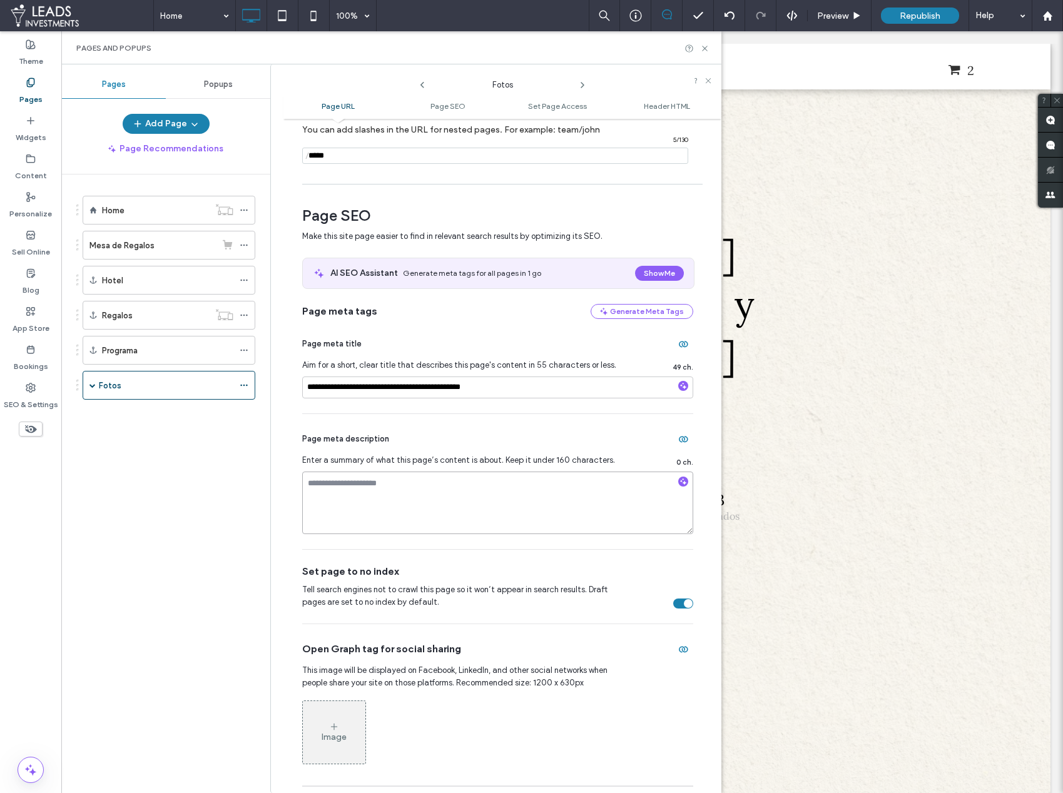
paste textarea "**********"
type textarea "**********"
drag, startPoint x: 345, startPoint y: 387, endPoint x: 260, endPoint y: 386, distance: 85.1
click at [260, 386] on div "**********" at bounding box center [391, 428] width 660 height 729
drag, startPoint x: 350, startPoint y: 388, endPoint x: 330, endPoint y: 389, distance: 19.4
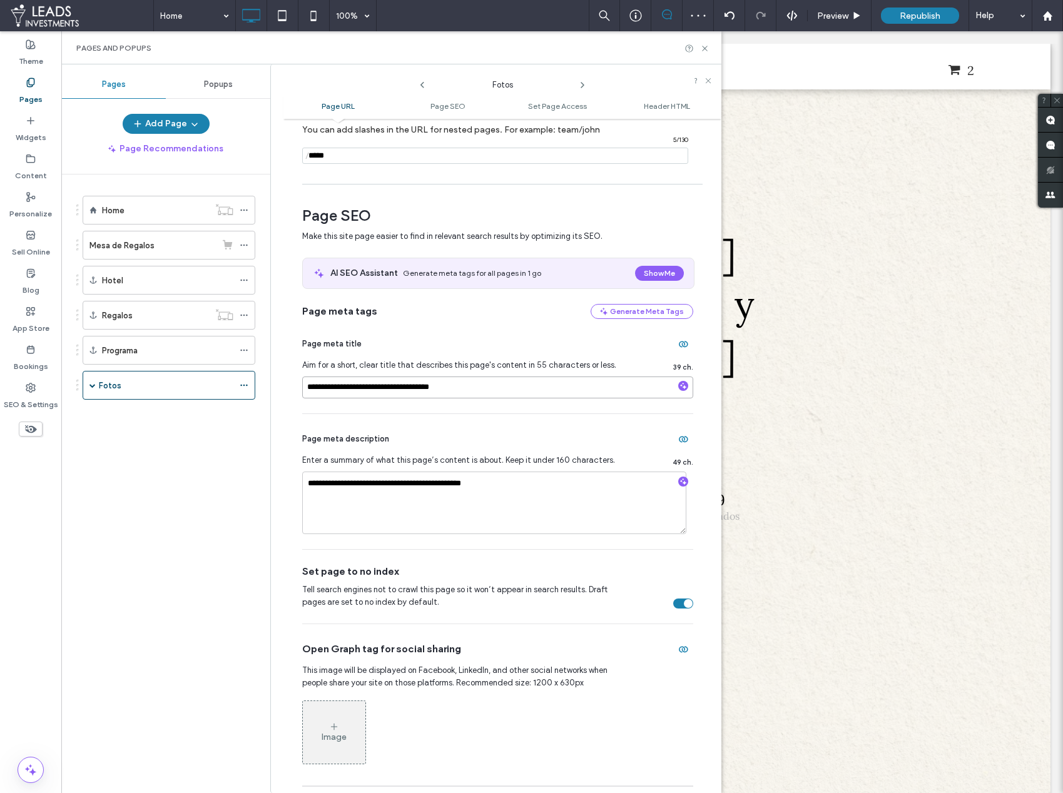
click at [330, 389] on input "**********" at bounding box center [497, 388] width 391 height 22
type input "**********"
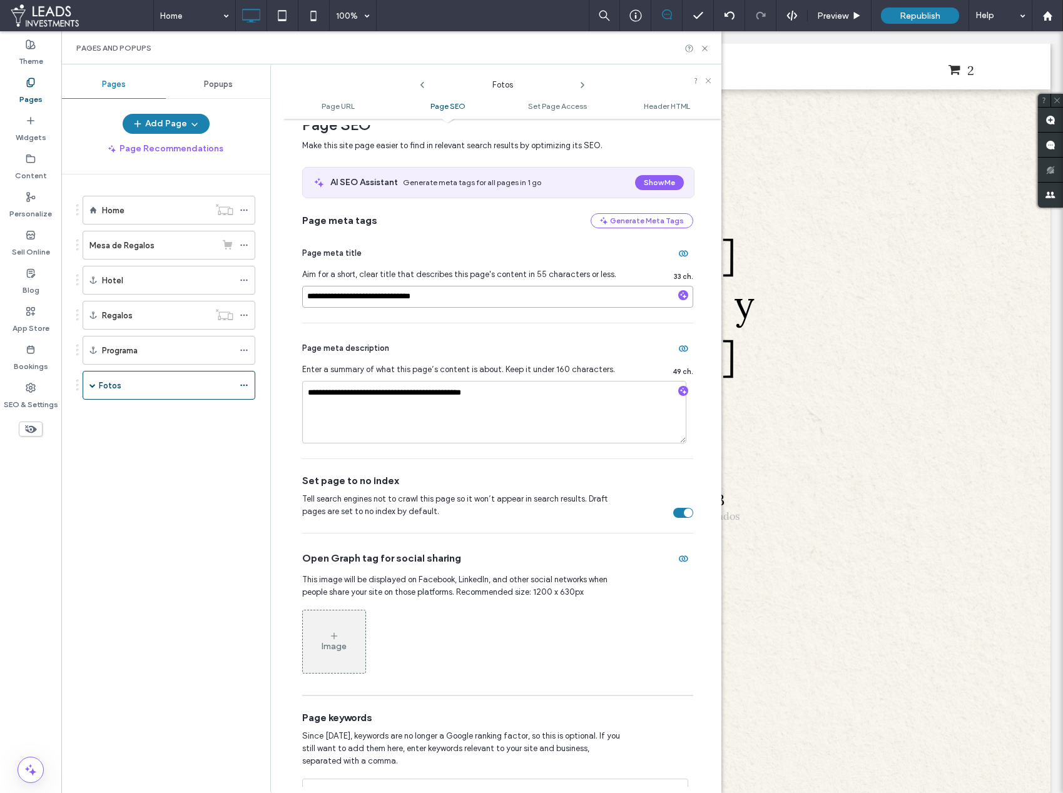
scroll to position [193, 0]
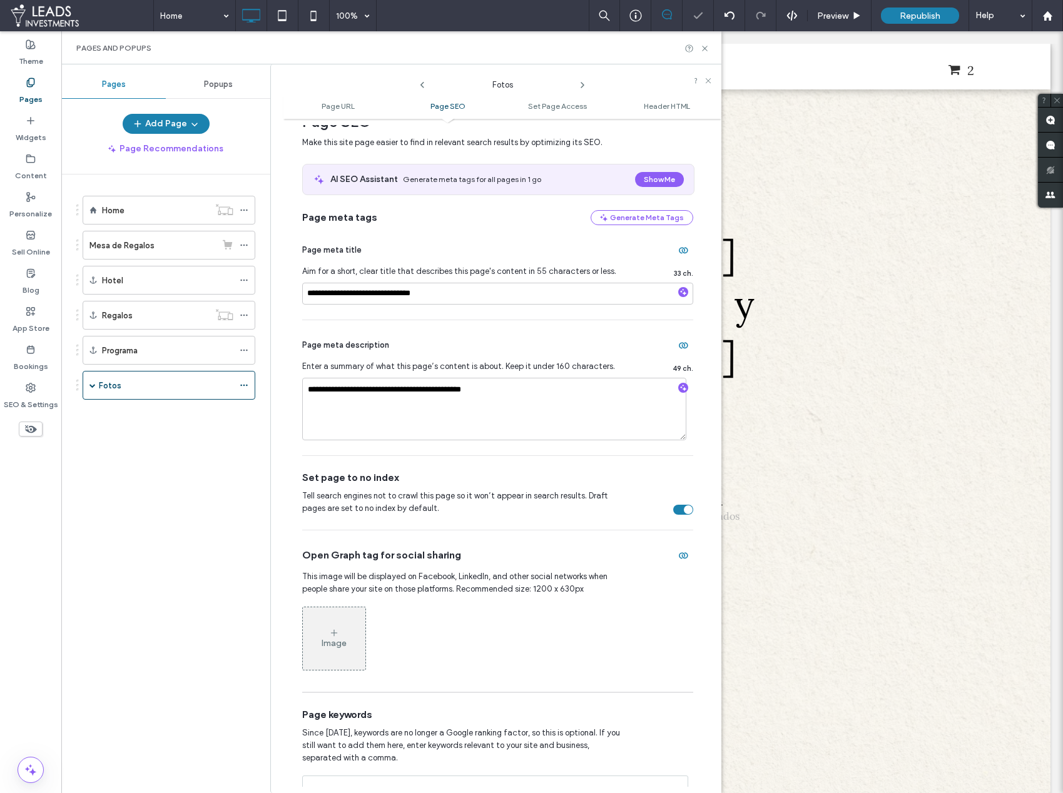
click at [358, 641] on div "Image" at bounding box center [334, 639] width 63 height 60
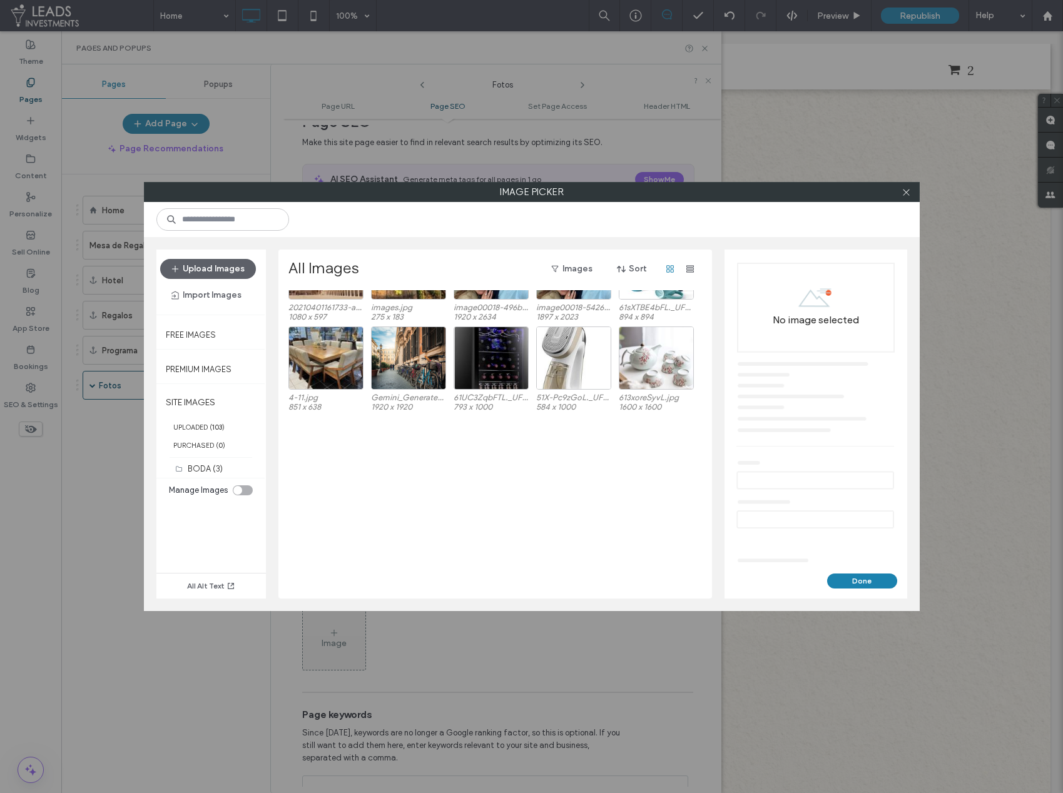
scroll to position [0, 0]
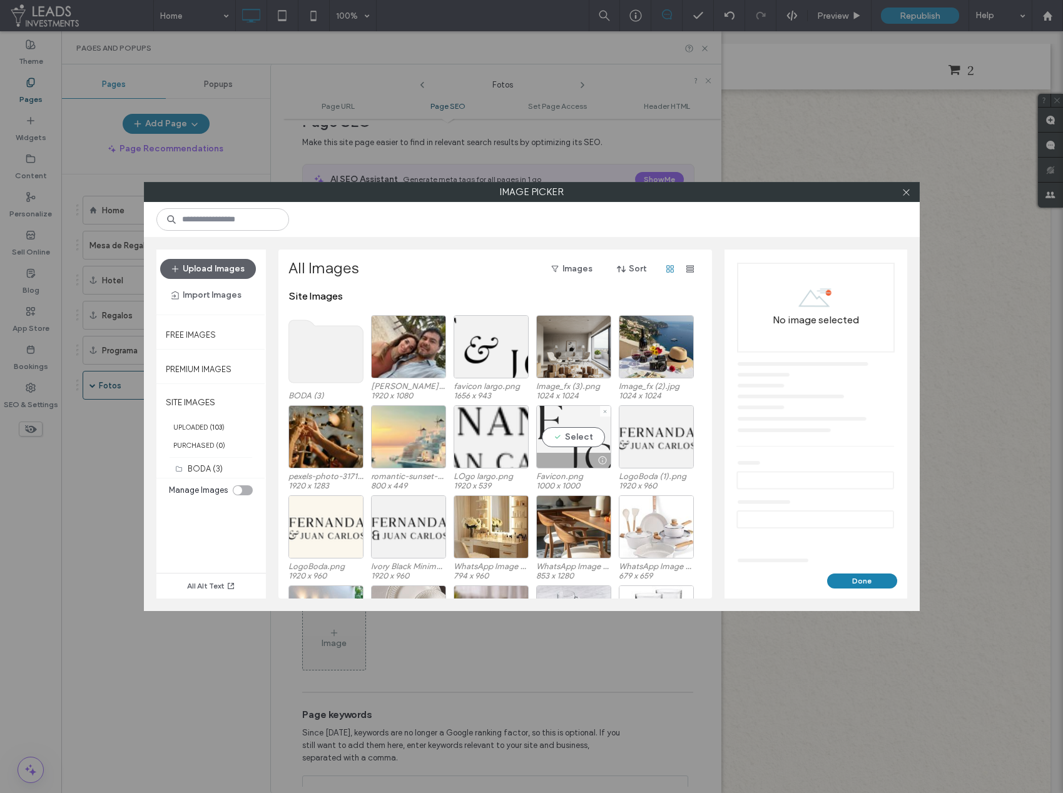
click at [589, 439] on div "Select" at bounding box center [573, 436] width 75 height 63
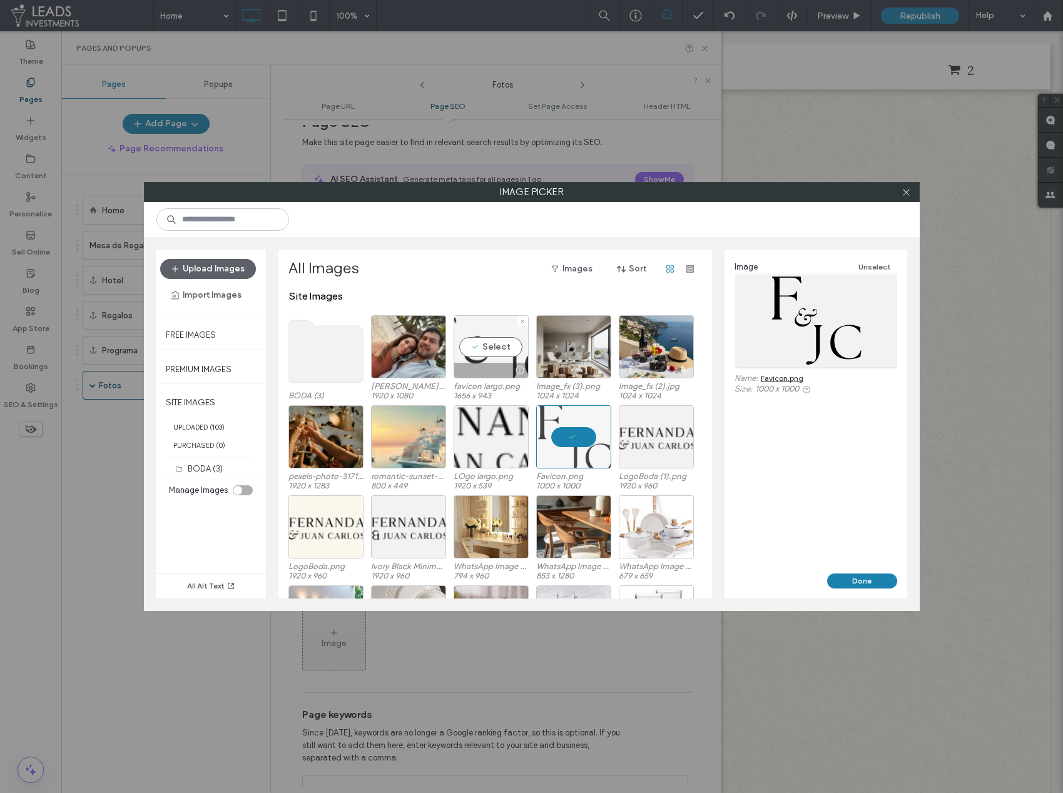
click at [484, 343] on div "Select" at bounding box center [491, 346] width 75 height 63
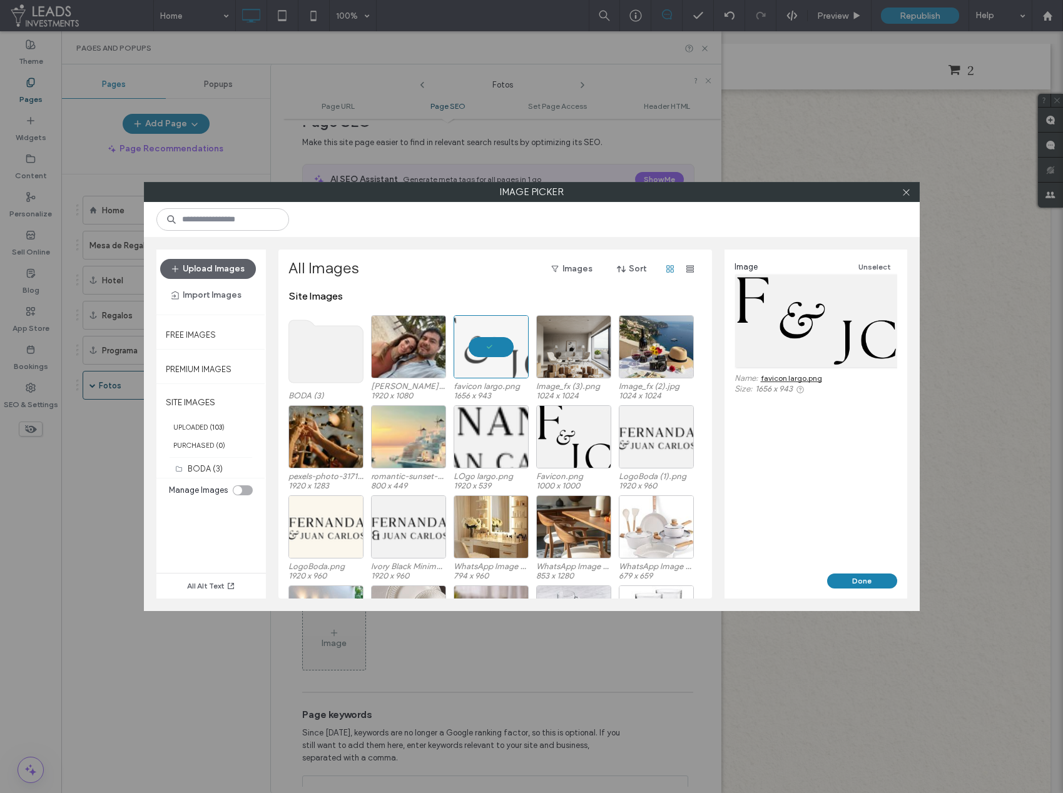
click at [856, 589] on div "Done" at bounding box center [815, 586] width 183 height 25
click at [856, 584] on button "Done" at bounding box center [862, 581] width 70 height 15
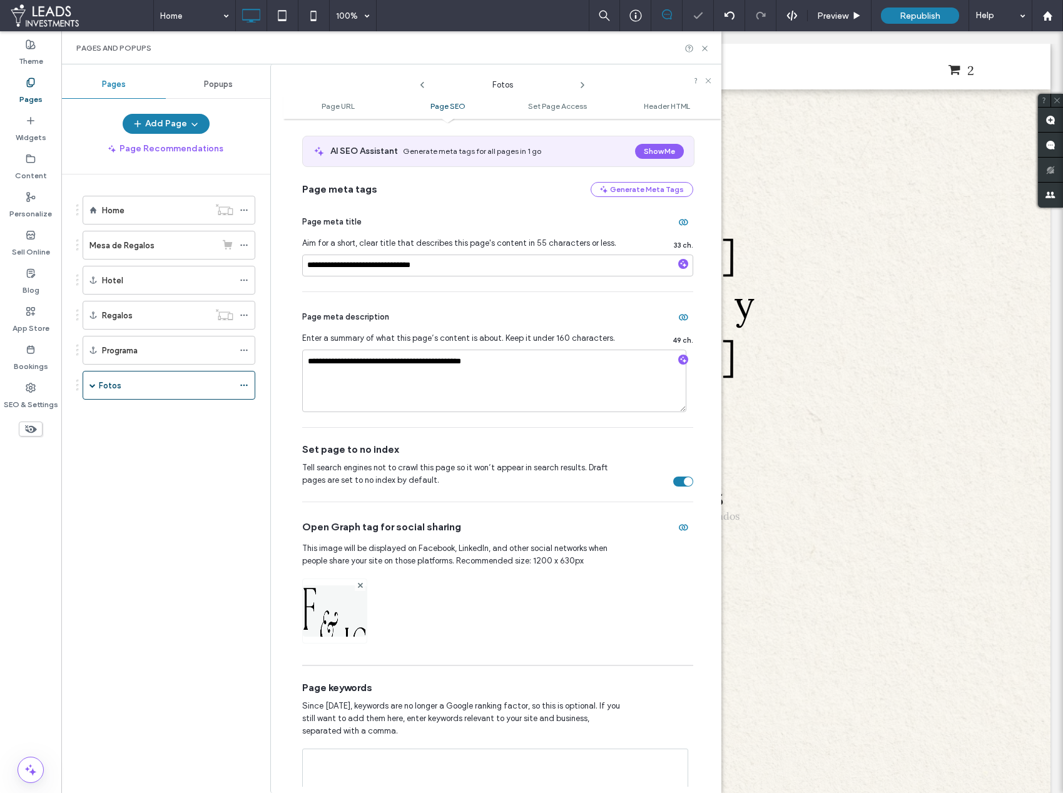
scroll to position [230, 0]
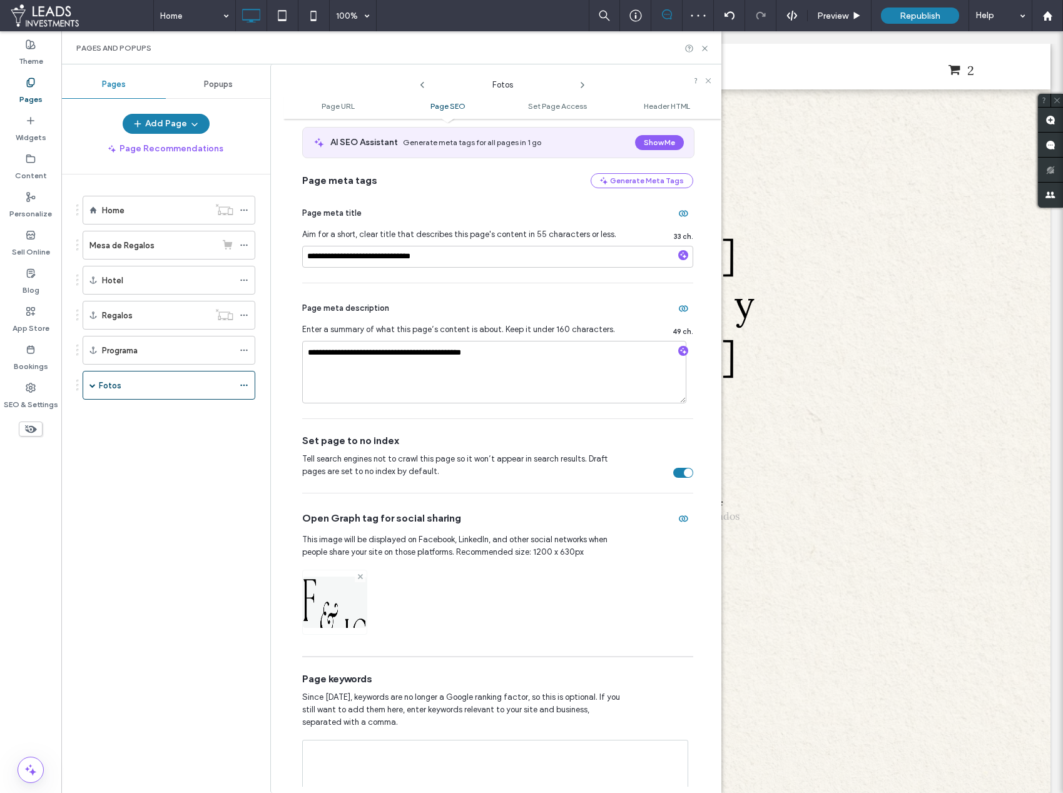
click at [362, 576] on icon at bounding box center [360, 576] width 5 height 5
click at [90, 385] on span at bounding box center [92, 385] width 6 height 6
click at [248, 414] on div at bounding box center [247, 414] width 15 height 19
click at [247, 414] on use at bounding box center [243, 415] width 7 height 2
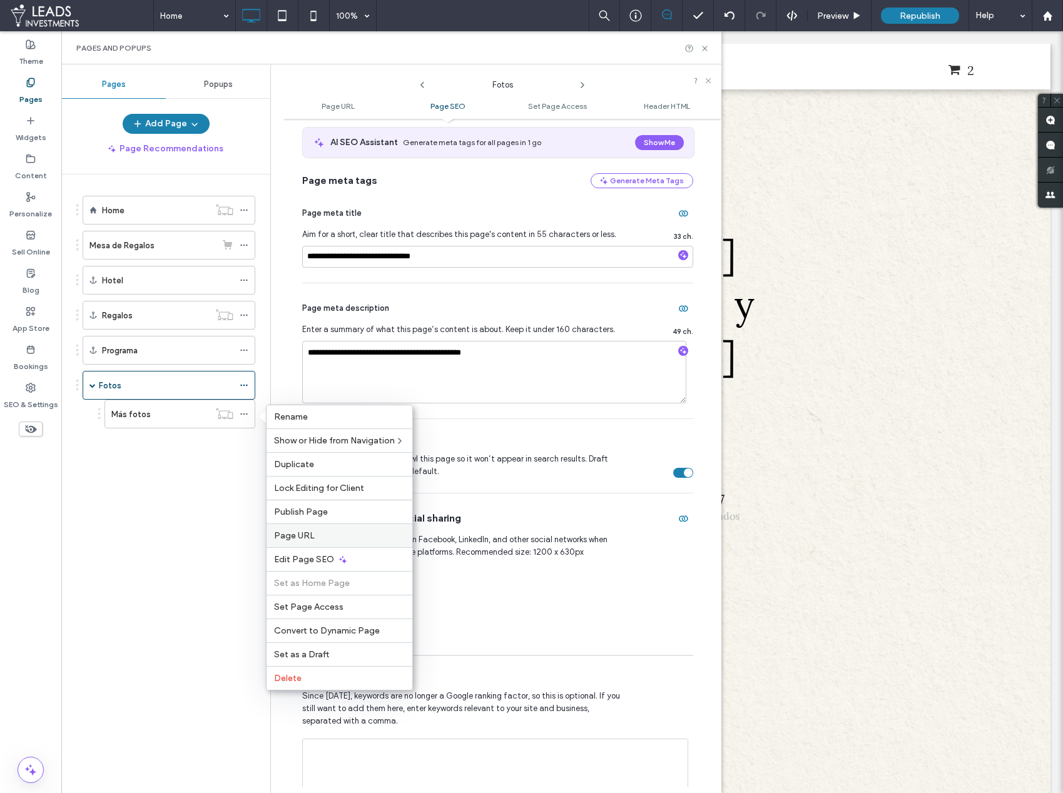
click at [333, 534] on label "Page URL" at bounding box center [339, 536] width 131 height 11
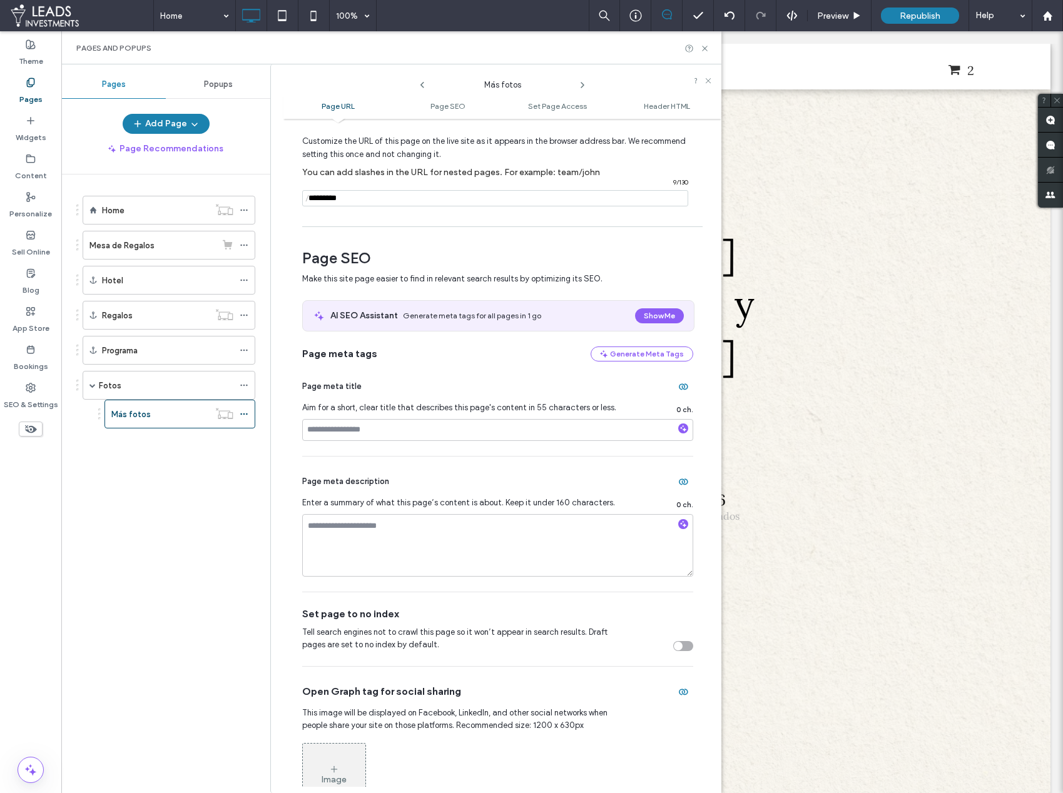
scroll to position [64, 0]
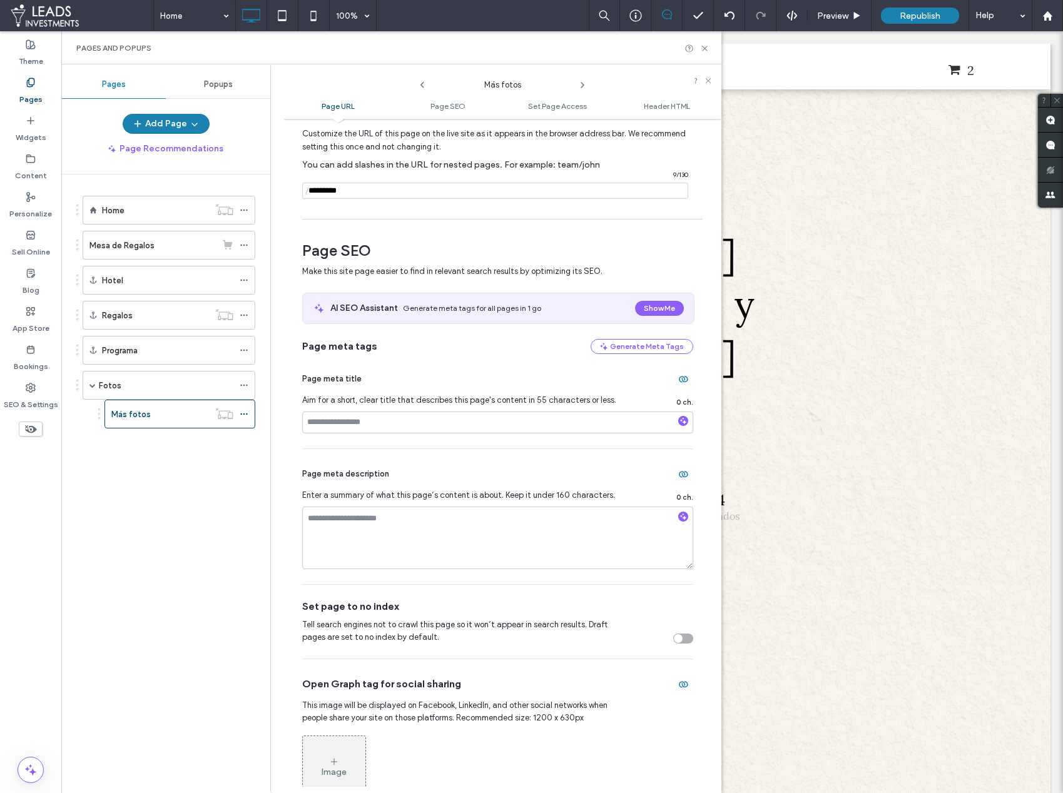
click at [676, 647] on div "Set page to no index Tell search engines not to crawl this page so it won’t app…" at bounding box center [497, 622] width 391 height 74
click at [676, 641] on div "toggle" at bounding box center [683, 639] width 20 height 10
click at [135, 381] on div "Fotos" at bounding box center [166, 385] width 135 height 13
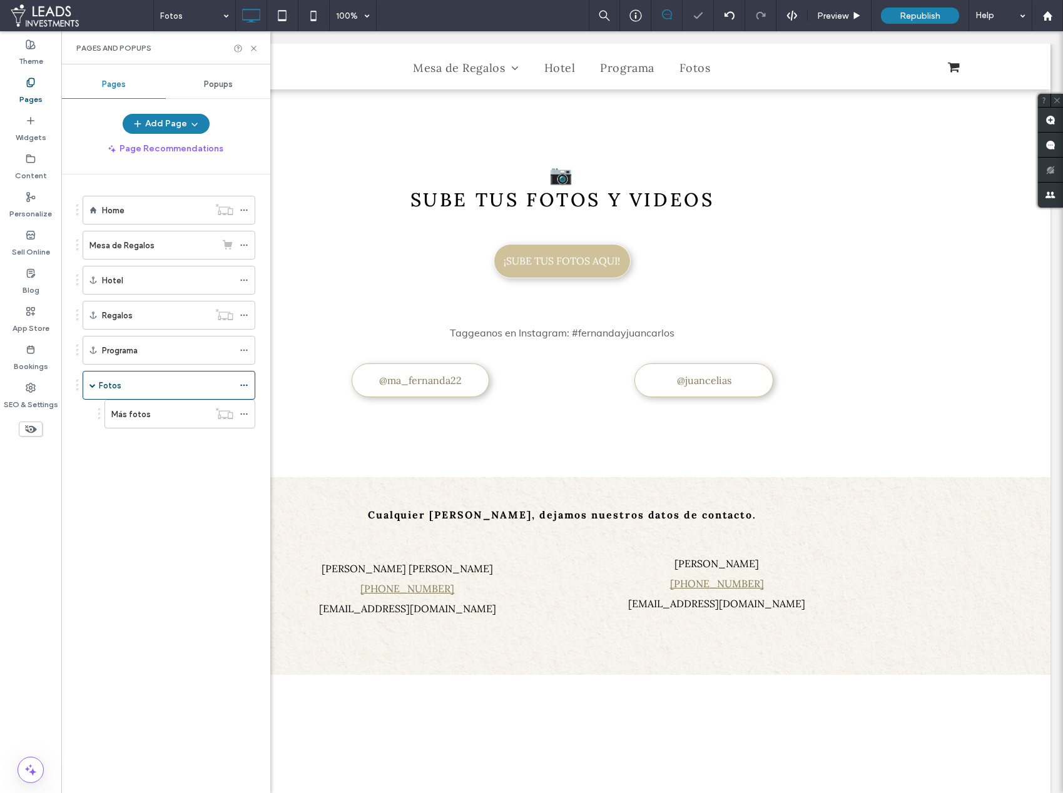
scroll to position [0, 0]
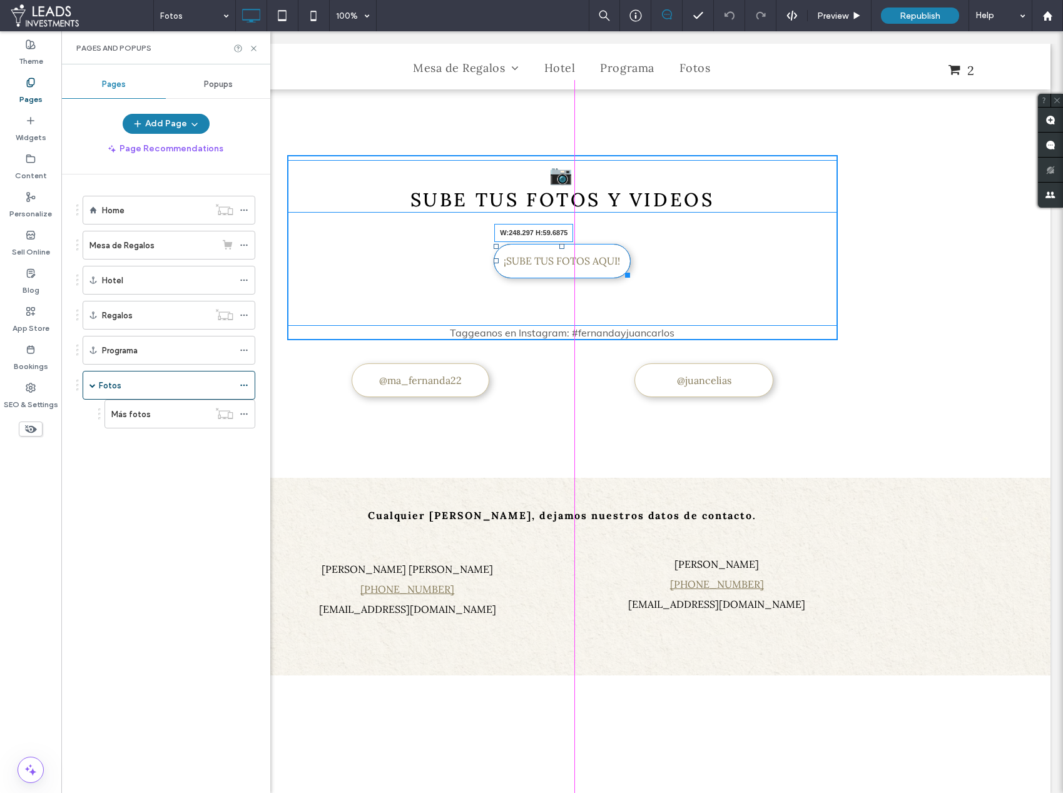
drag, startPoint x: 624, startPoint y: 274, endPoint x: 634, endPoint y: 277, distance: 9.9
click at [630, 277] on div at bounding box center [625, 272] width 9 height 9
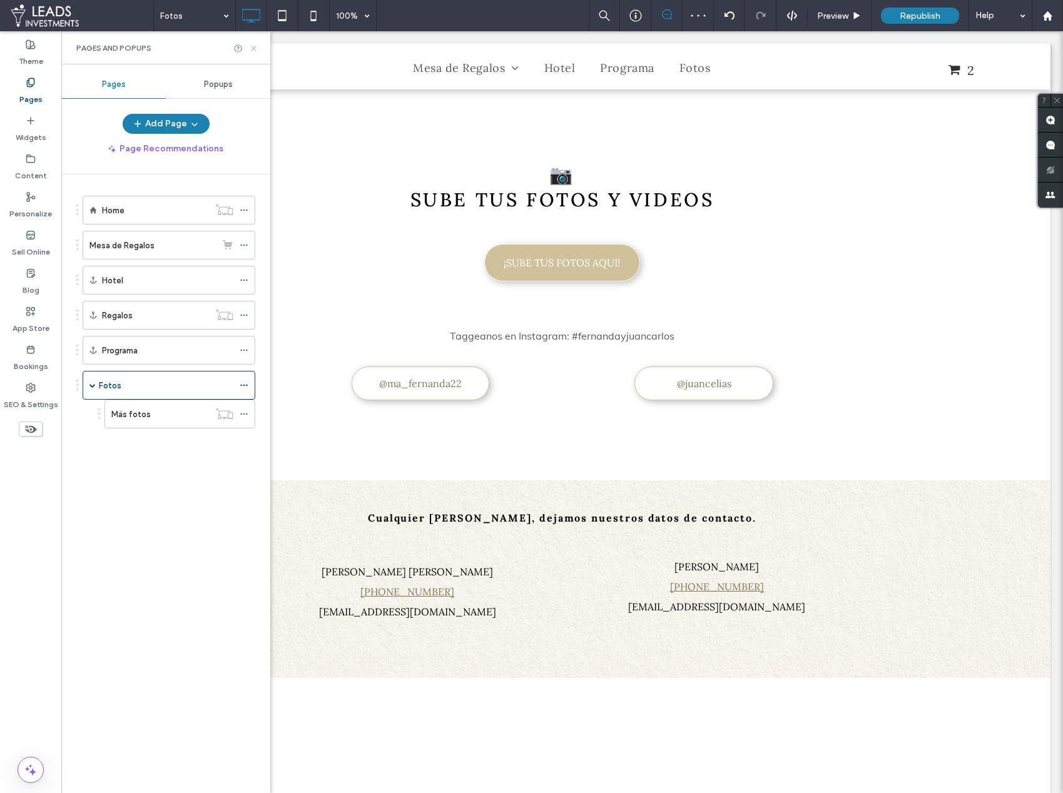
click at [257, 44] on icon at bounding box center [253, 48] width 9 height 9
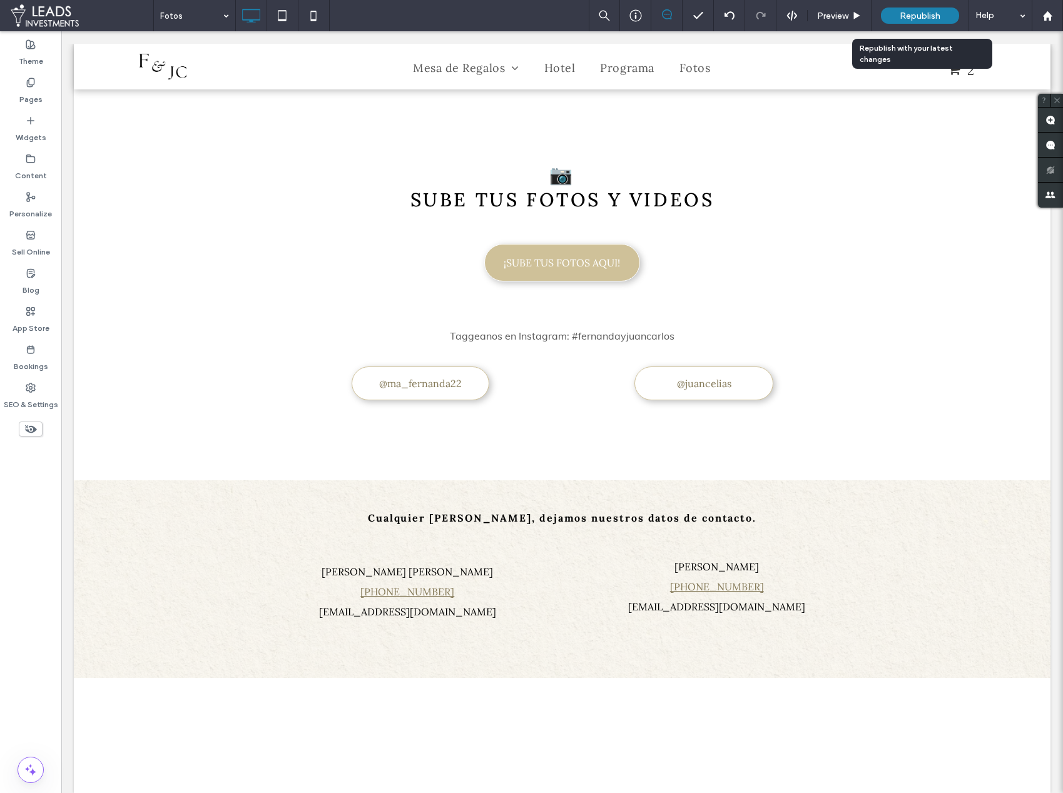
click at [934, 15] on span "Republish" at bounding box center [920, 16] width 41 height 11
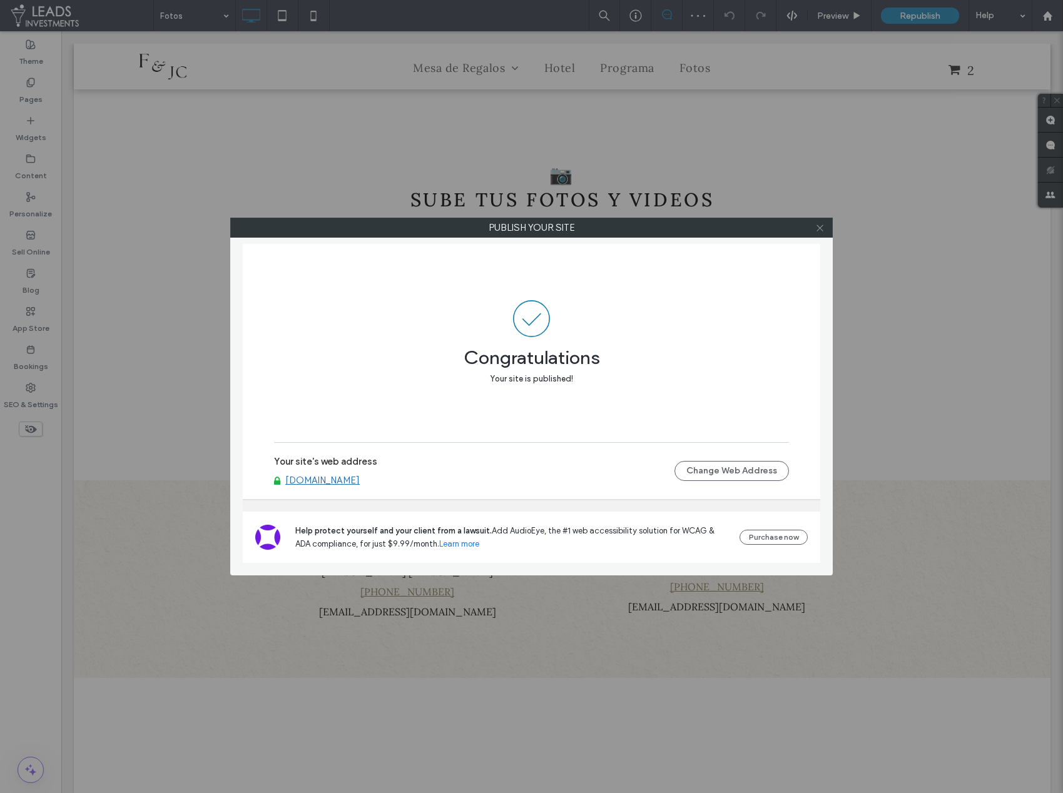
click at [819, 226] on icon at bounding box center [819, 227] width 9 height 9
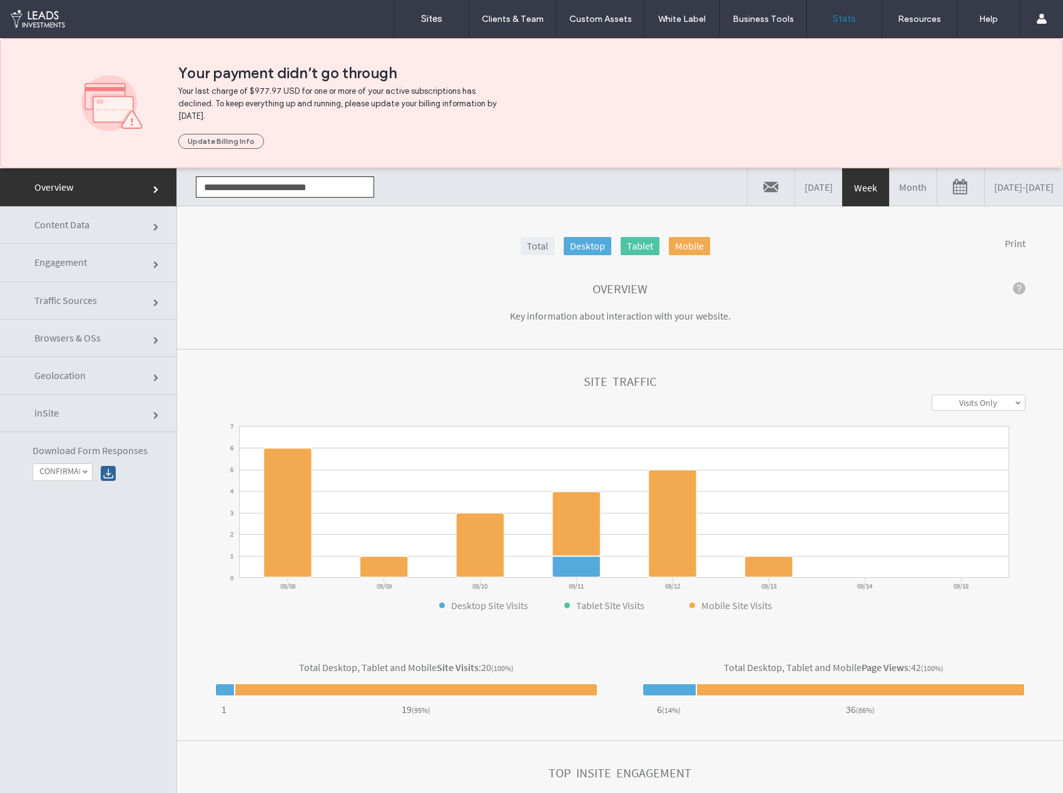
click at [890, 175] on link "Month" at bounding box center [913, 187] width 47 height 38
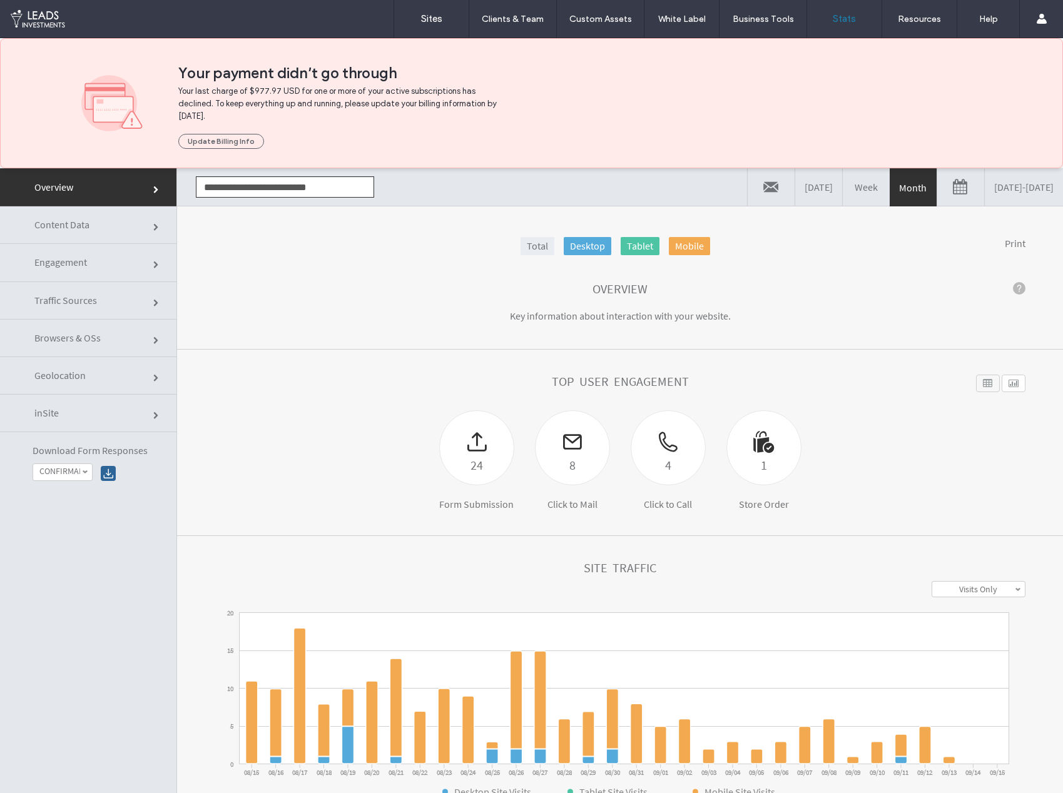
click at [74, 224] on span "Content Data" at bounding box center [61, 224] width 55 height 13
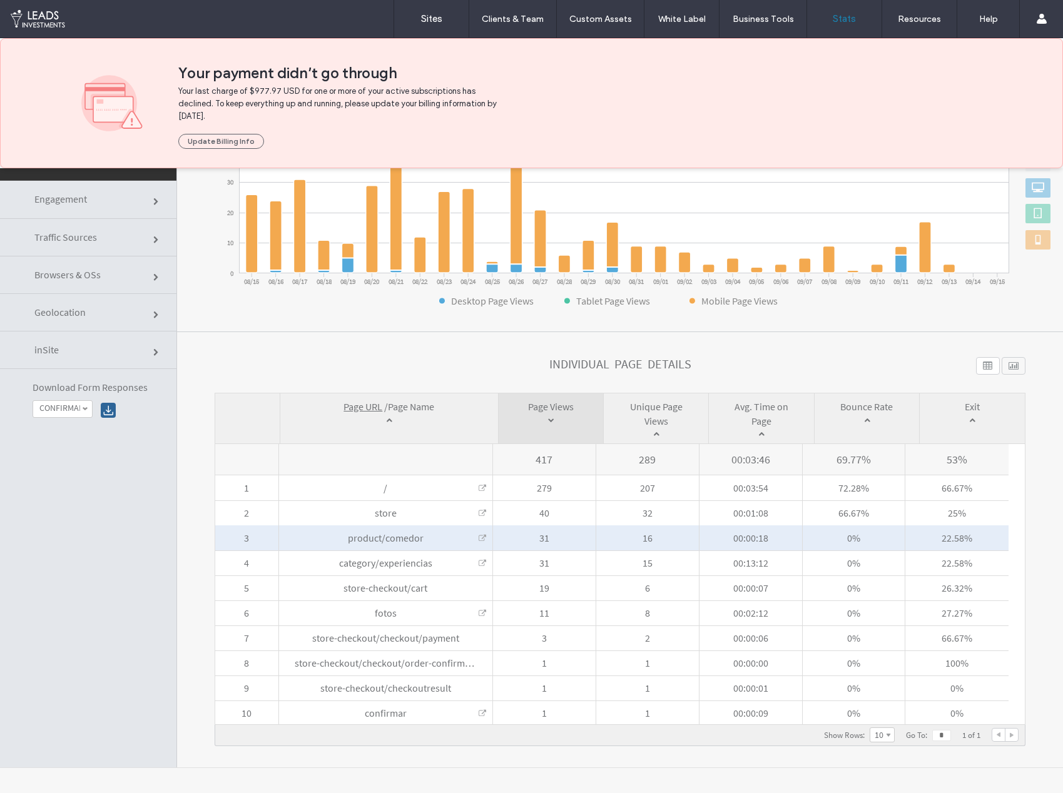
scroll to position [232, 0]
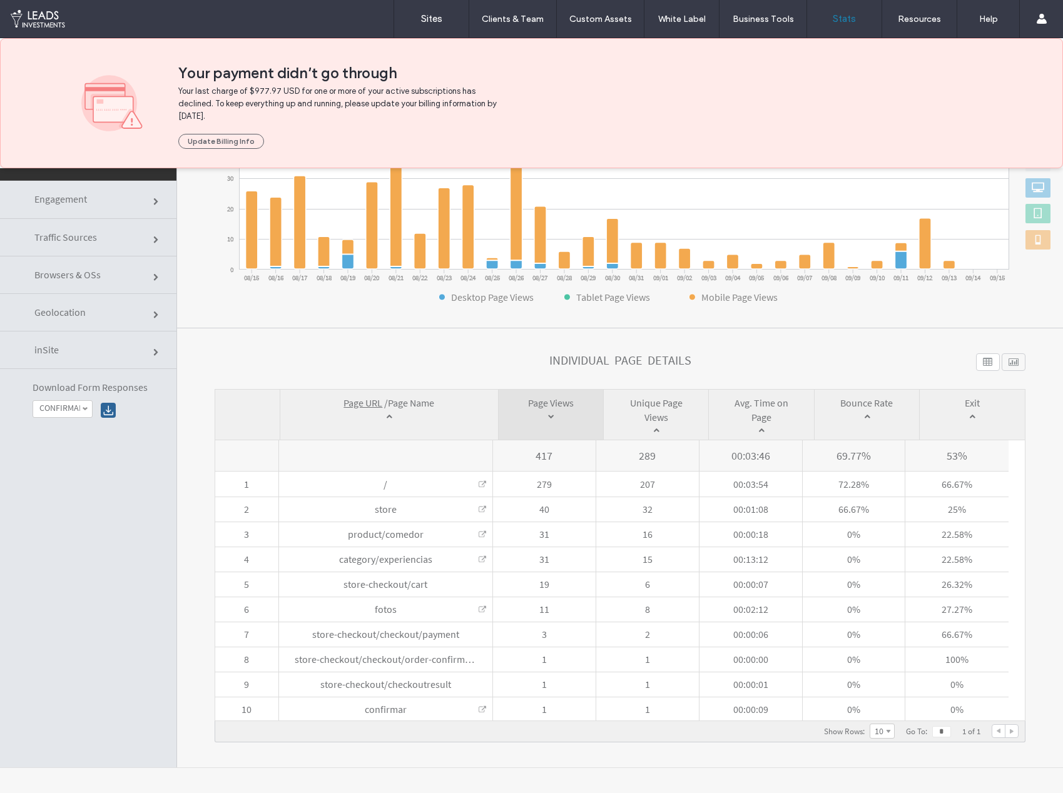
click at [875, 736] on label "10" at bounding box center [879, 731] width 9 height 11
click at [870, 715] on link "20" at bounding box center [882, 713] width 24 height 15
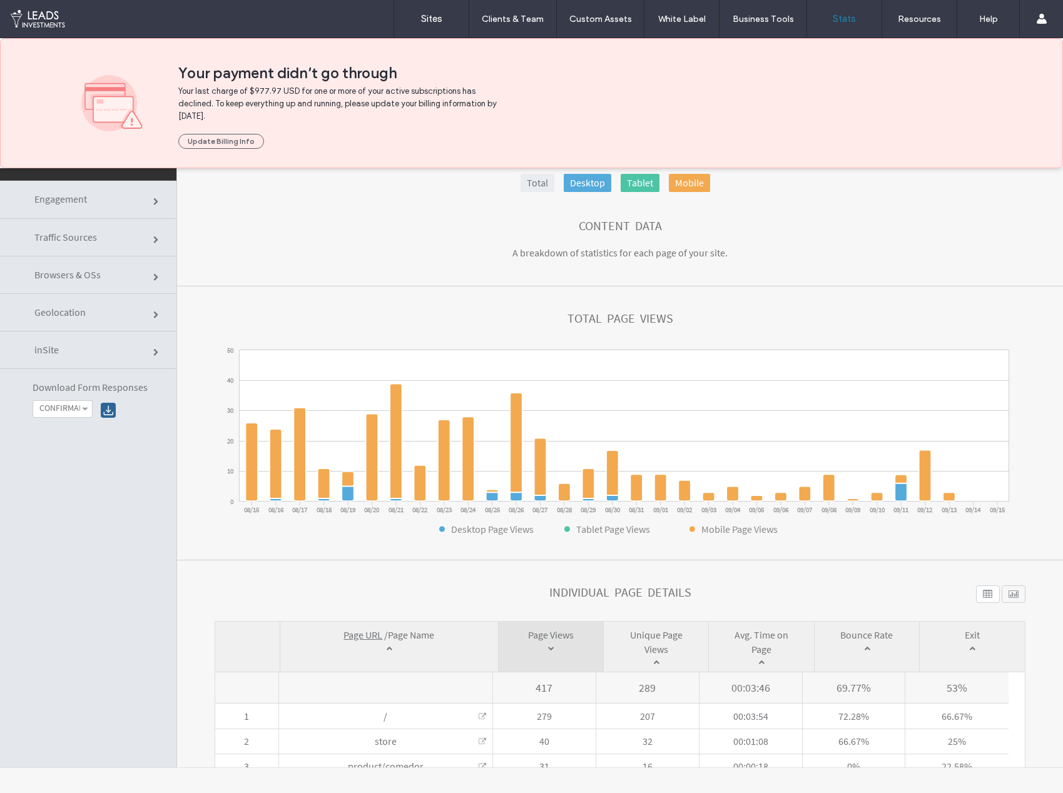
scroll to position [0, 0]
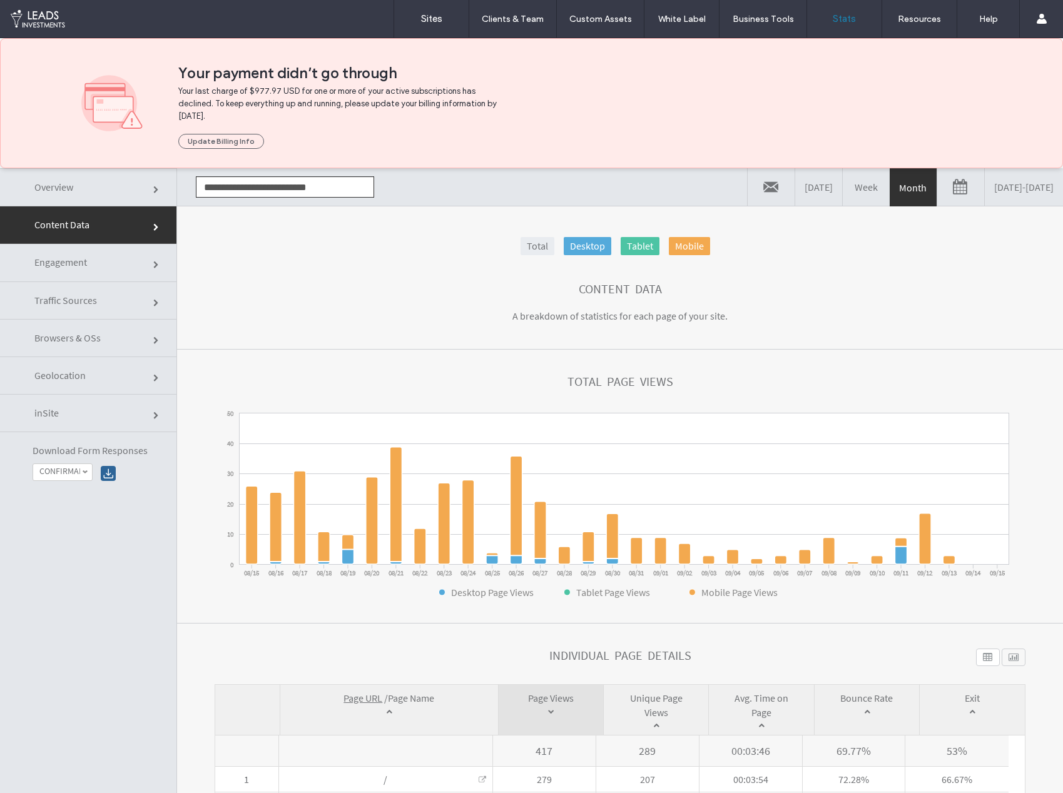
click at [119, 263] on link "Engagement" at bounding box center [88, 263] width 176 height 38
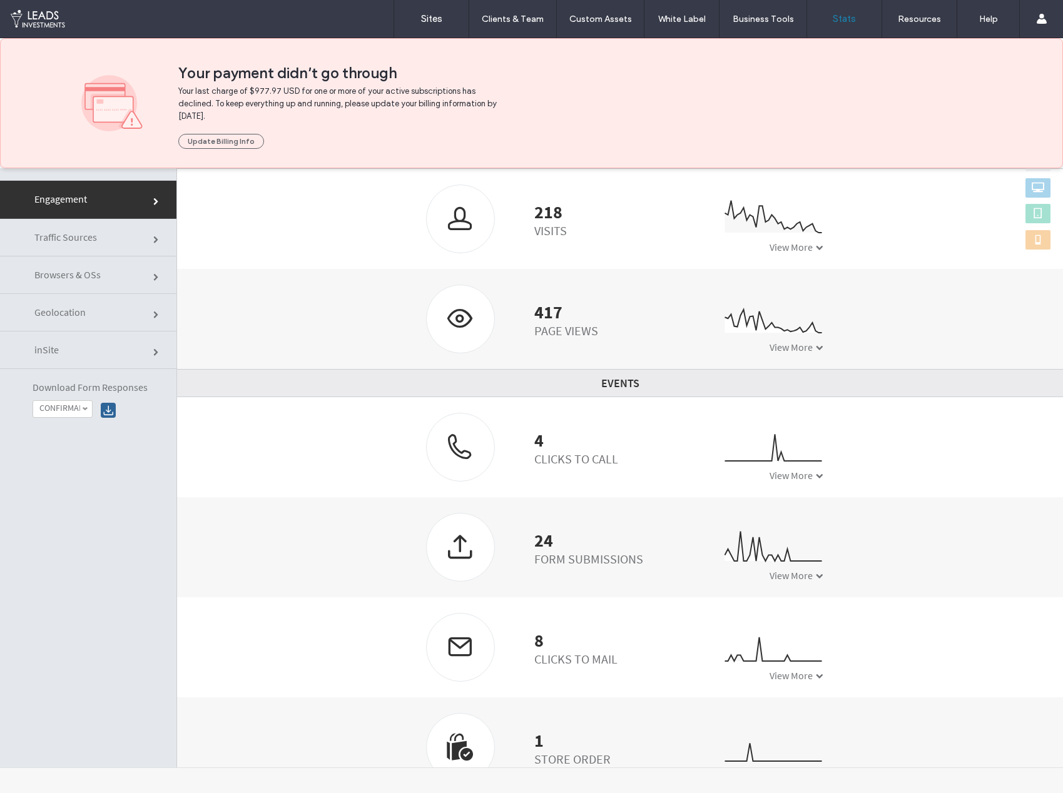
scroll to position [175, 0]
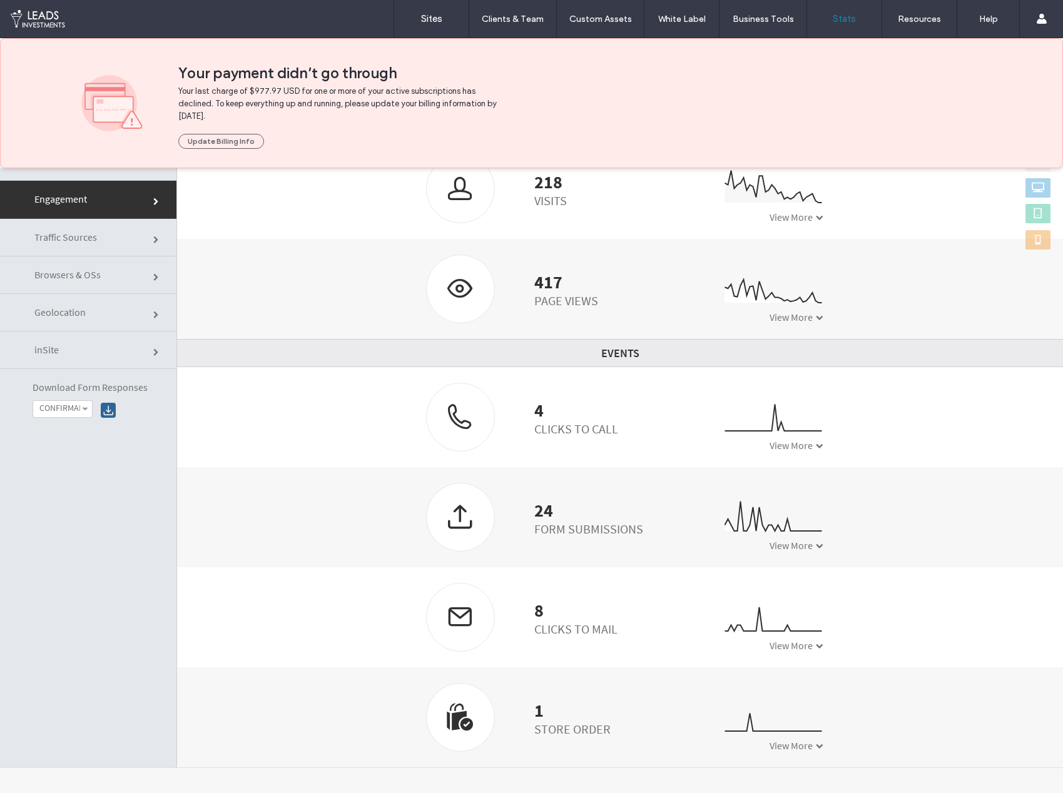
click at [65, 253] on link "Traffic Sources" at bounding box center [88, 238] width 176 height 38
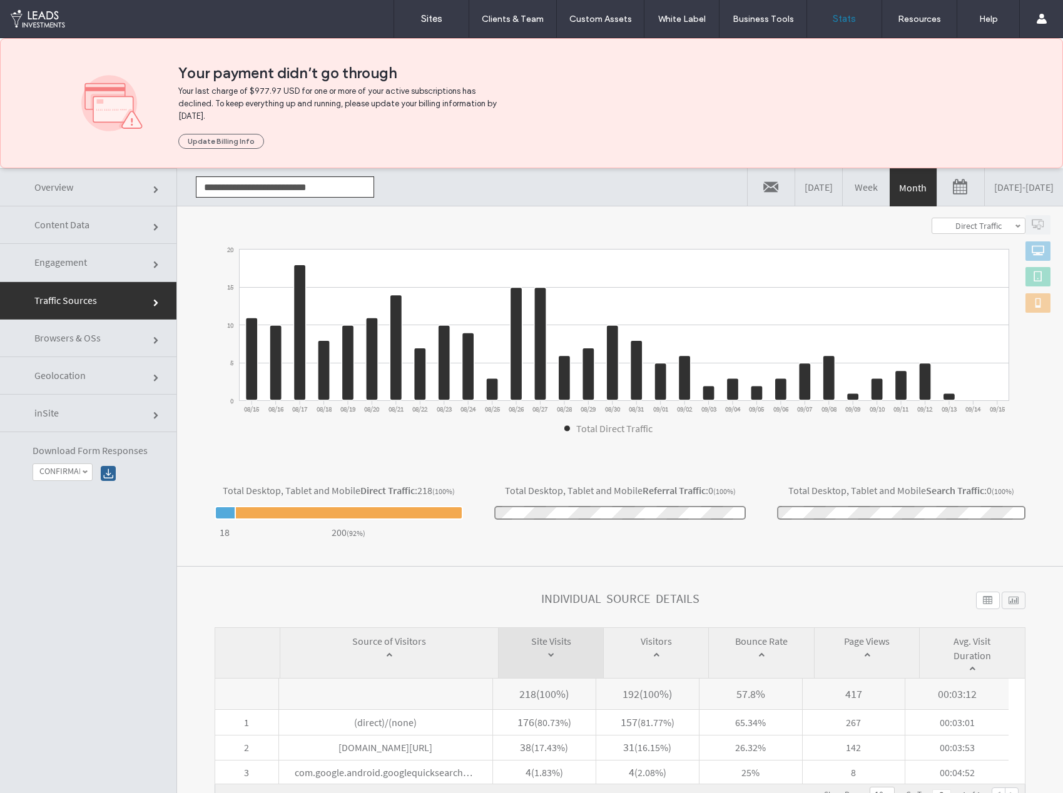
scroll to position [63, 0]
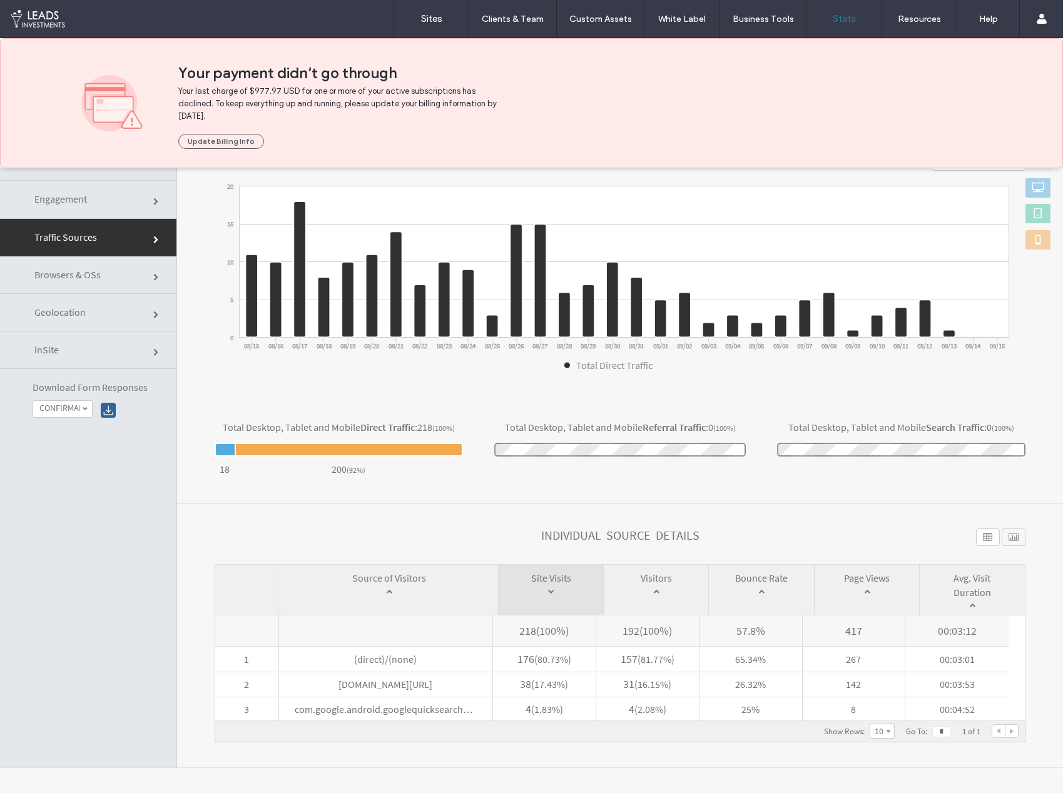
click at [105, 273] on link "Browsers & OSs" at bounding box center [88, 276] width 176 height 38
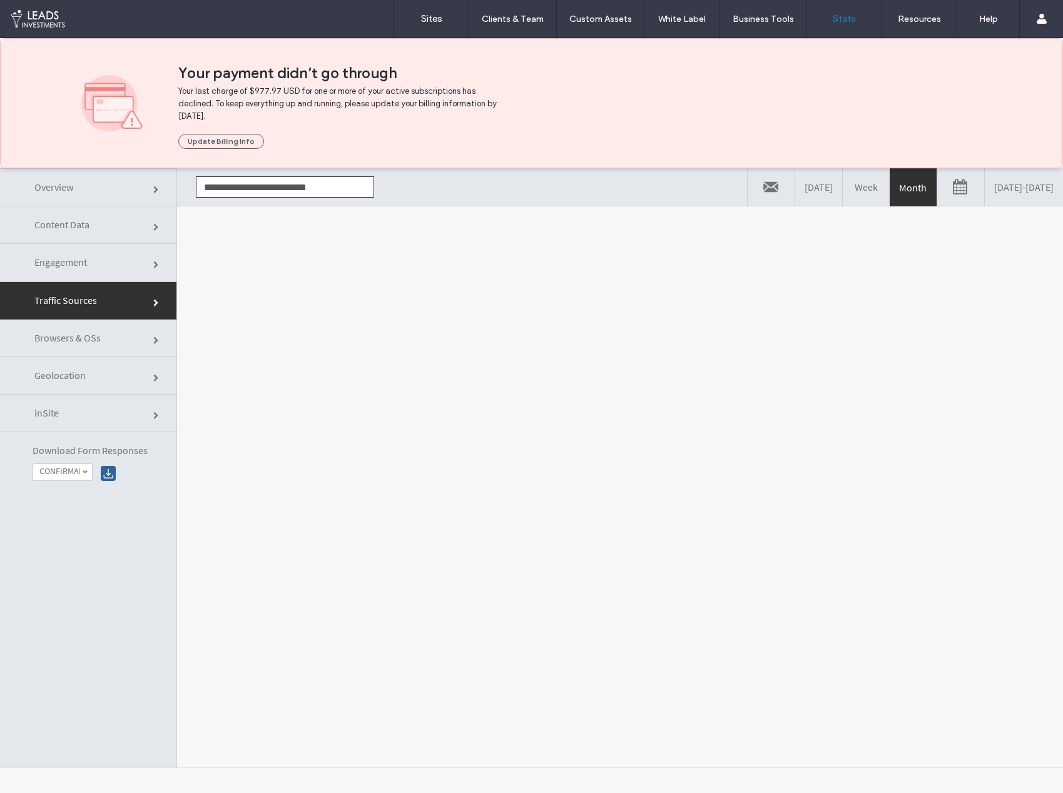
scroll to position [0, 0]
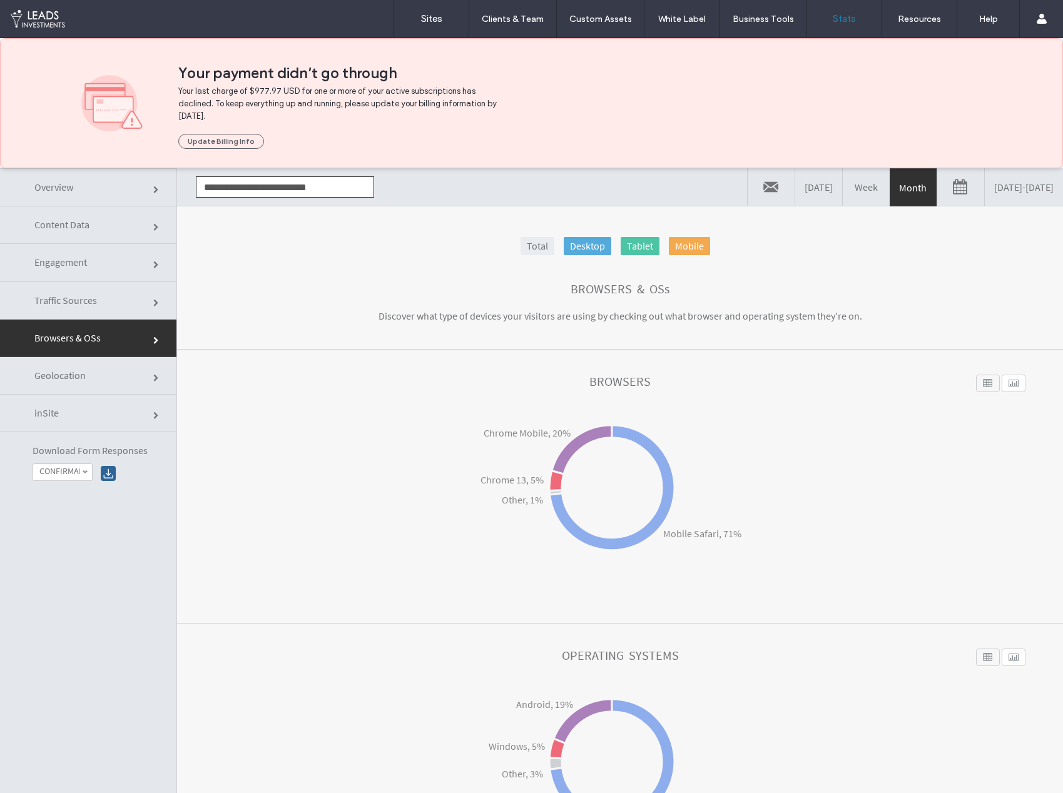
click at [75, 383] on link "Geolocation" at bounding box center [88, 376] width 176 height 38
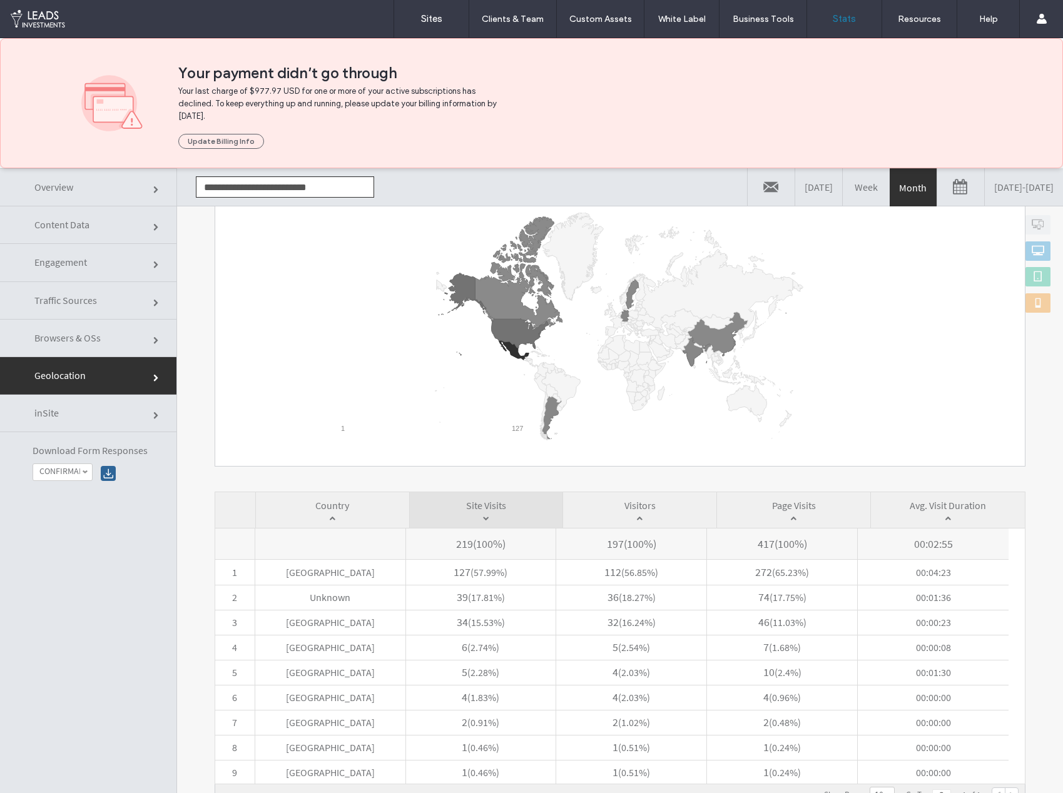
scroll to position [63, 0]
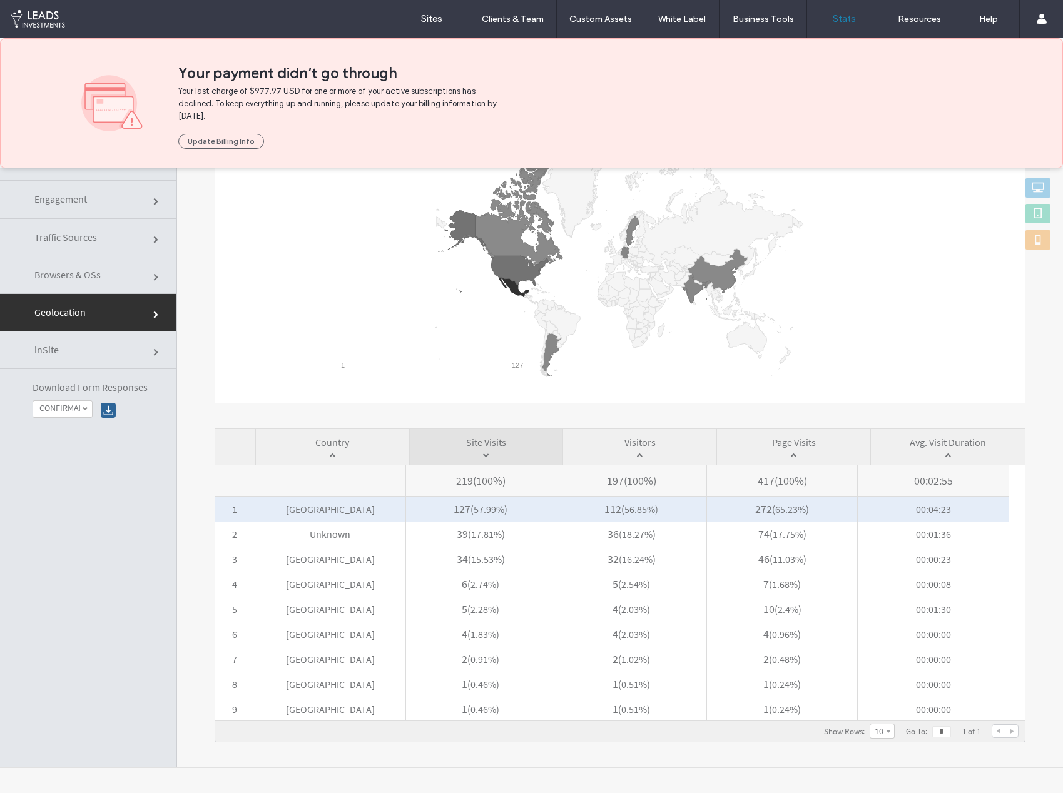
click at [342, 509] on span "[GEOGRAPHIC_DATA]" at bounding box center [330, 509] width 150 height 25
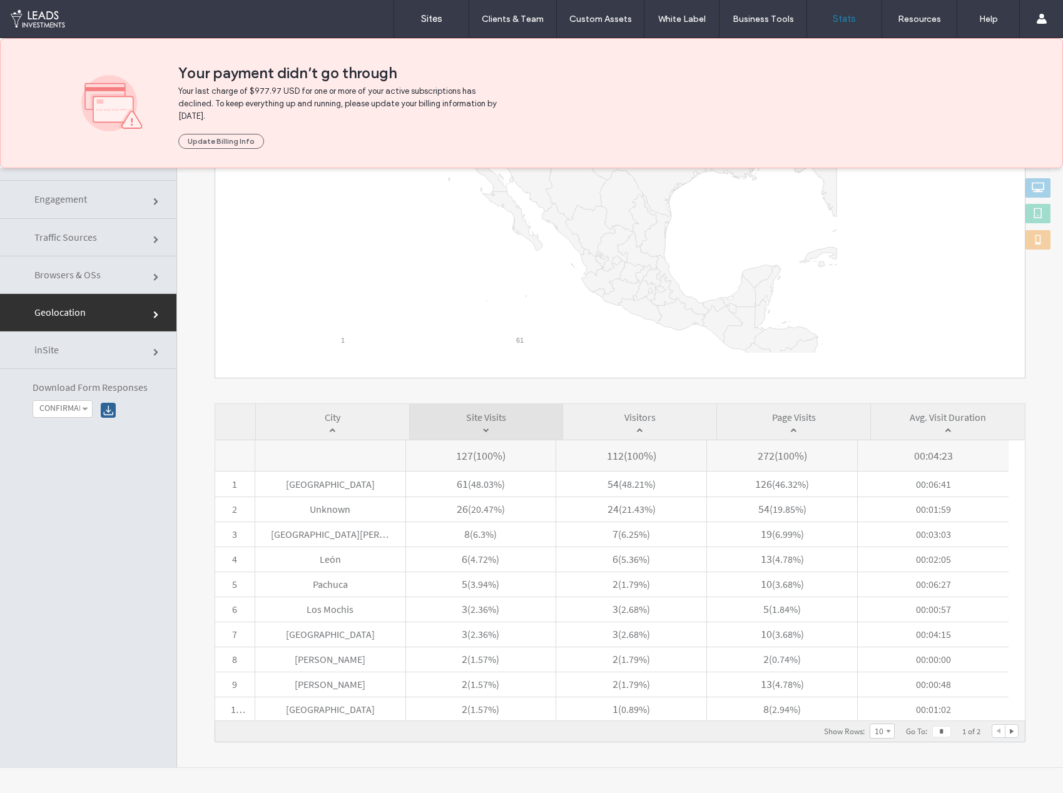
click at [875, 734] on label "10" at bounding box center [879, 731] width 9 height 11
click at [877, 716] on label "20" at bounding box center [881, 713] width 9 height 11
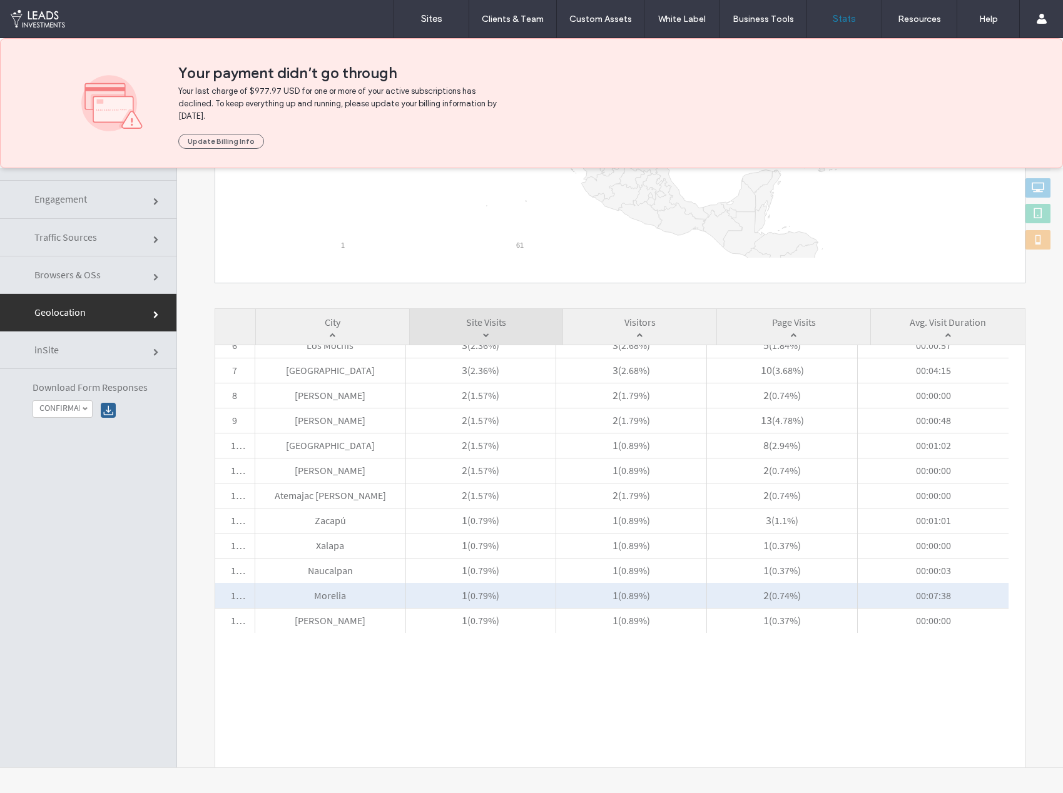
scroll to position [0, 0]
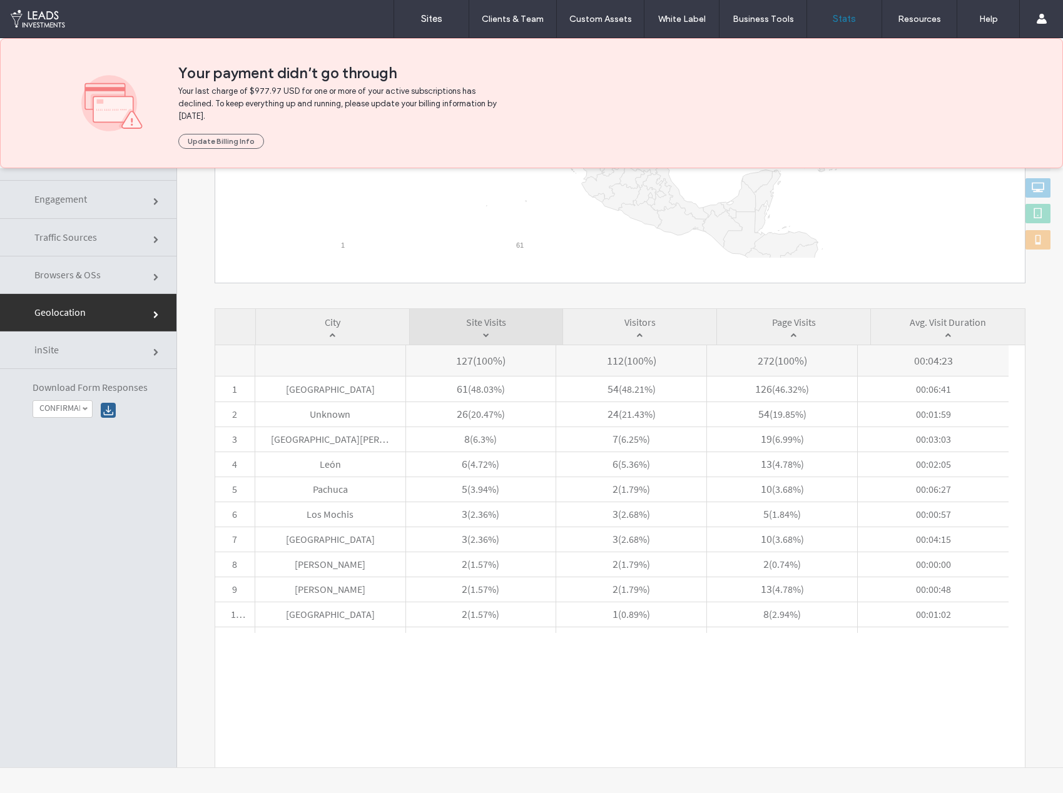
click at [148, 360] on link "inSite" at bounding box center [88, 351] width 176 height 38
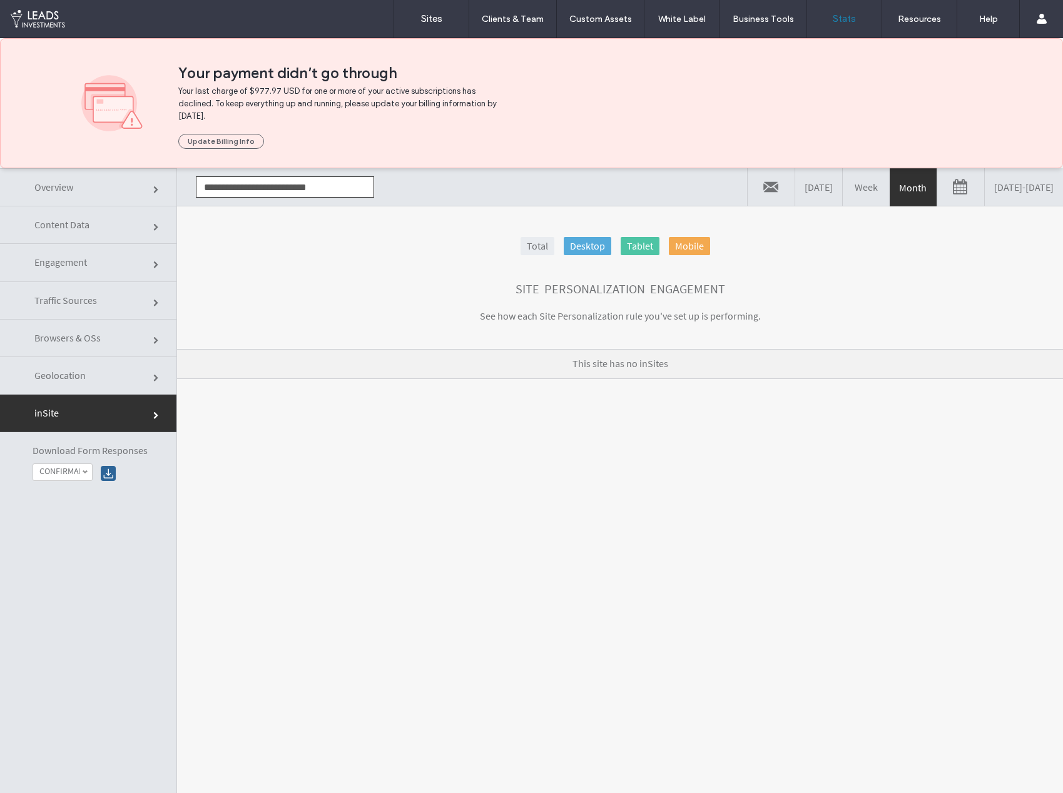
click at [97, 385] on link "Geolocation" at bounding box center [88, 376] width 176 height 38
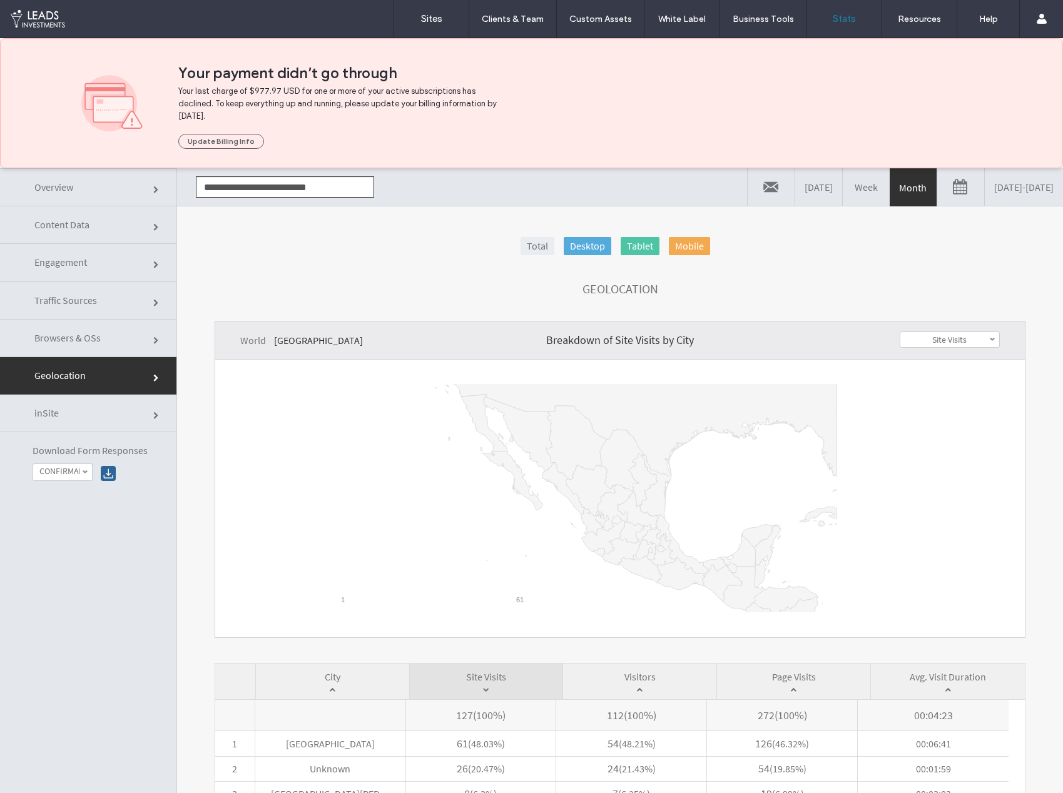
click at [103, 347] on link "Browsers & OSs" at bounding box center [88, 339] width 176 height 38
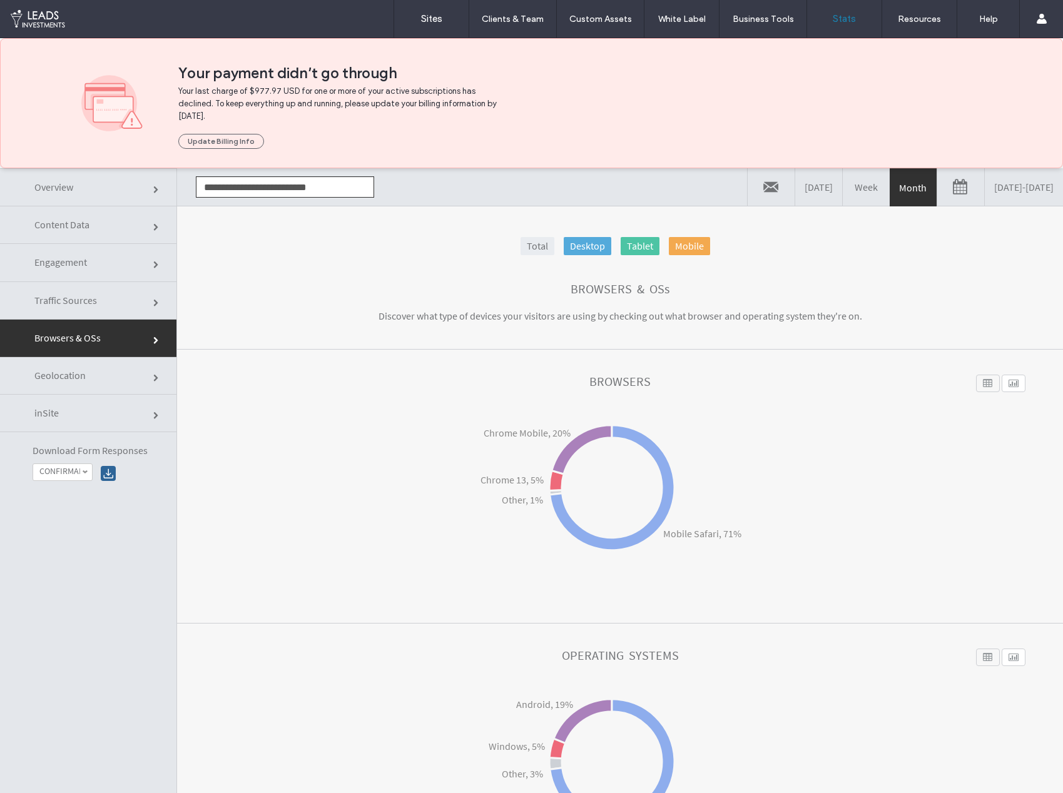
scroll to position [66, 0]
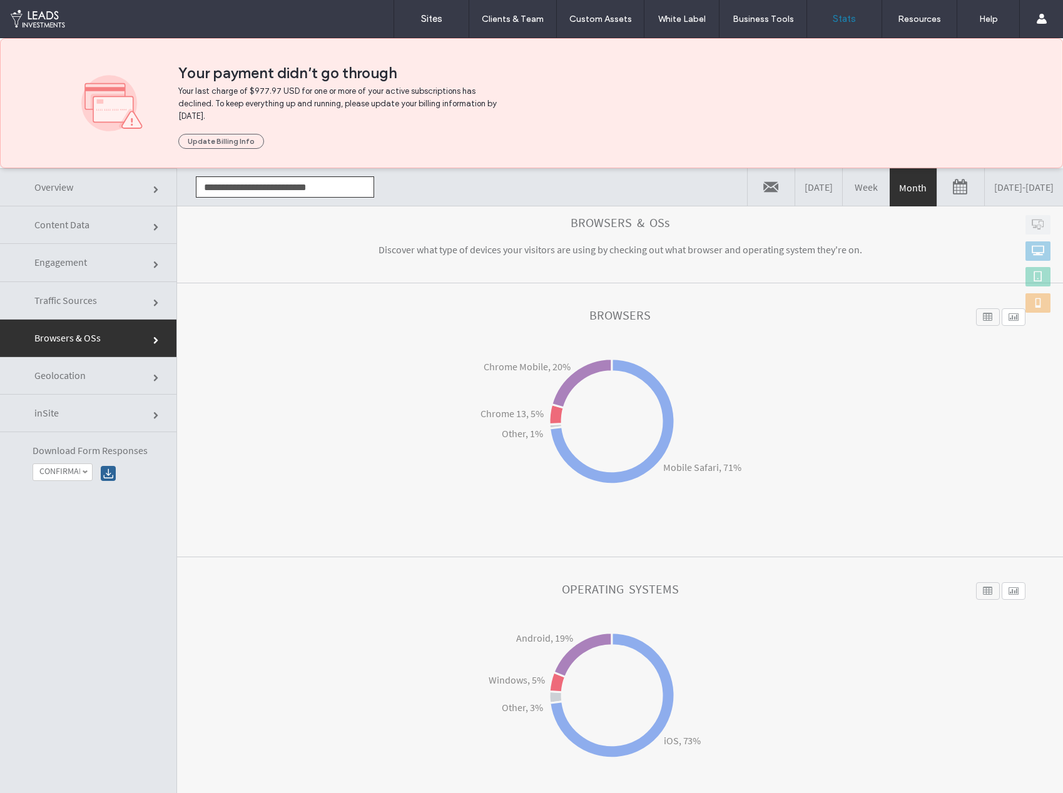
click at [111, 306] on link "Traffic Sources" at bounding box center [88, 301] width 176 height 38
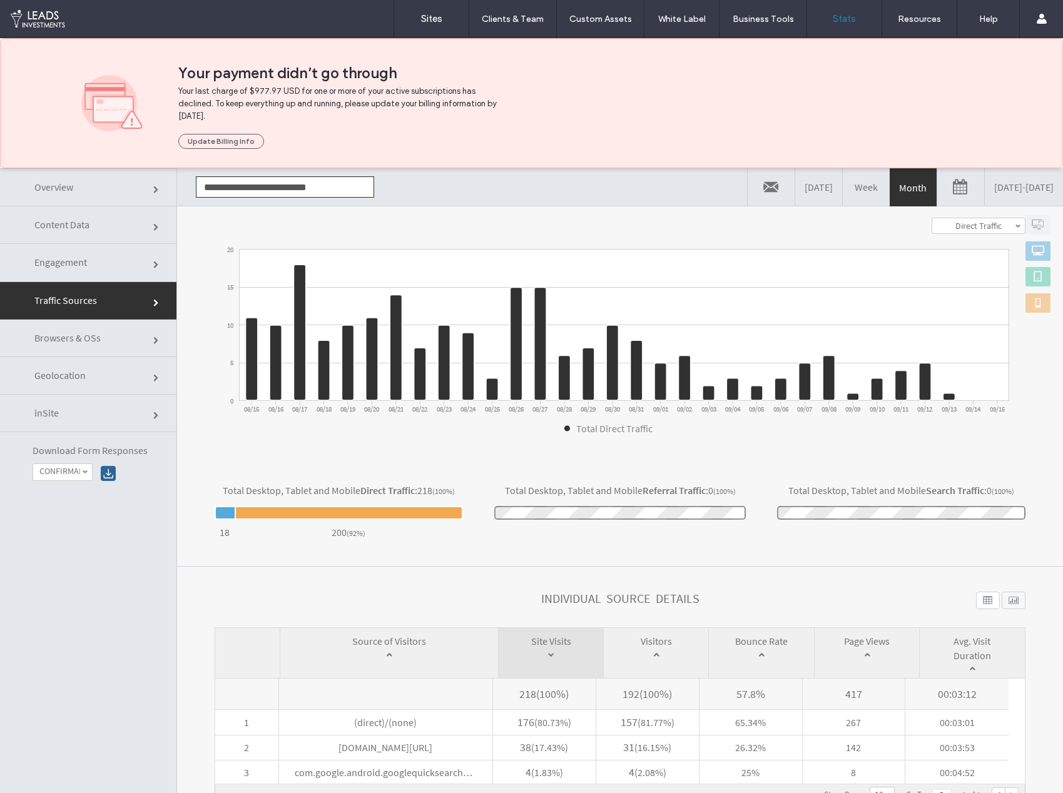
scroll to position [63, 0]
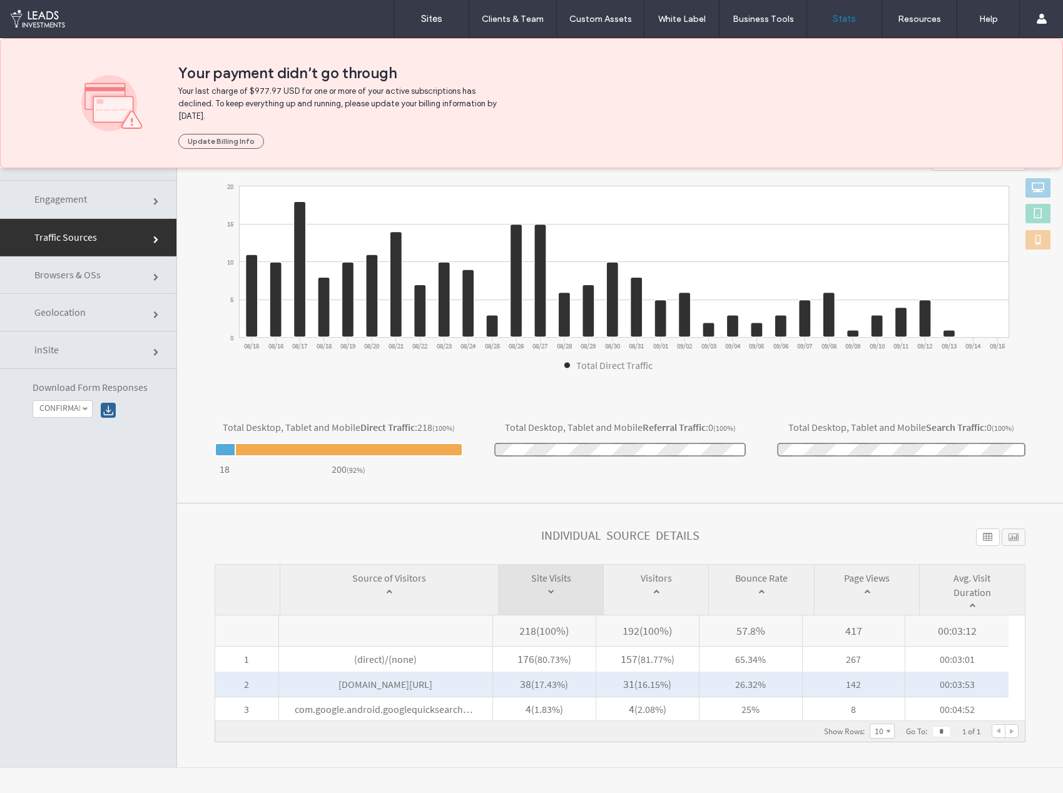
click at [392, 685] on span "[DOMAIN_NAME][URL]" at bounding box center [385, 684] width 213 height 25
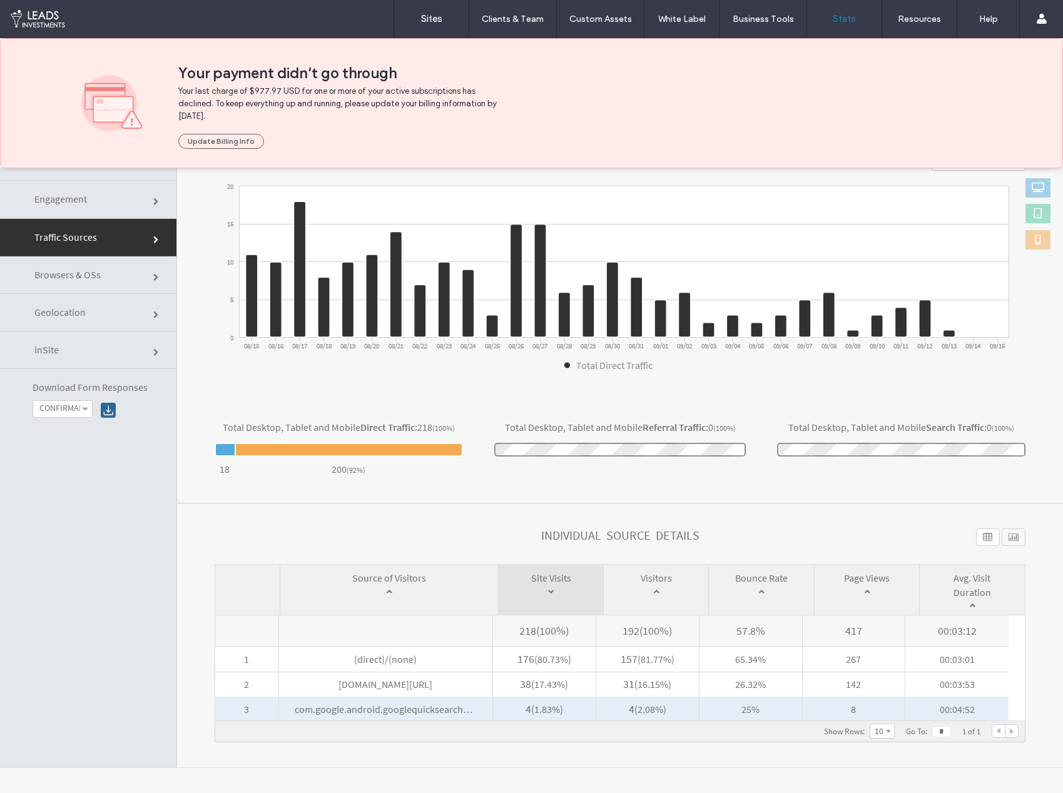
click at [383, 709] on span "com.google.android.googlequicksearchbox/(none)" at bounding box center [385, 709] width 213 height 25
click at [454, 711] on span "com.google.android.googlequicksearchbox/(none)" at bounding box center [385, 709] width 213 height 25
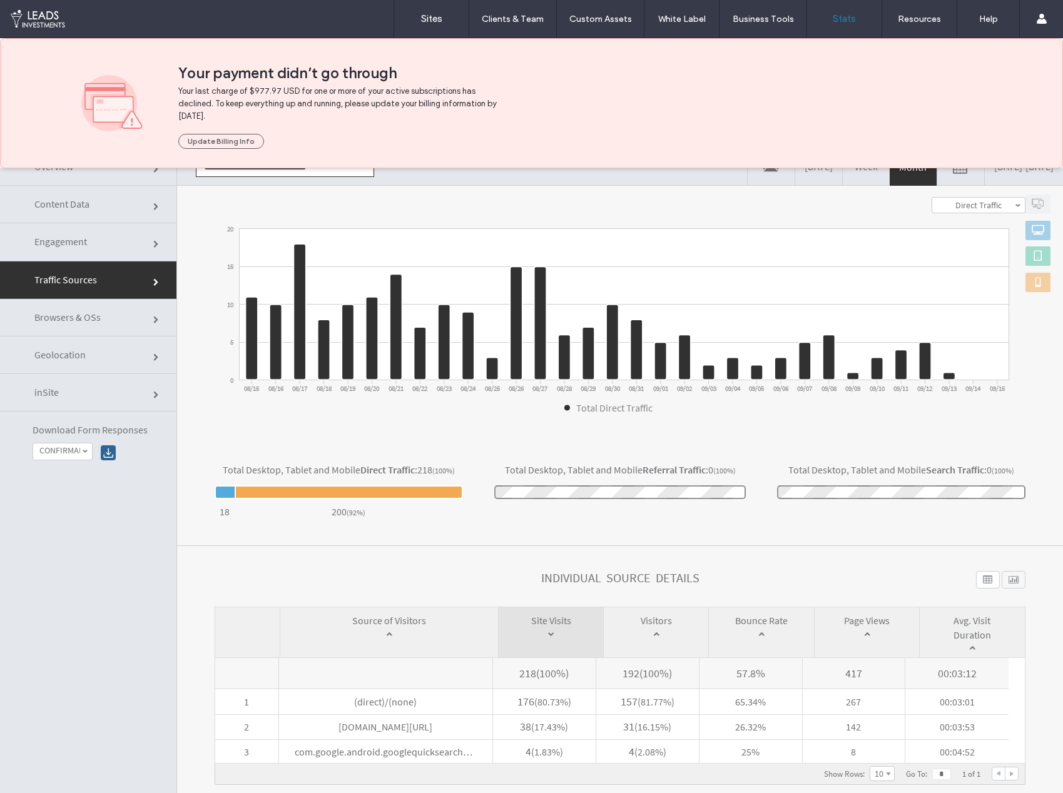
scroll to position [17, 0]
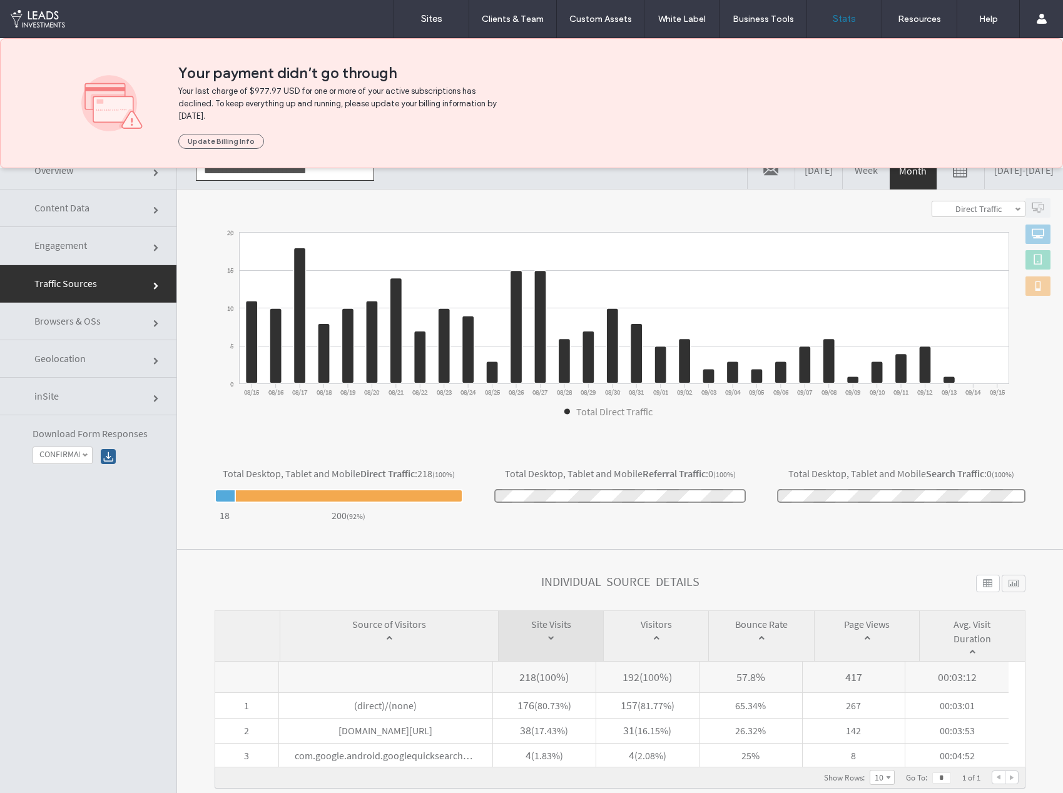
click at [113, 251] on link "Engagement" at bounding box center [88, 246] width 176 height 38
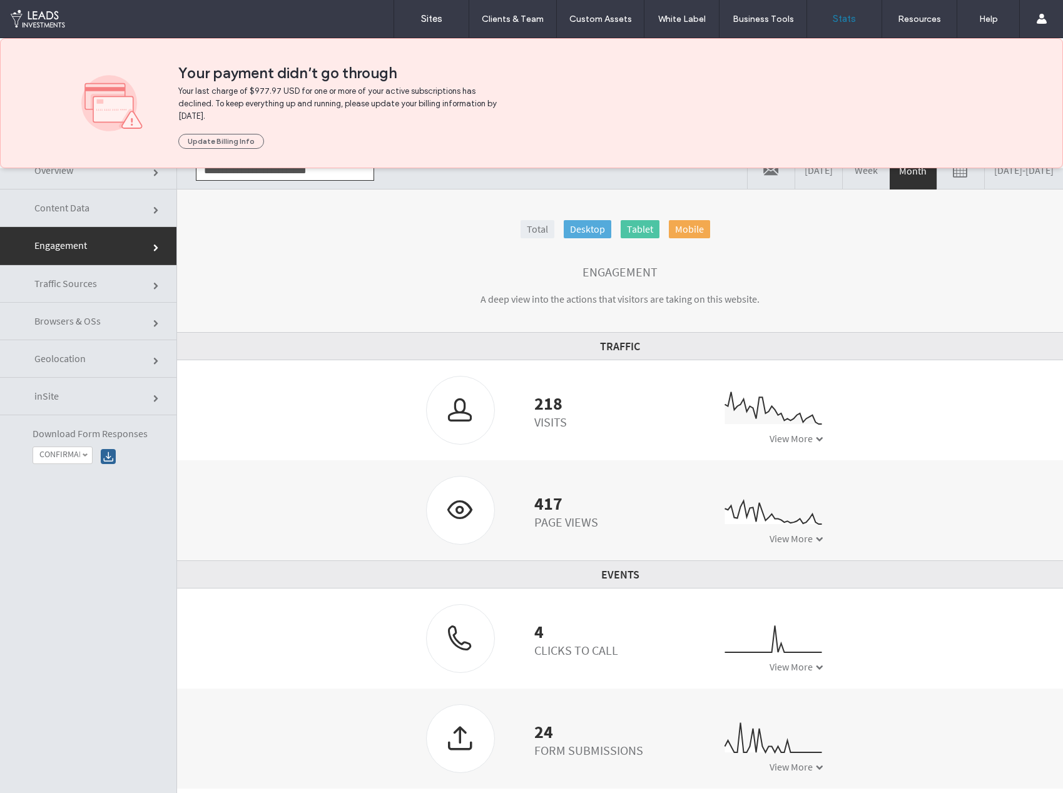
click at [119, 205] on link "Content Data" at bounding box center [88, 209] width 176 height 38
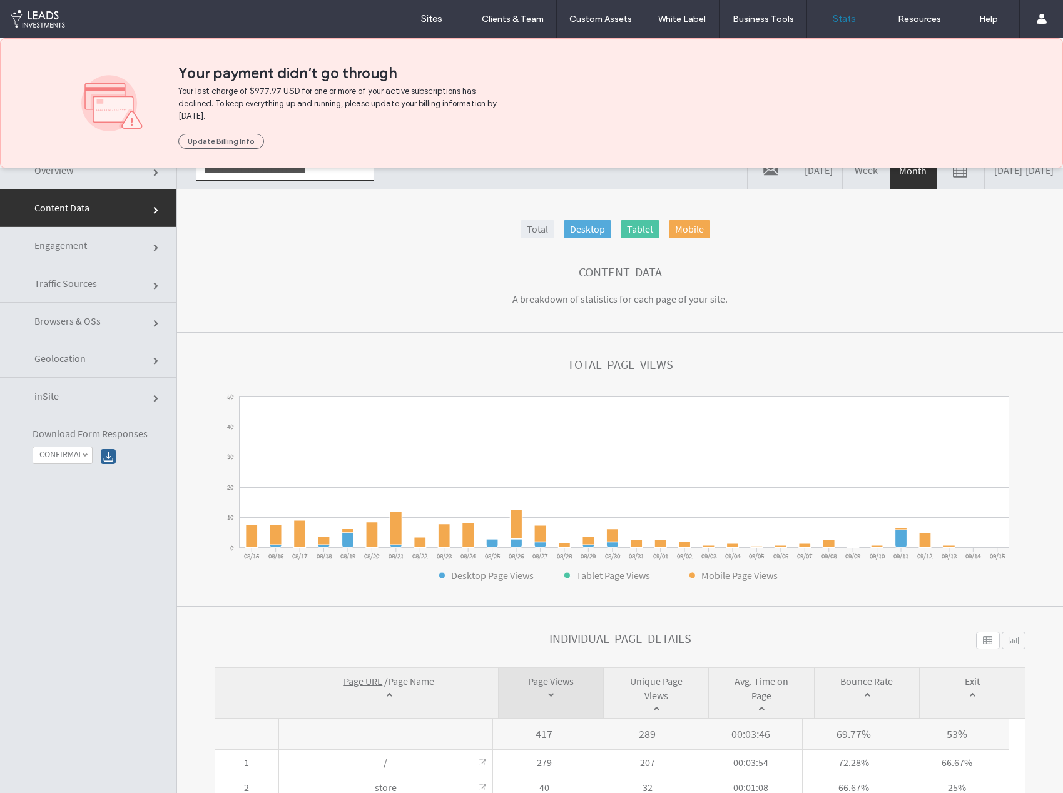
scroll to position [0, 0]
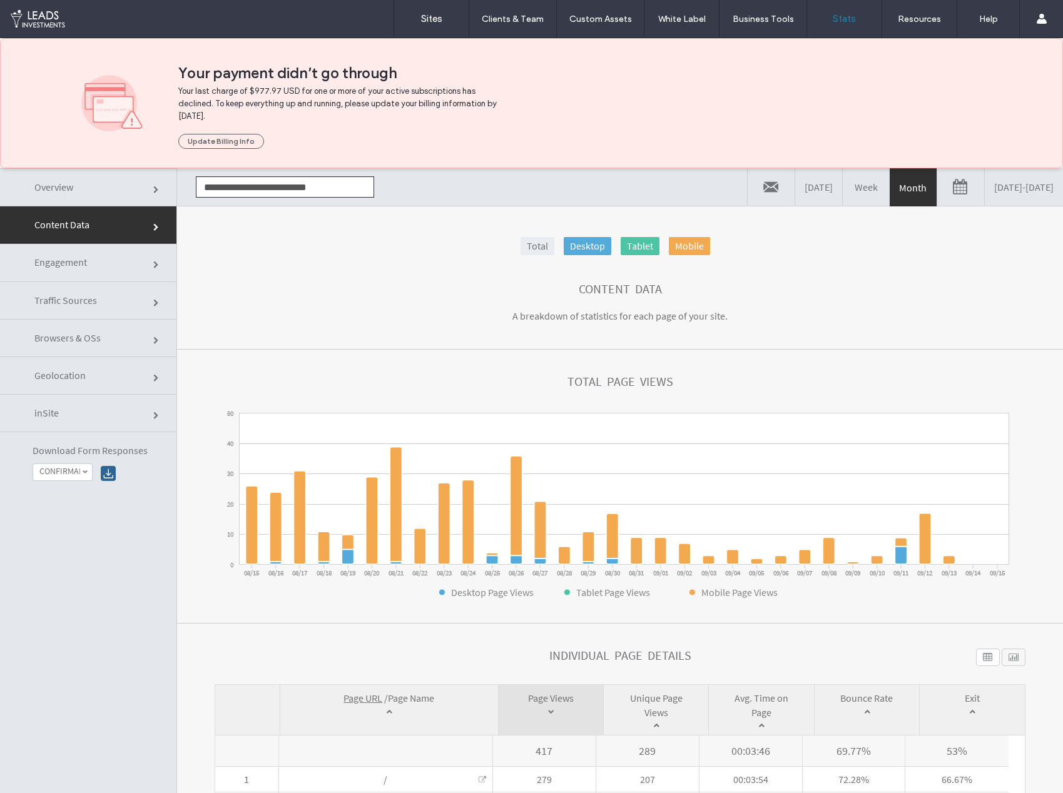
click at [94, 188] on link "Overview" at bounding box center [88, 187] width 176 height 38
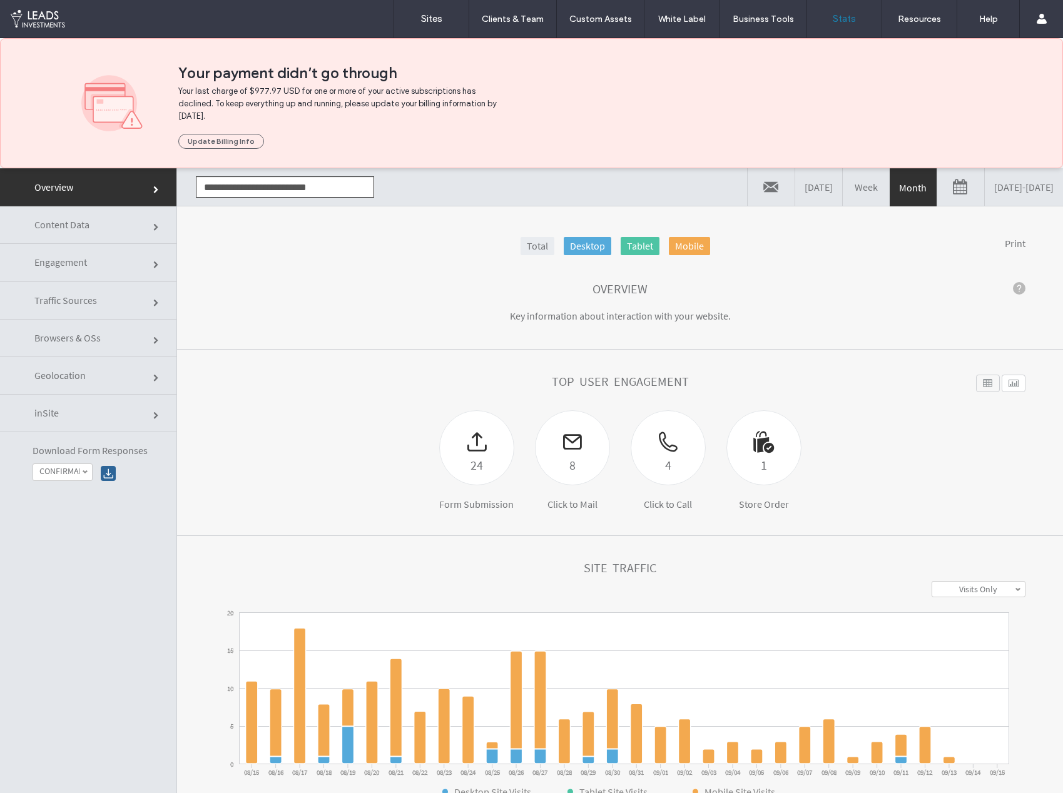
click at [125, 288] on link "Traffic Sources" at bounding box center [88, 301] width 176 height 38
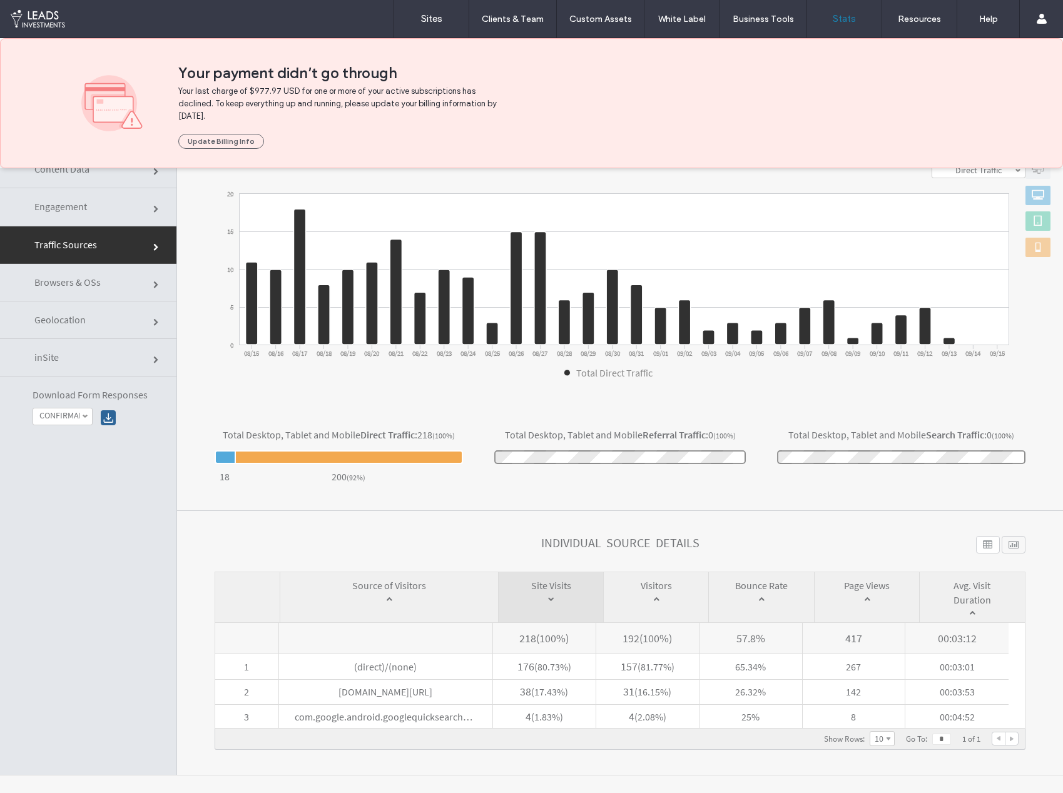
scroll to position [63, 0]
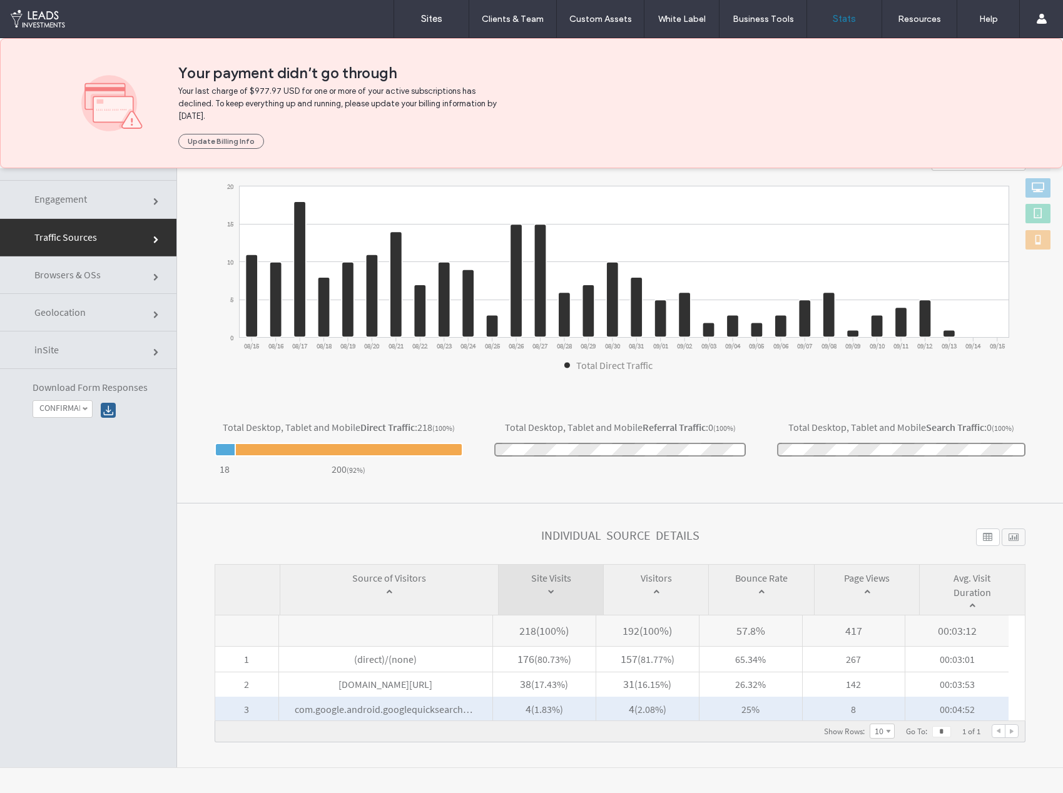
click at [341, 715] on span "com.google.android.googlequicksearchbox/(none)" at bounding box center [385, 709] width 213 height 25
click at [405, 708] on span "com.google.android.googlequicksearchbox/(none)" at bounding box center [385, 709] width 213 height 25
